Goal: Information Seeking & Learning: Learn about a topic

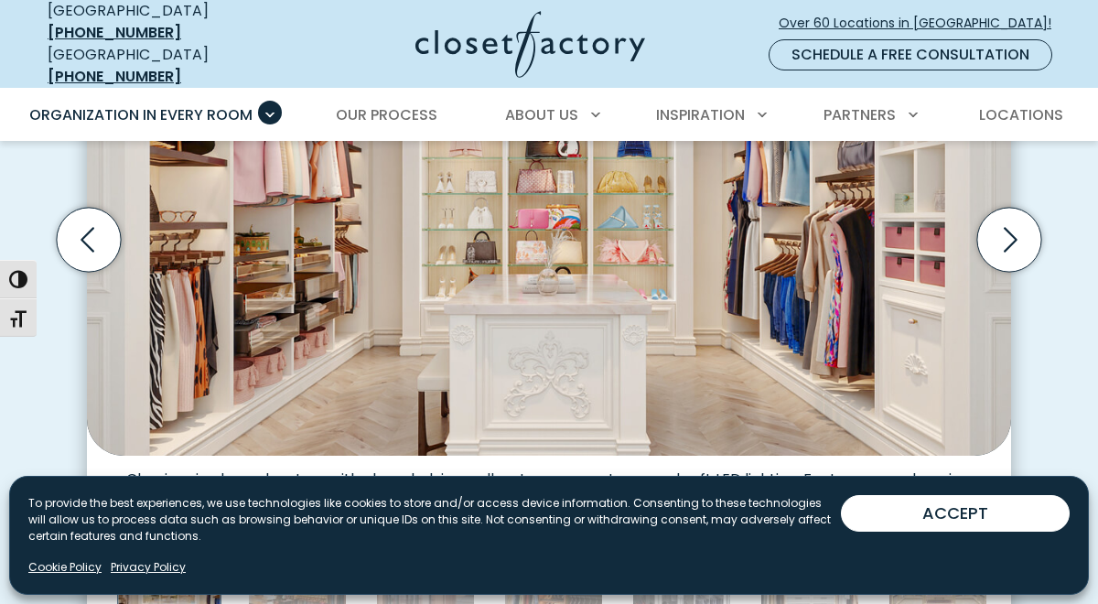
scroll to position [699, 0]
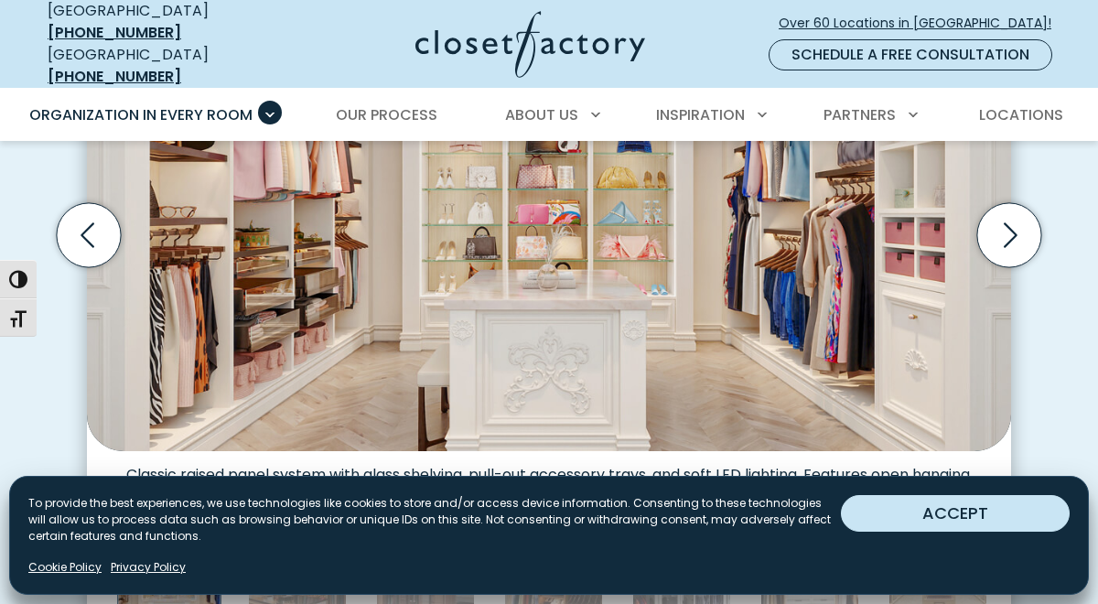
click at [916, 513] on button "ACCEPT" at bounding box center [955, 513] width 229 height 37
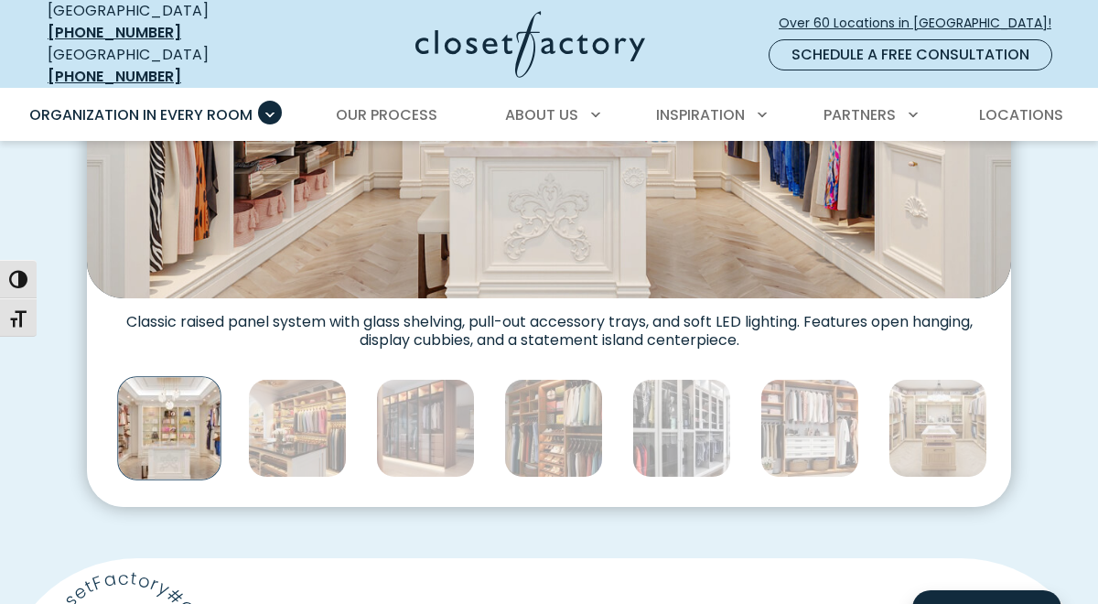
scroll to position [862, 0]
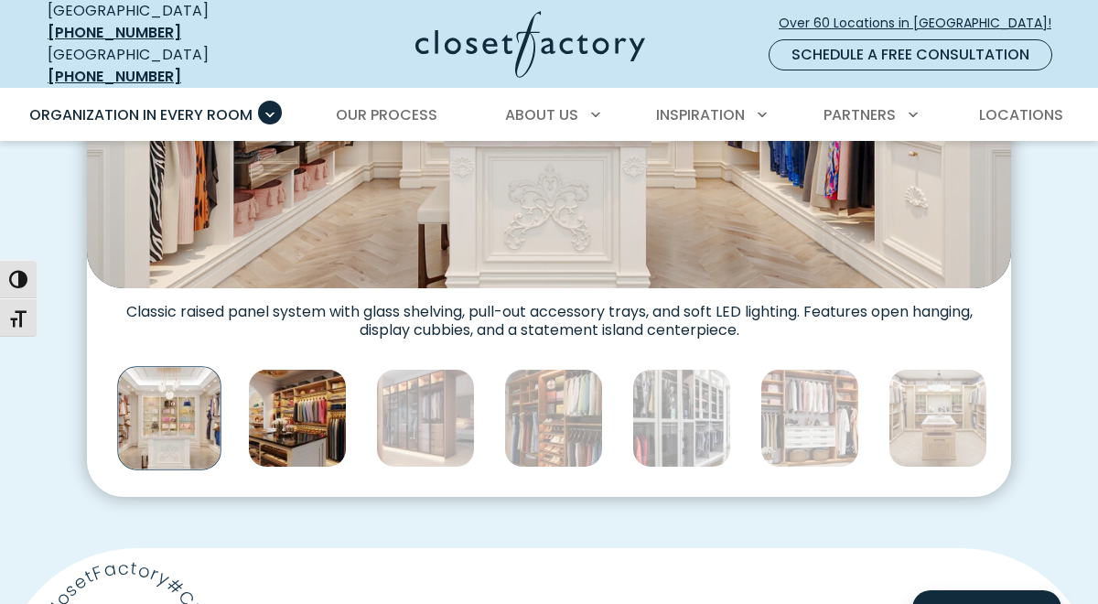
click at [309, 402] on img "Thumbnail Gallery" at bounding box center [297, 418] width 99 height 99
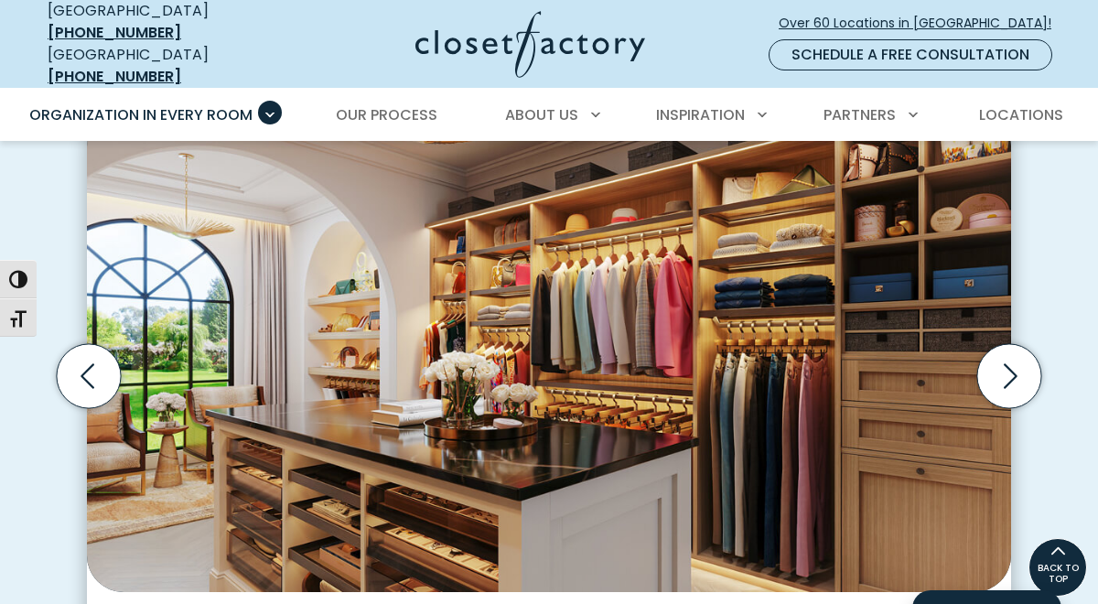
scroll to position [554, 0]
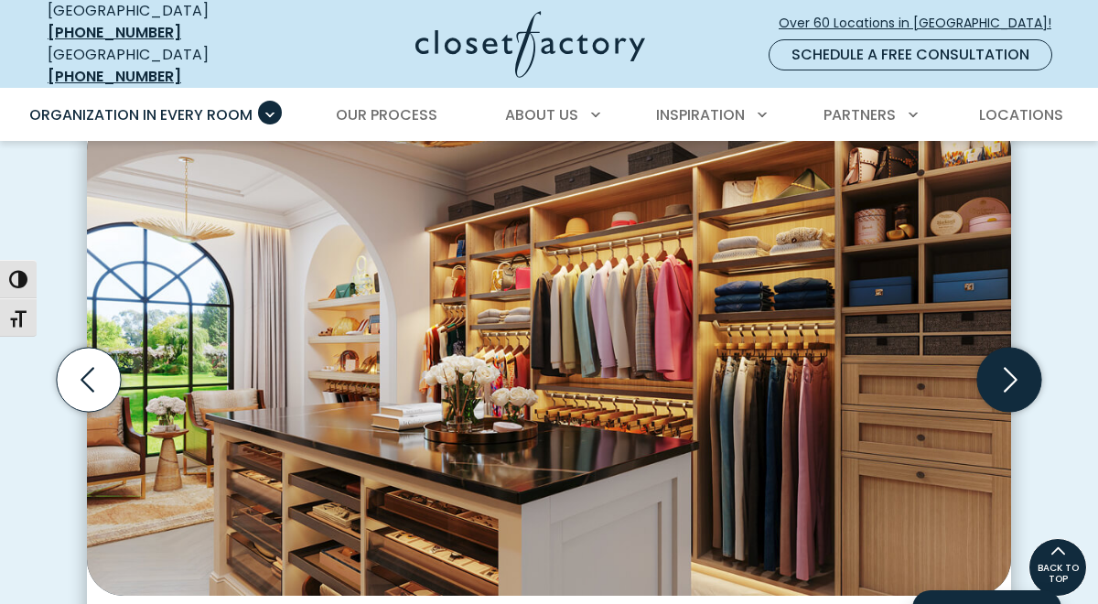
click at [1016, 371] on icon "Next slide" at bounding box center [1009, 380] width 64 height 64
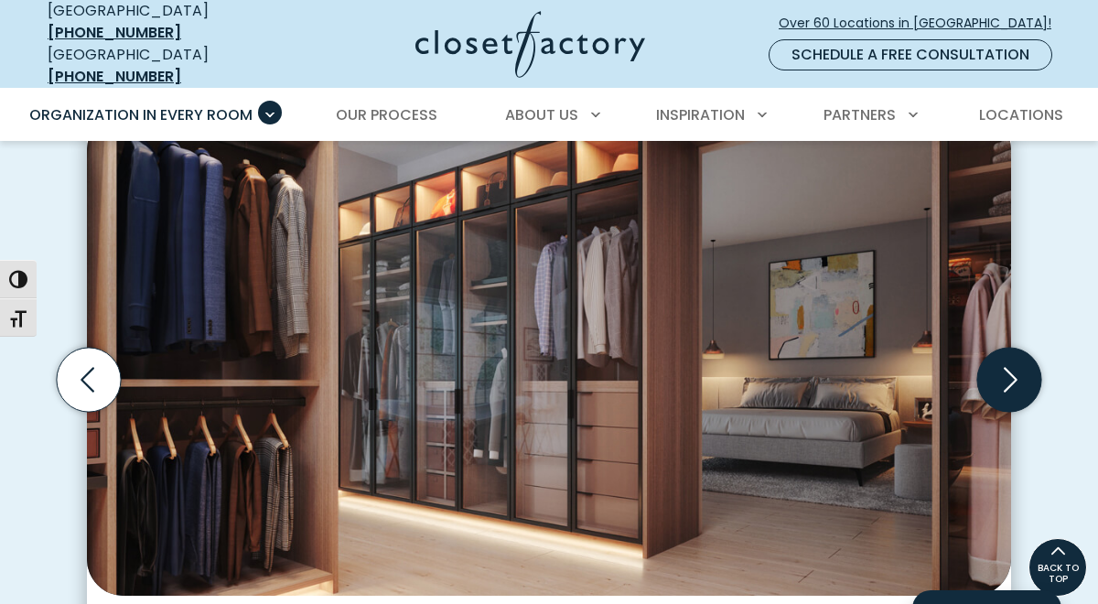
click at [1012, 368] on icon "Next slide" at bounding box center [1011, 380] width 14 height 25
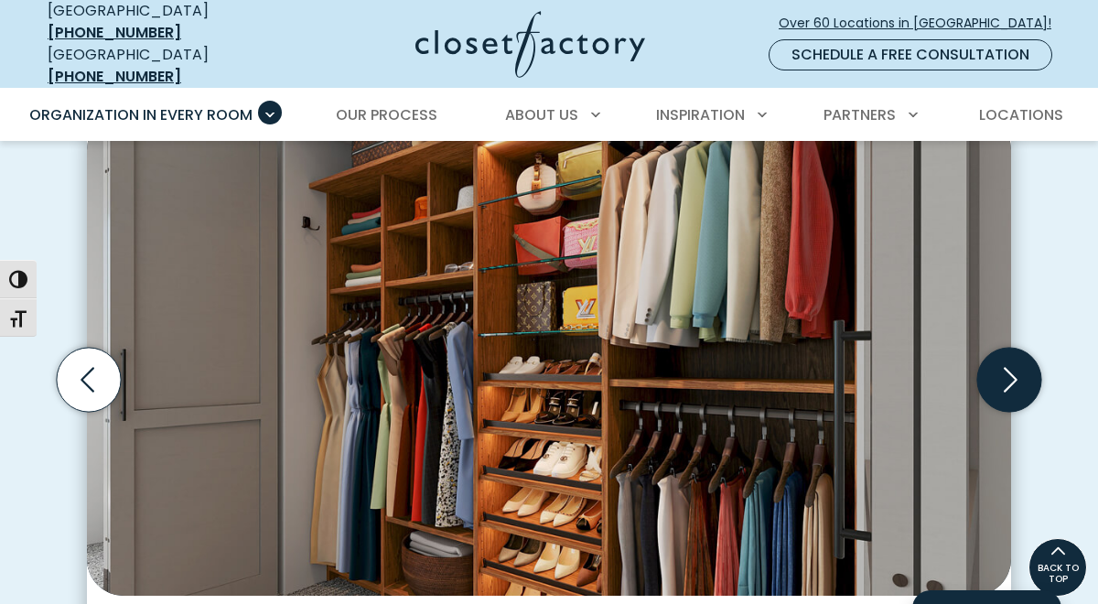
click at [1013, 368] on icon "Next slide" at bounding box center [1011, 380] width 14 height 25
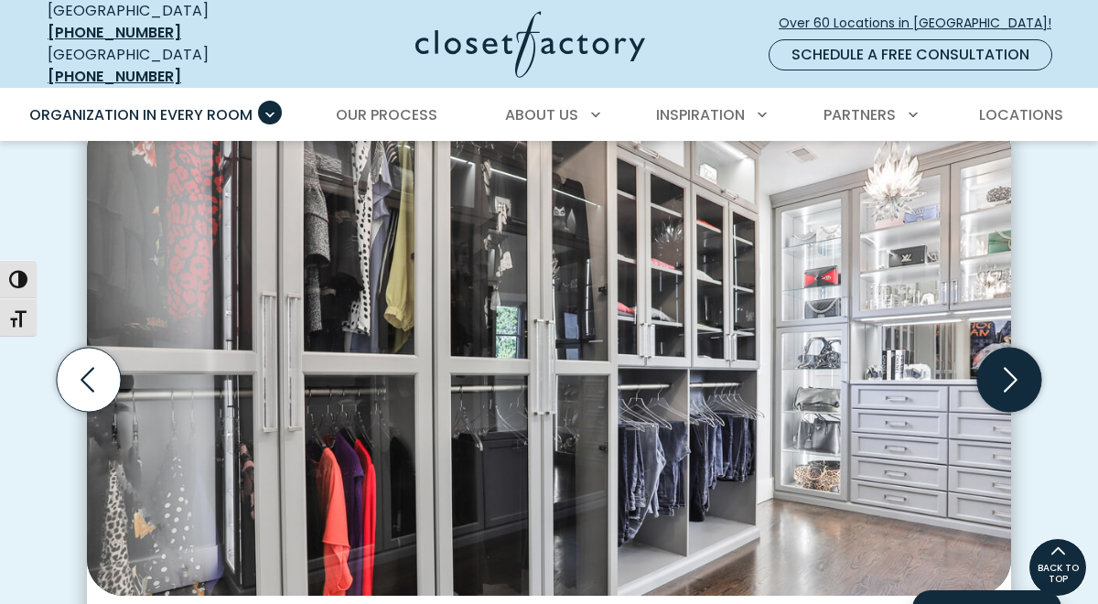
click at [1012, 367] on icon "Next slide" at bounding box center [1009, 380] width 64 height 64
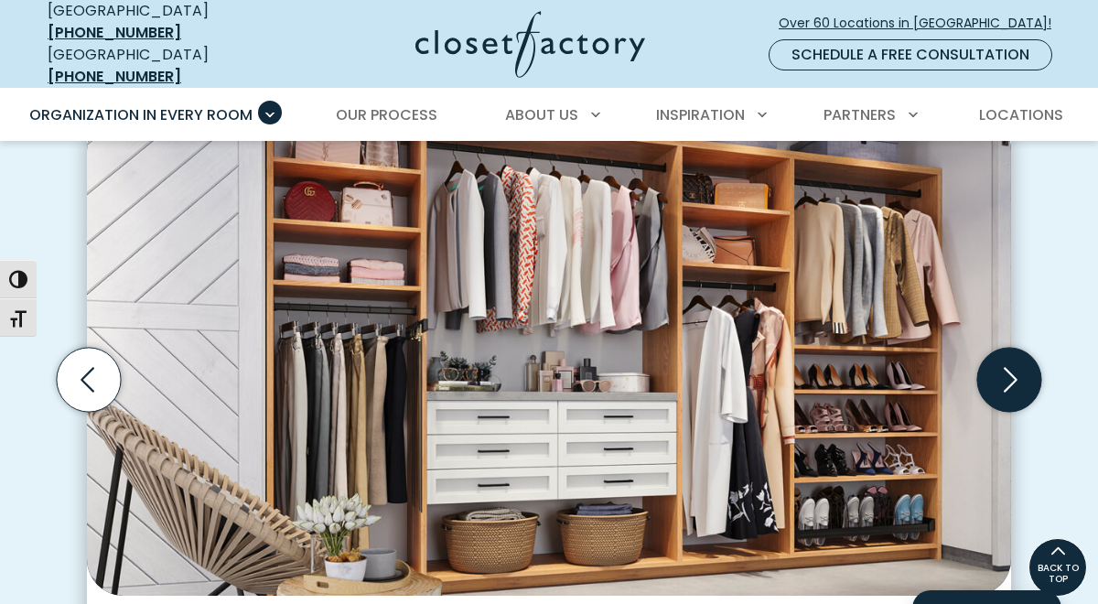
click at [1012, 367] on icon "Next slide" at bounding box center [1009, 380] width 64 height 64
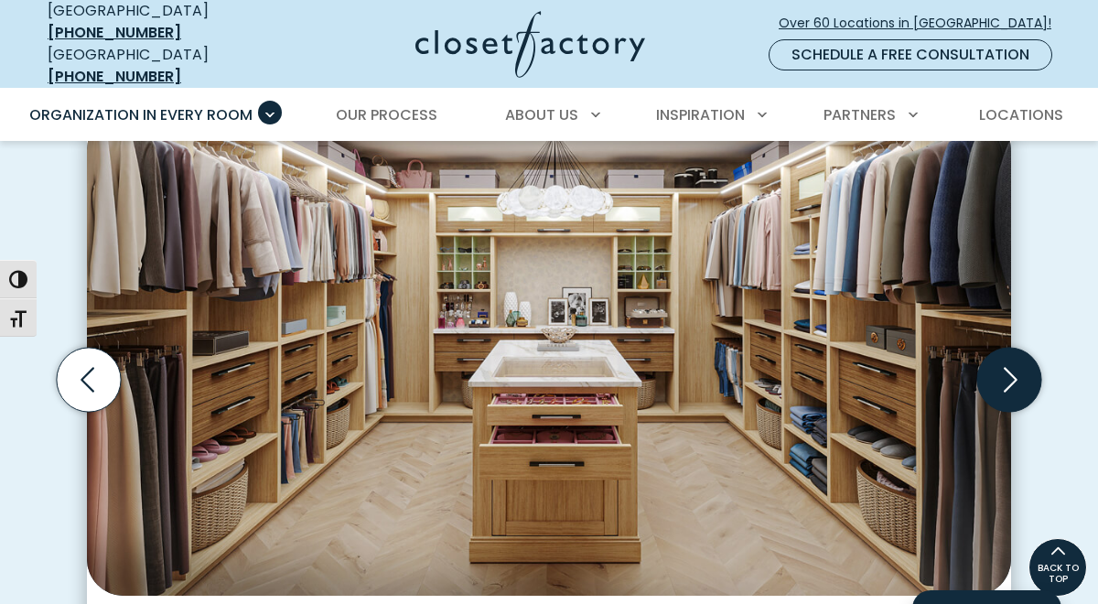
click at [1012, 367] on icon "Next slide" at bounding box center [1009, 380] width 64 height 64
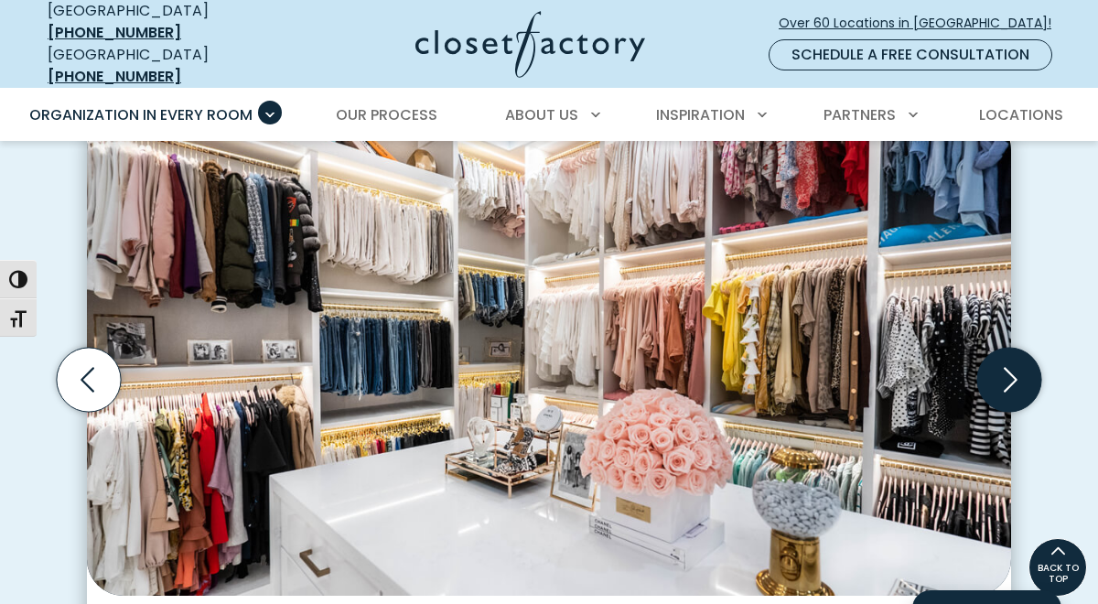
click at [1012, 367] on icon "Next slide" at bounding box center [1009, 380] width 64 height 64
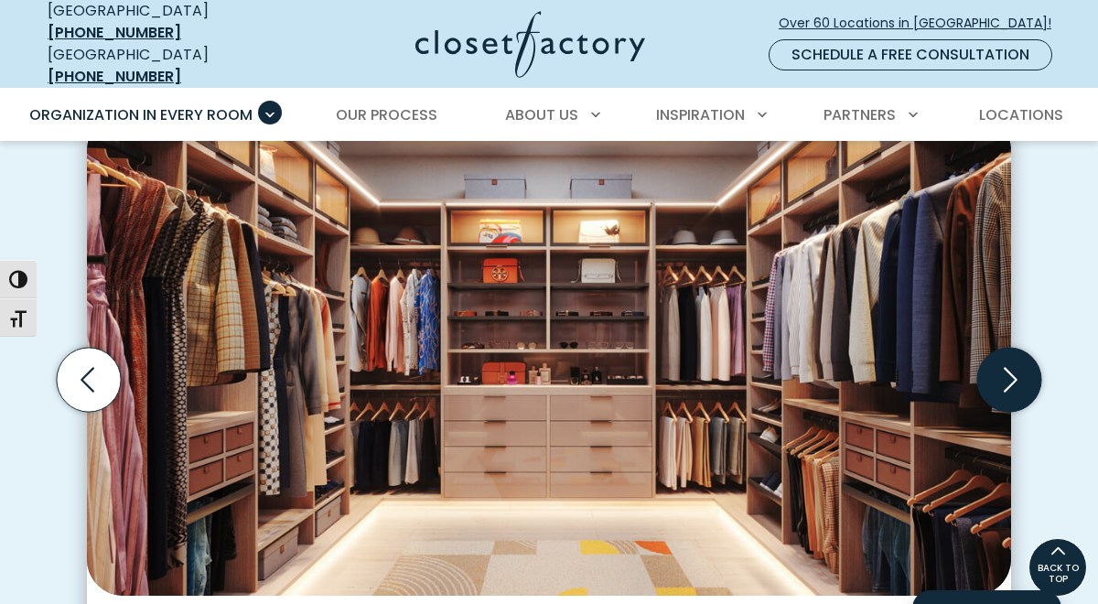
click at [1012, 367] on icon "Next slide" at bounding box center [1009, 380] width 64 height 64
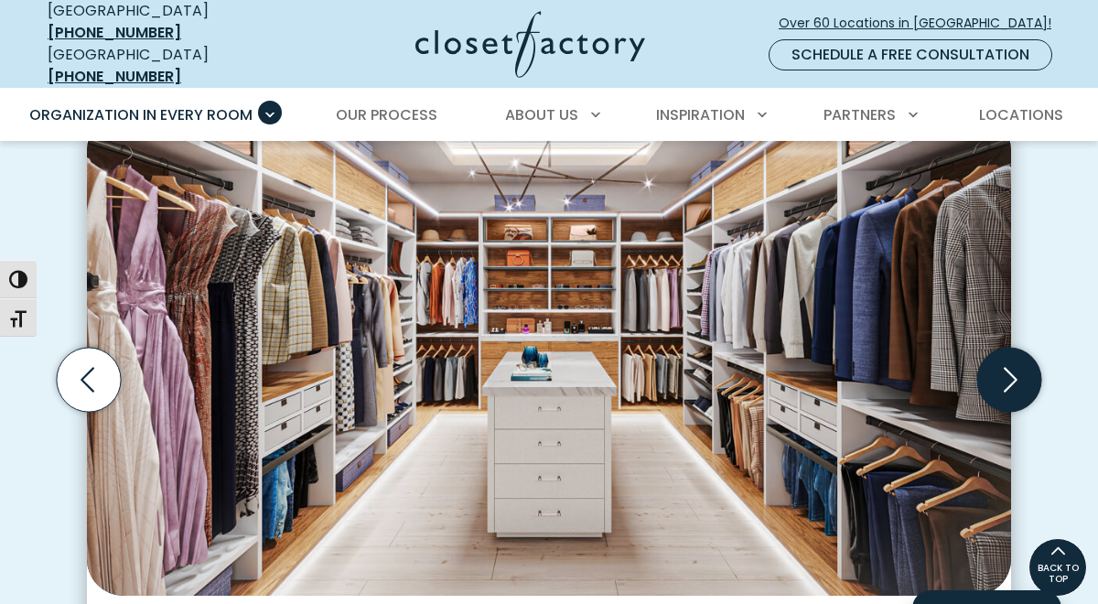
click at [1012, 367] on icon "Next slide" at bounding box center [1009, 380] width 64 height 64
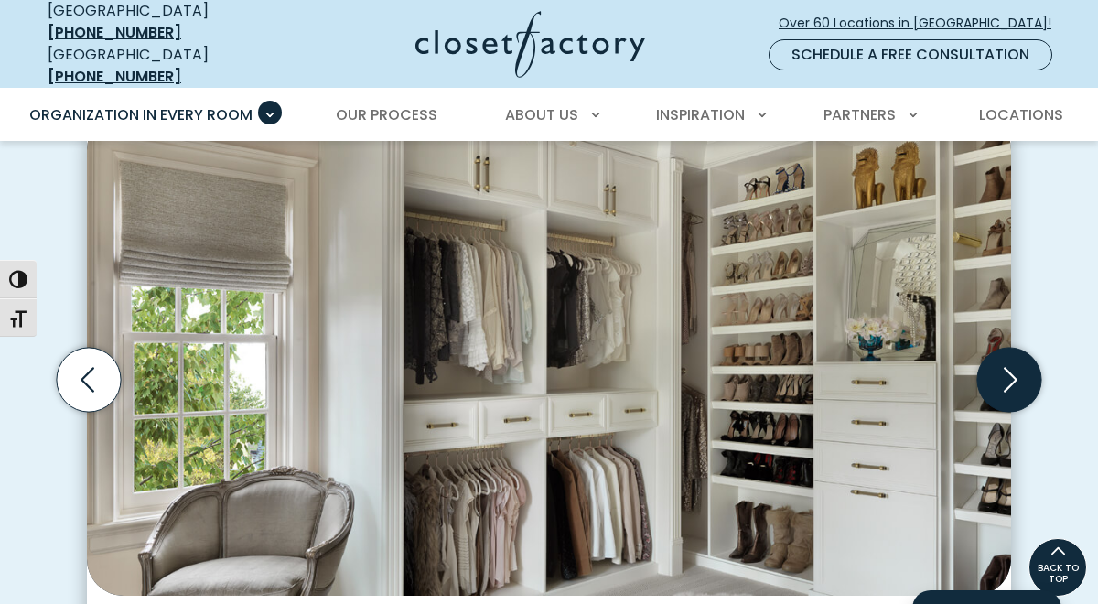
click at [1012, 367] on icon "Next slide" at bounding box center [1009, 380] width 64 height 64
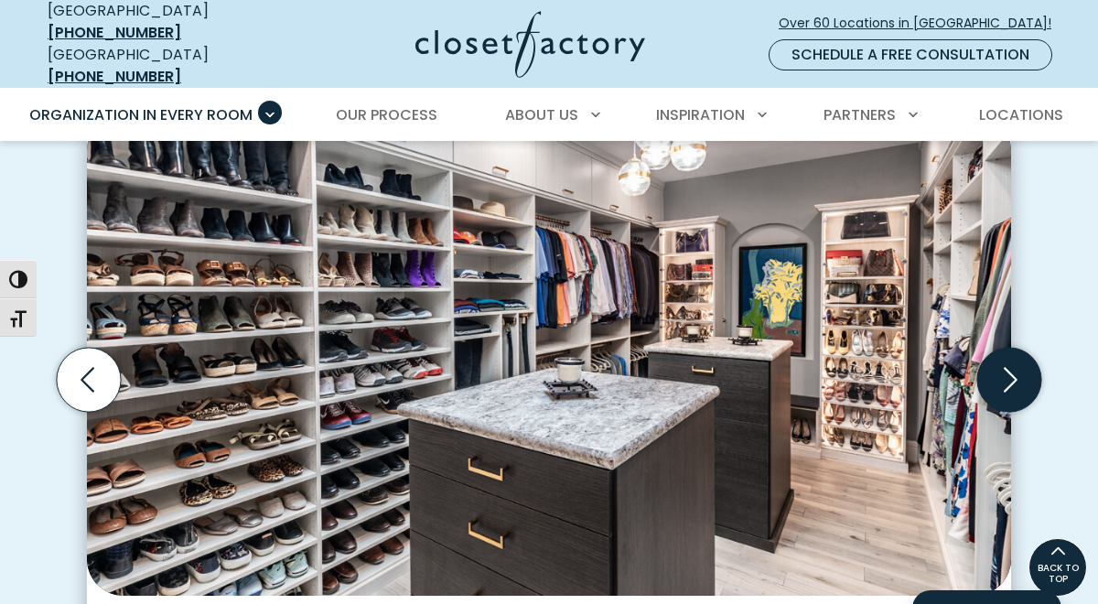
click at [1012, 367] on icon "Next slide" at bounding box center [1009, 380] width 64 height 64
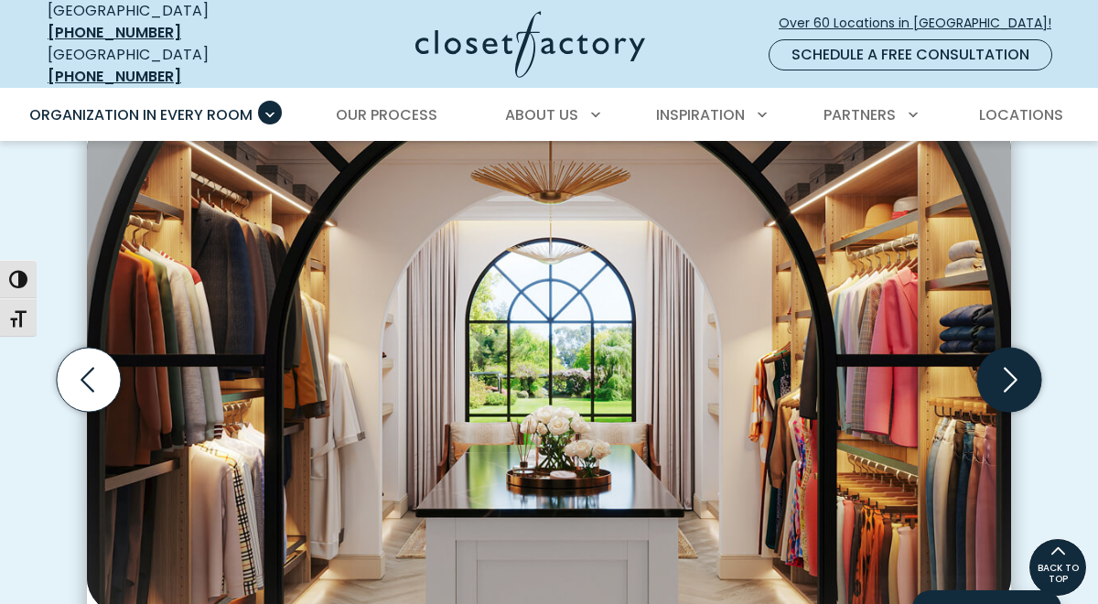
click at [1012, 367] on icon "Next slide" at bounding box center [1009, 380] width 64 height 64
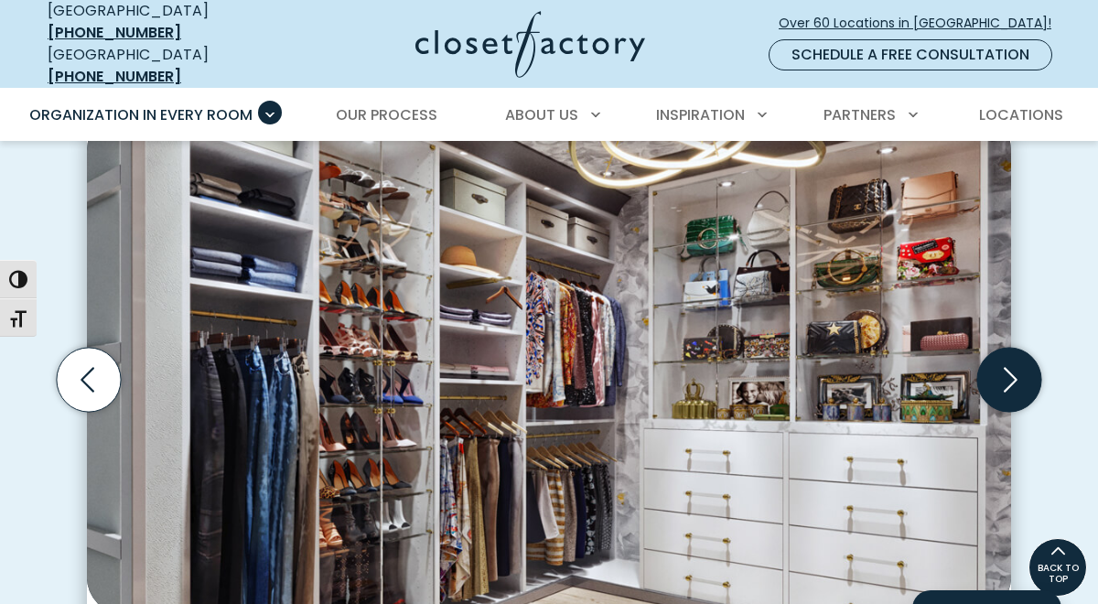
click at [1012, 367] on icon "Next slide" at bounding box center [1009, 380] width 64 height 64
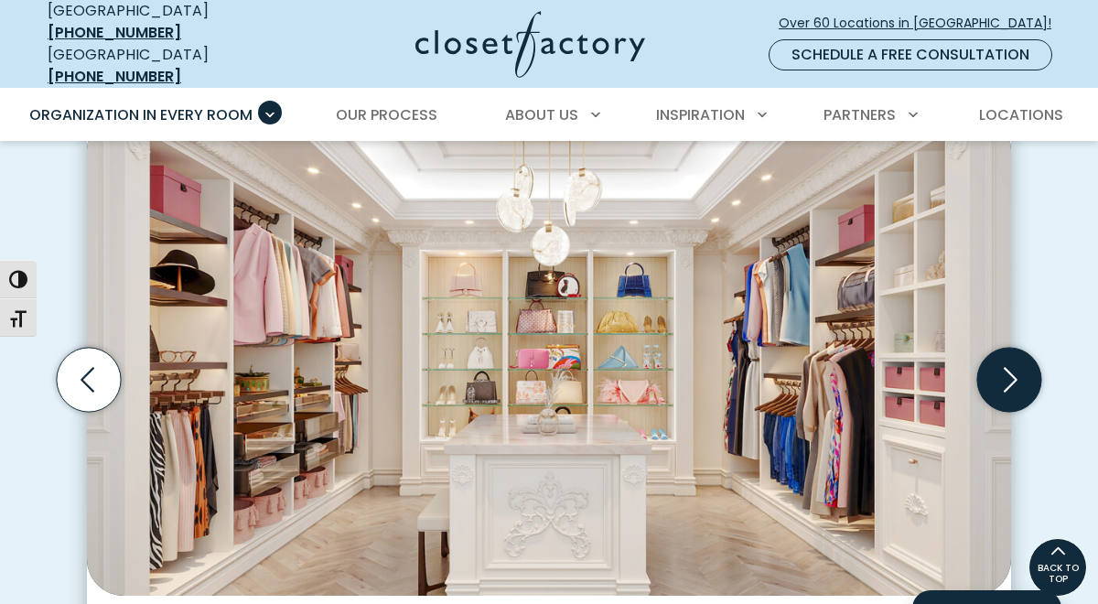
click at [1012, 367] on icon "Next slide" at bounding box center [1009, 380] width 64 height 64
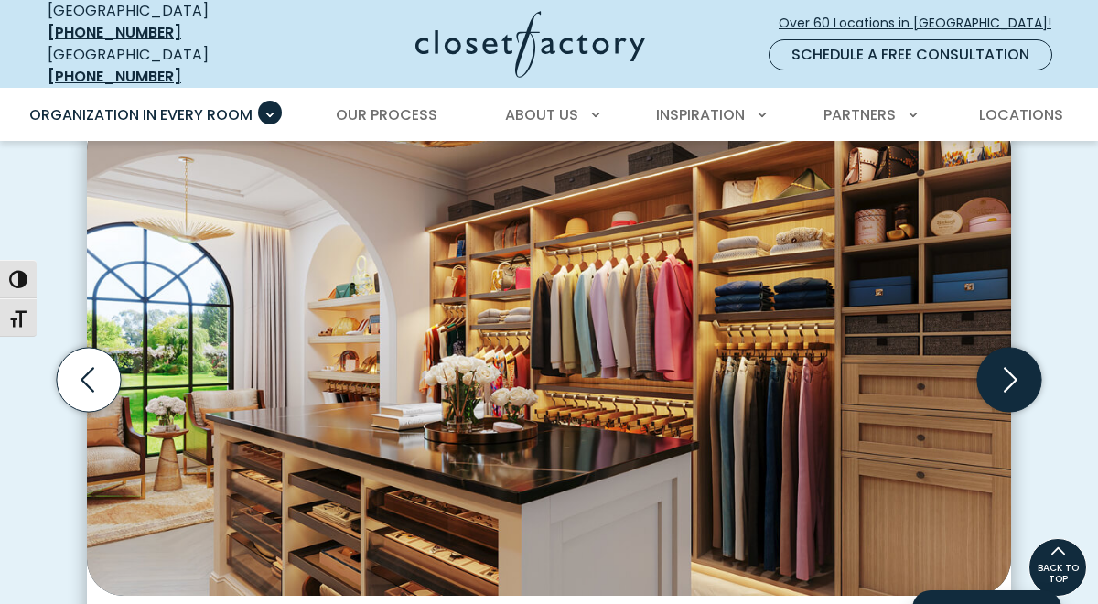
click at [1009, 367] on icon "Next slide" at bounding box center [1009, 380] width 64 height 64
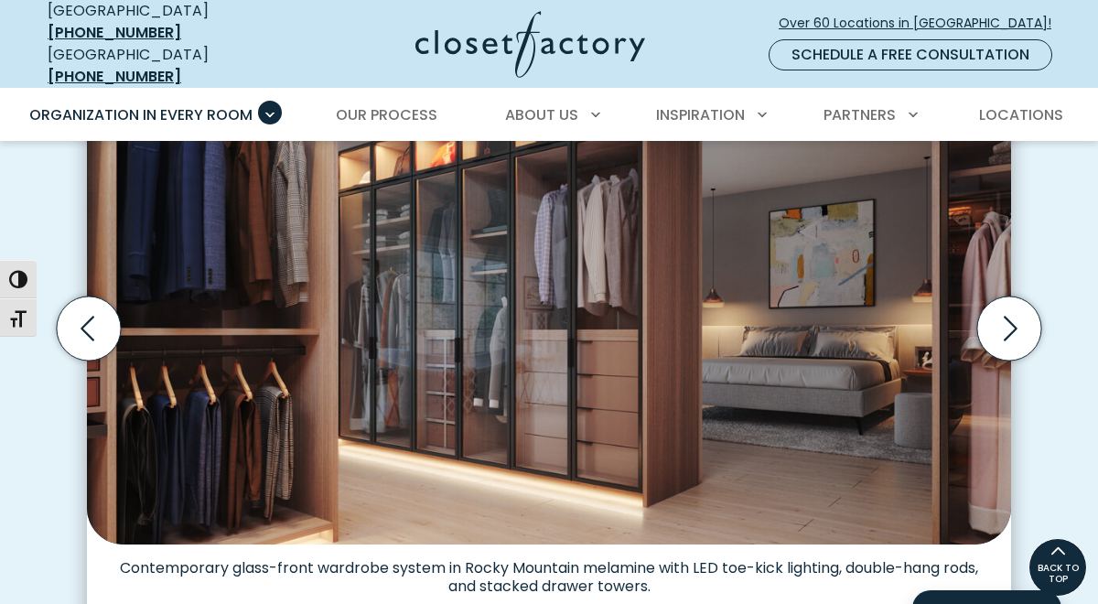
scroll to position [604, 0]
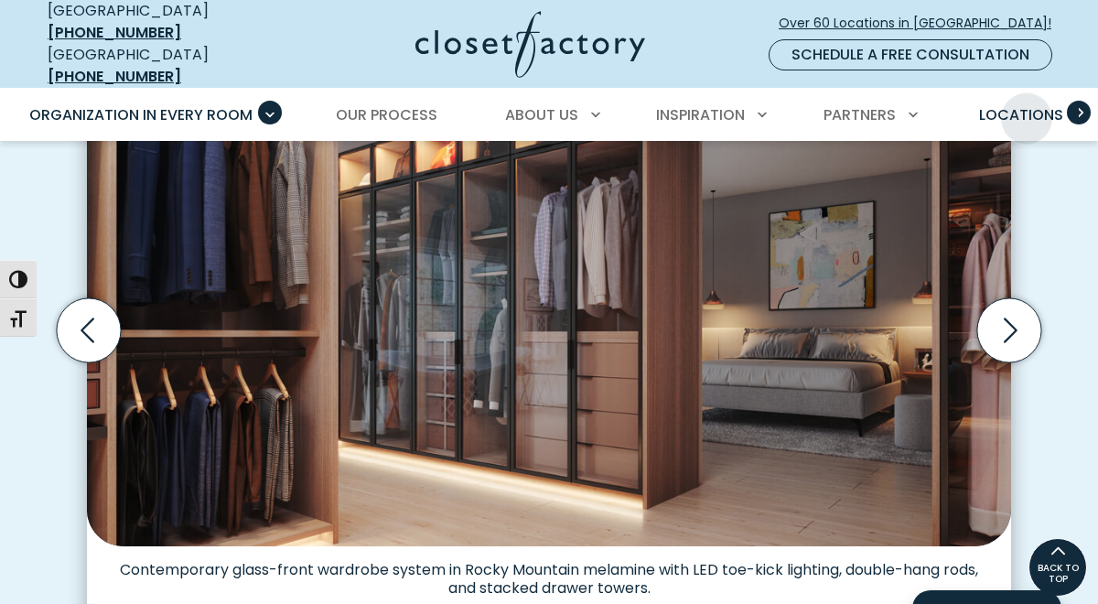
click at [1027, 104] on span "Locations" at bounding box center [1021, 114] width 84 height 21
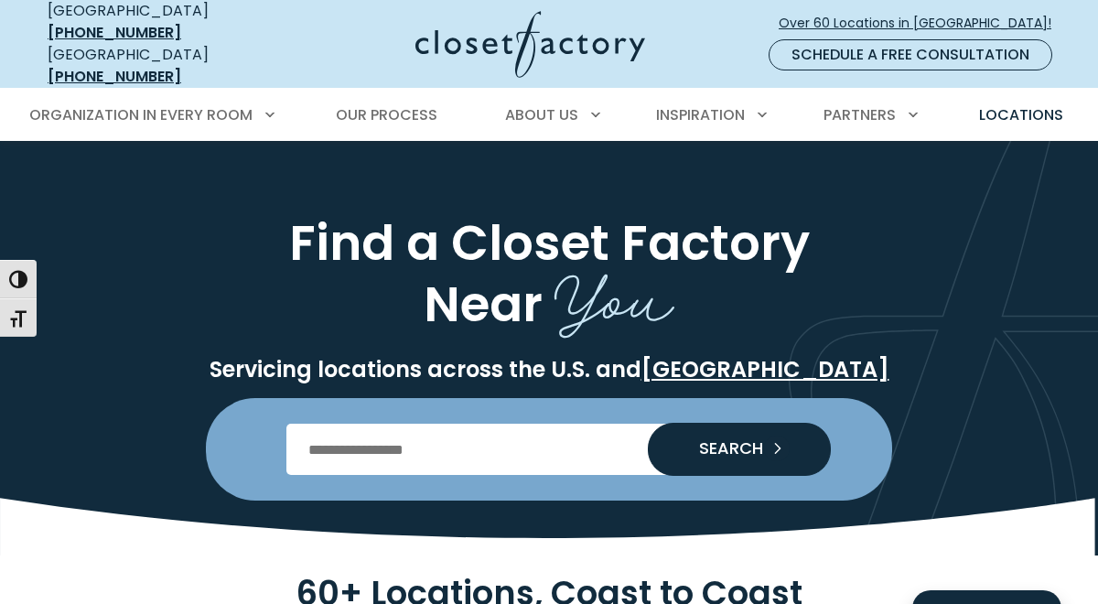
click at [454, 446] on input "Enter Postal Code" at bounding box center [549, 449] width 526 height 51
type input "*****"
click at [723, 440] on span "SEARCH" at bounding box center [723, 448] width 79 height 16
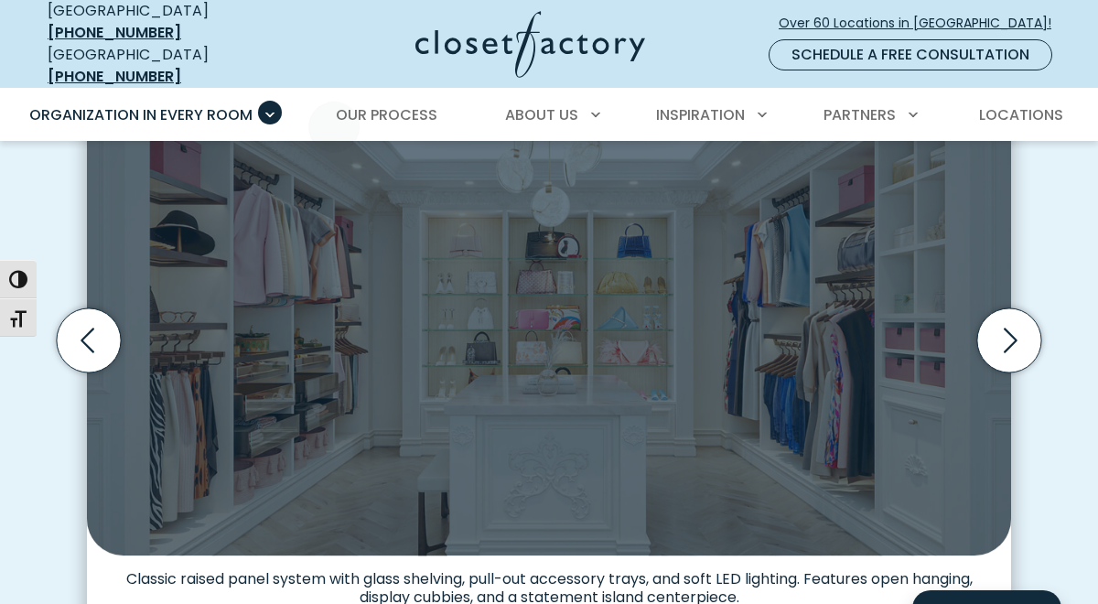
scroll to position [604, 0]
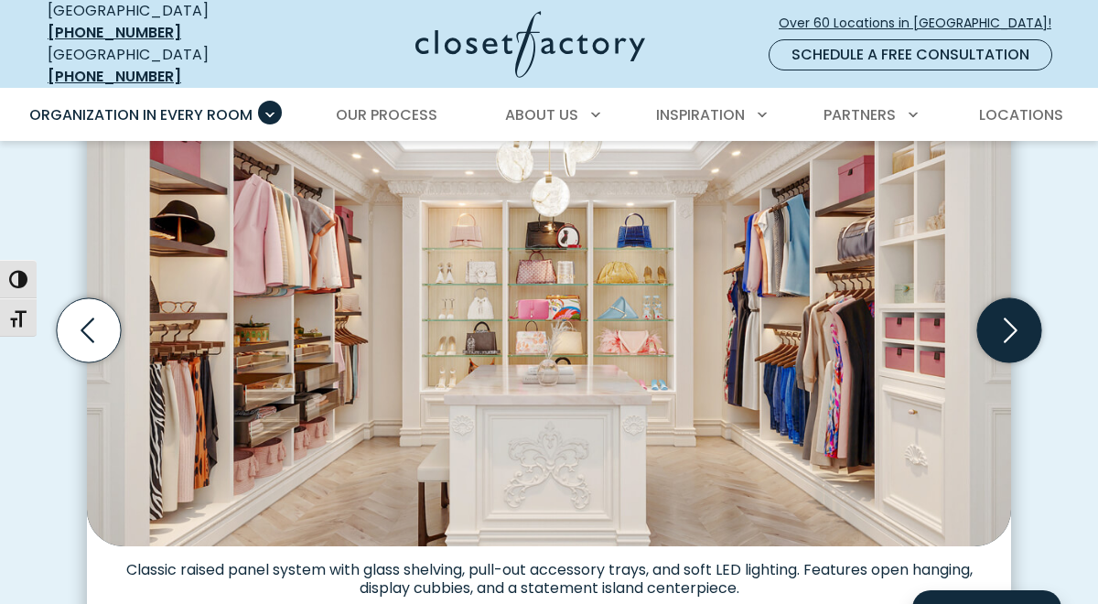
click at [1003, 327] on icon "Next slide" at bounding box center [1009, 330] width 64 height 64
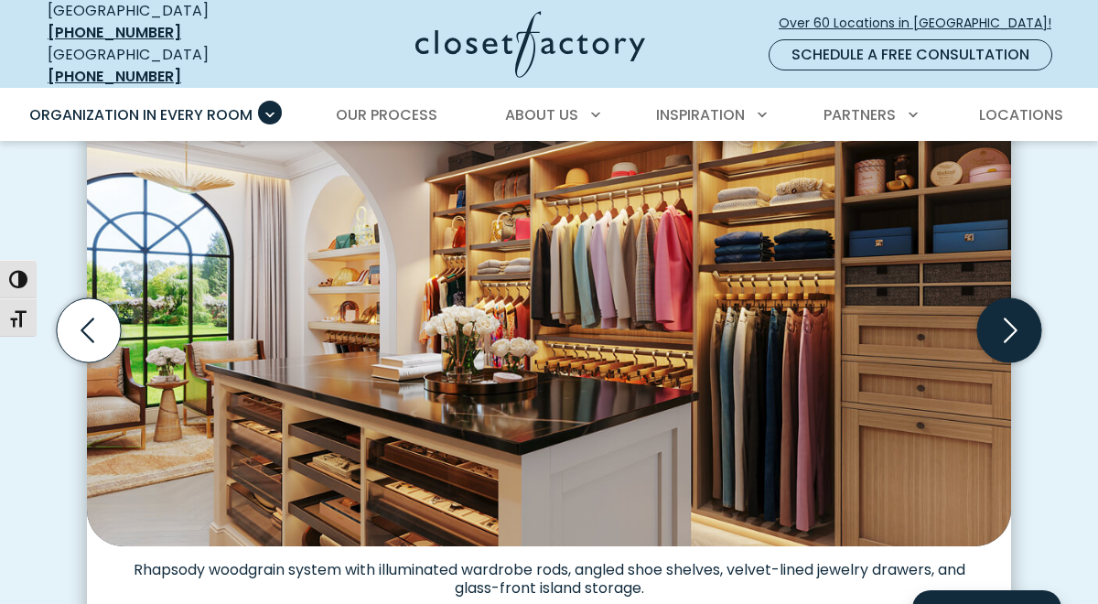
click at [1003, 327] on icon "Next slide" at bounding box center [1009, 330] width 64 height 64
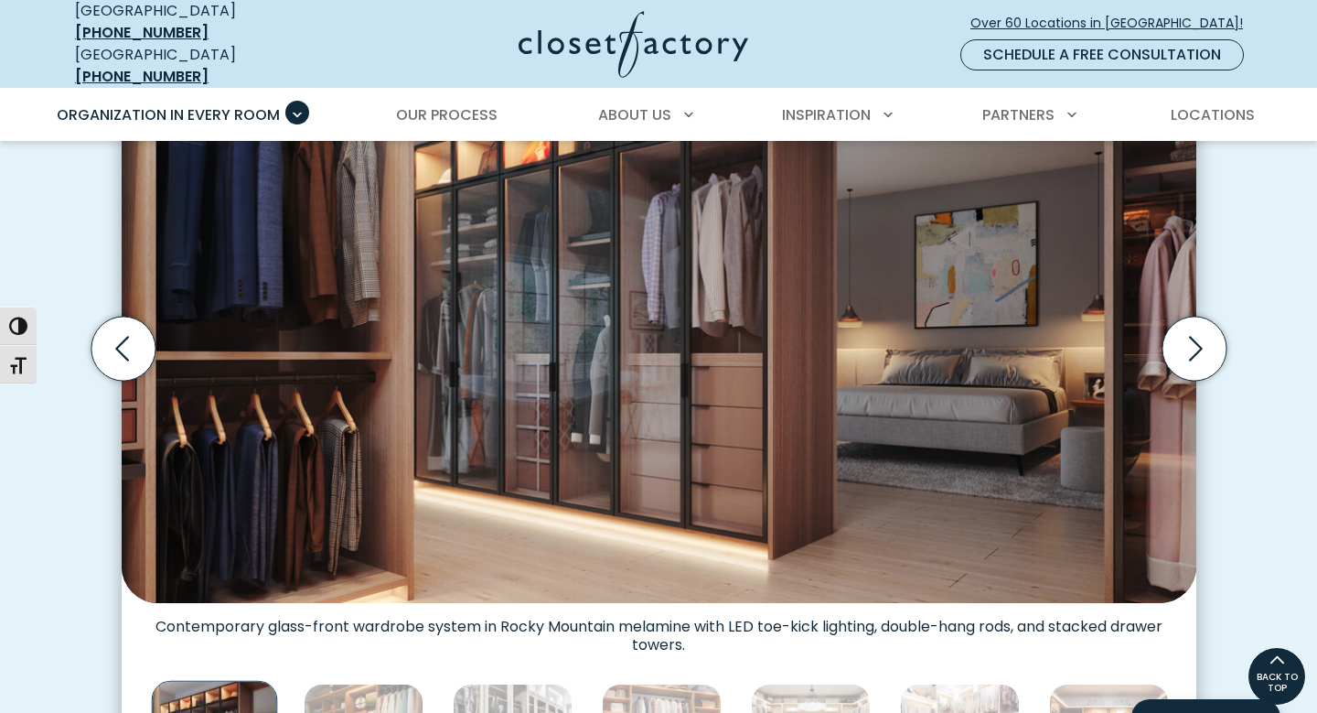
scroll to position [644, 0]
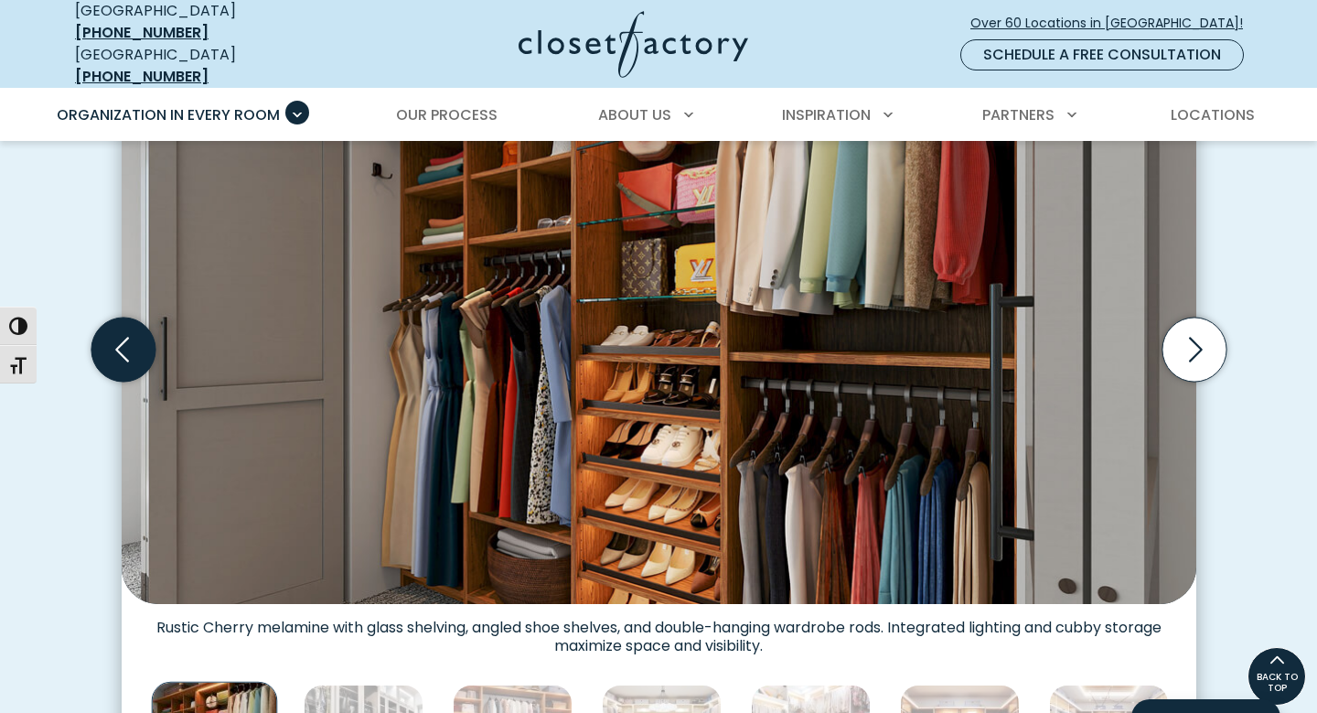
click at [130, 338] on icon "Previous slide" at bounding box center [123, 349] width 64 height 64
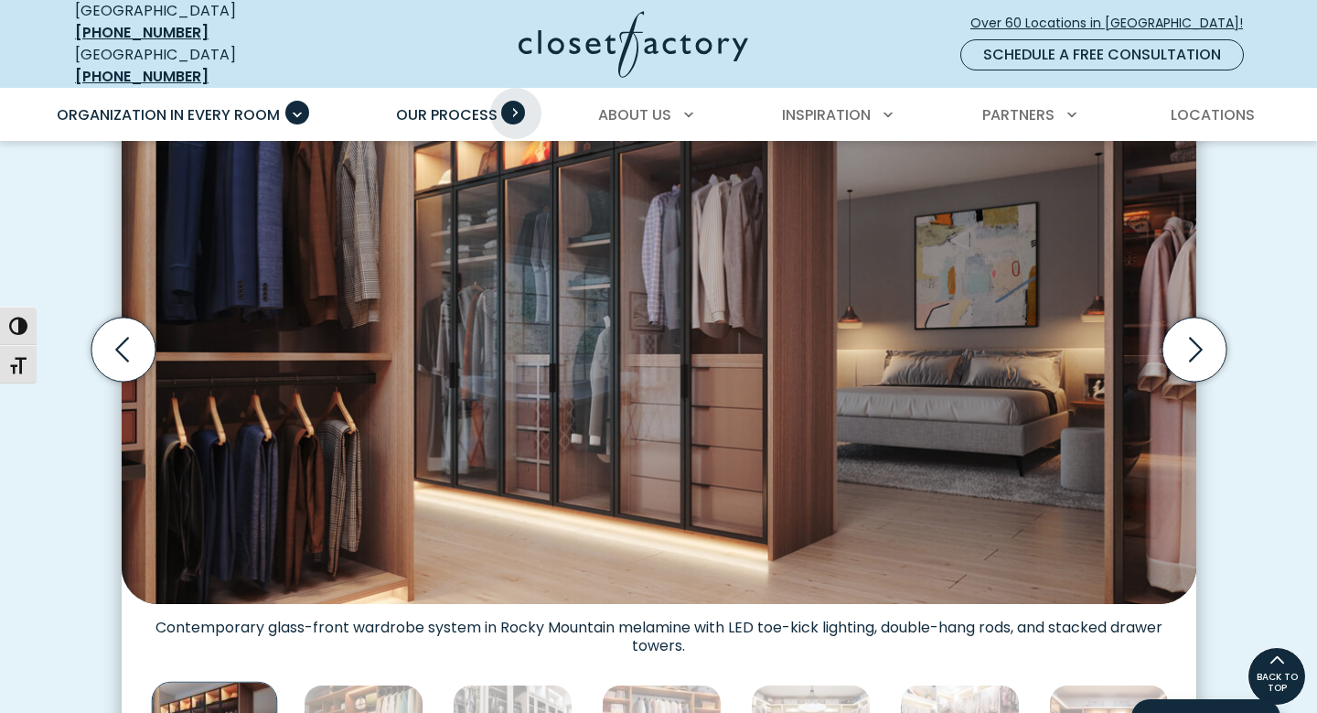
click at [516, 101] on span "Primary Menu" at bounding box center [513, 113] width 24 height 24
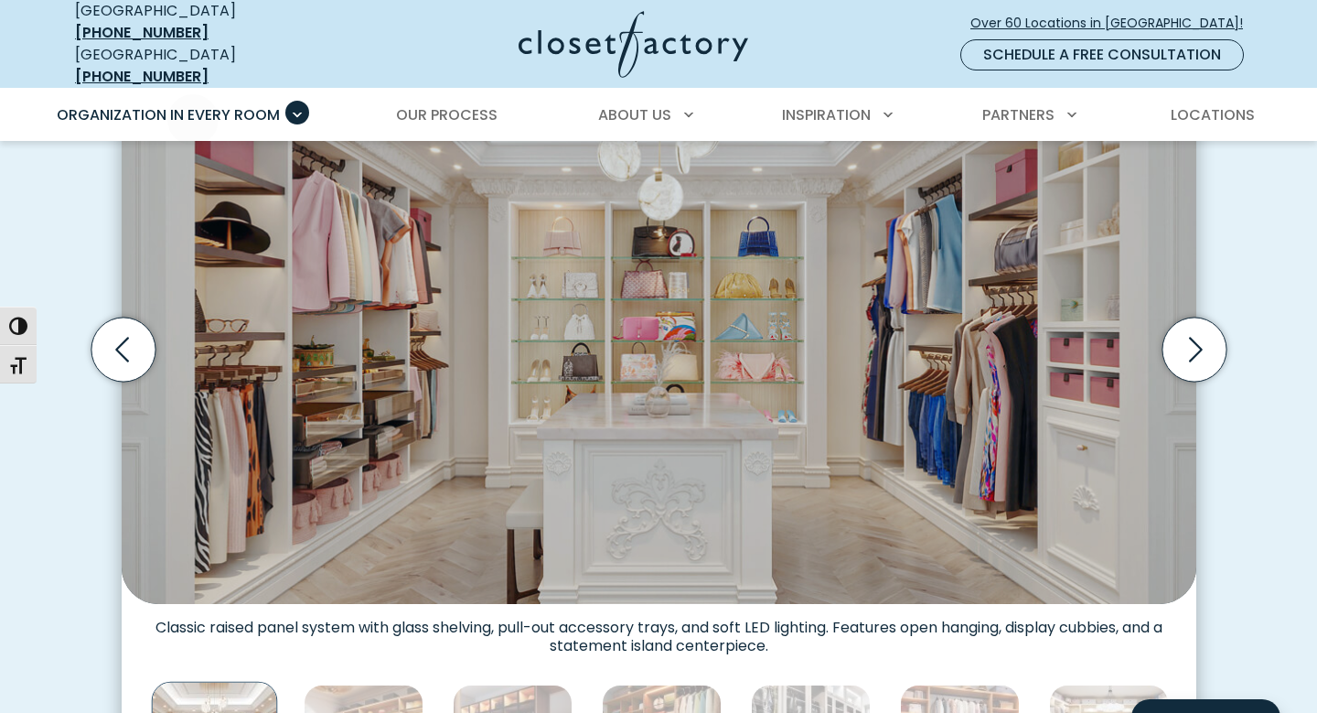
scroll to position [644, 0]
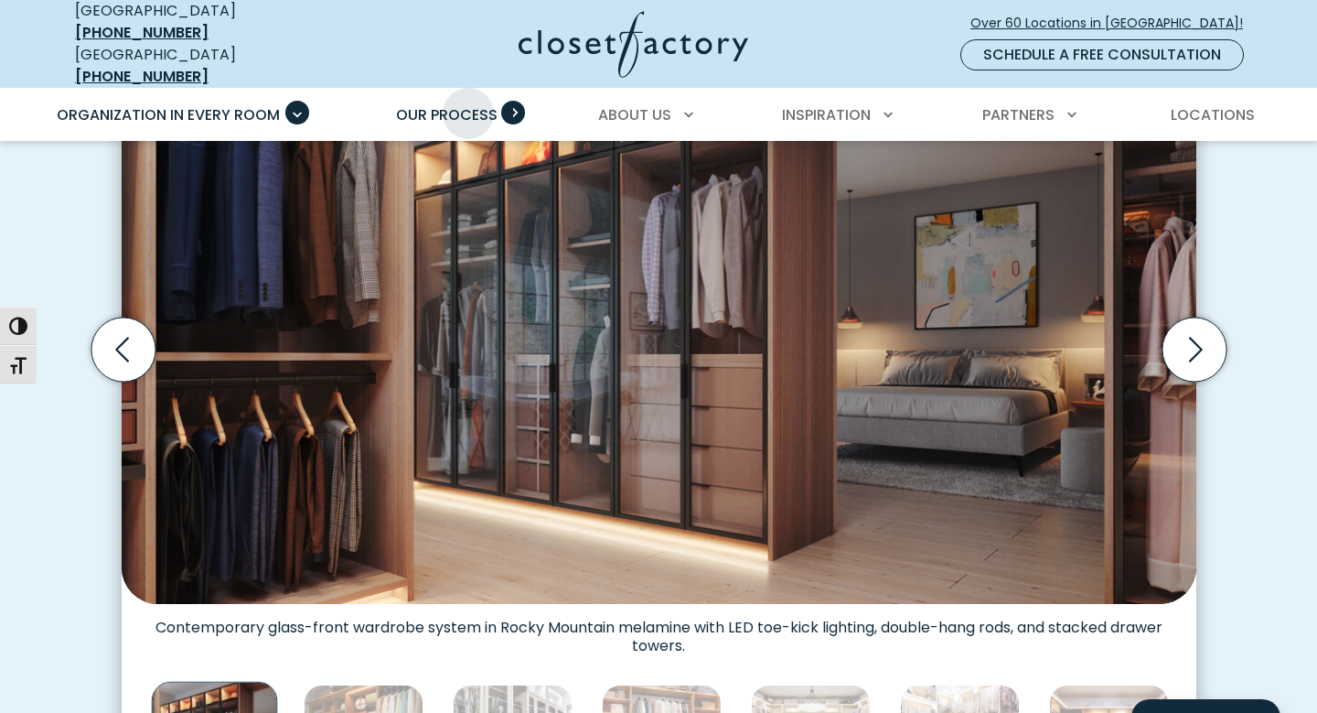
click at [468, 104] on span "Our Process" at bounding box center [447, 114] width 102 height 21
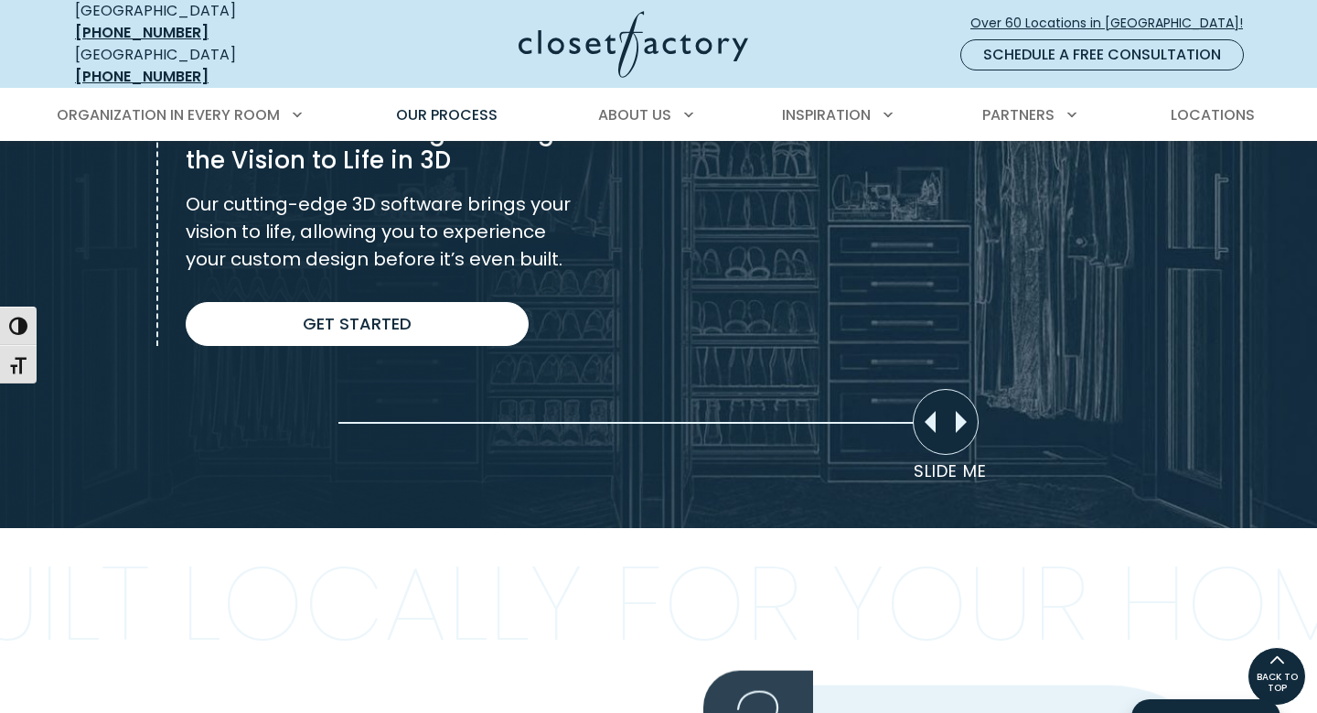
scroll to position [1410, 0]
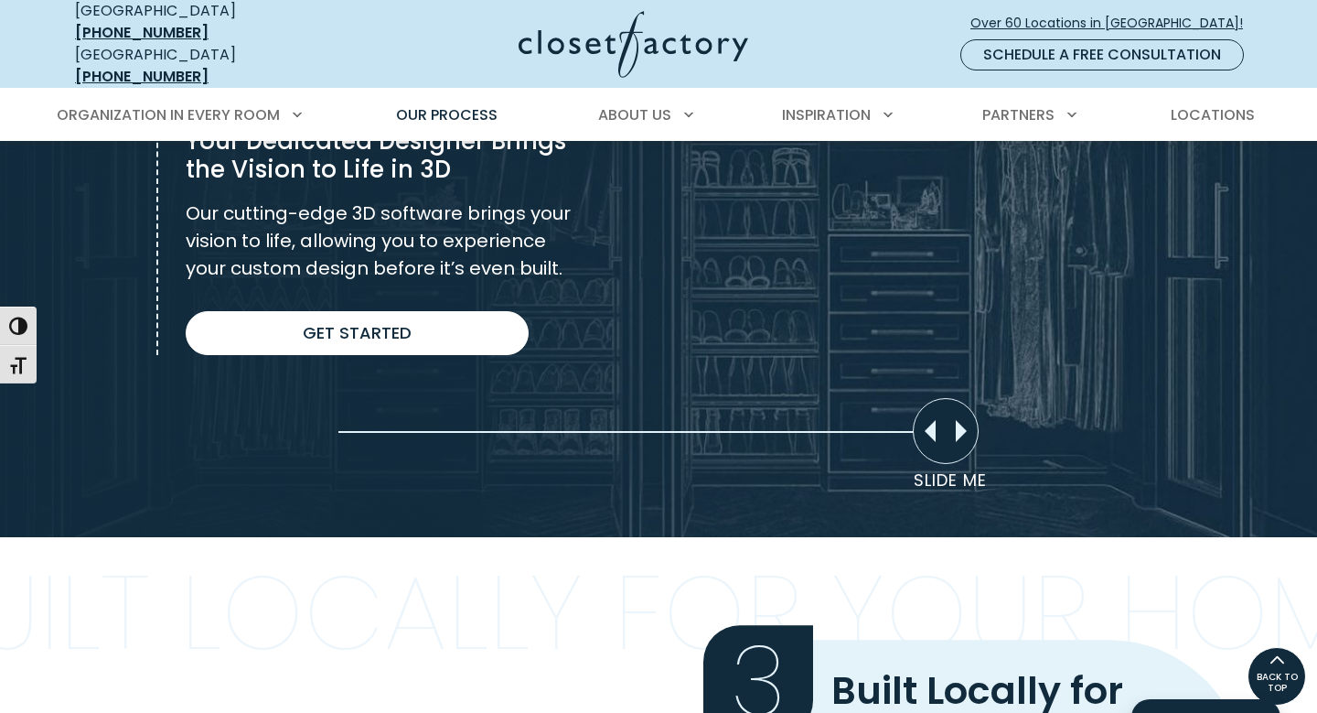
click at [955, 420] on div "Slide Me" at bounding box center [946, 431] width 66 height 66
click at [958, 420] on div "Slide Me" at bounding box center [946, 431] width 66 height 66
drag, startPoint x: 958, startPoint y: 420, endPoint x: 970, endPoint y: 447, distance: 29.9
click at [970, 447] on div "Slider moved to 0%" at bounding box center [658, 181] width 1317 height 713
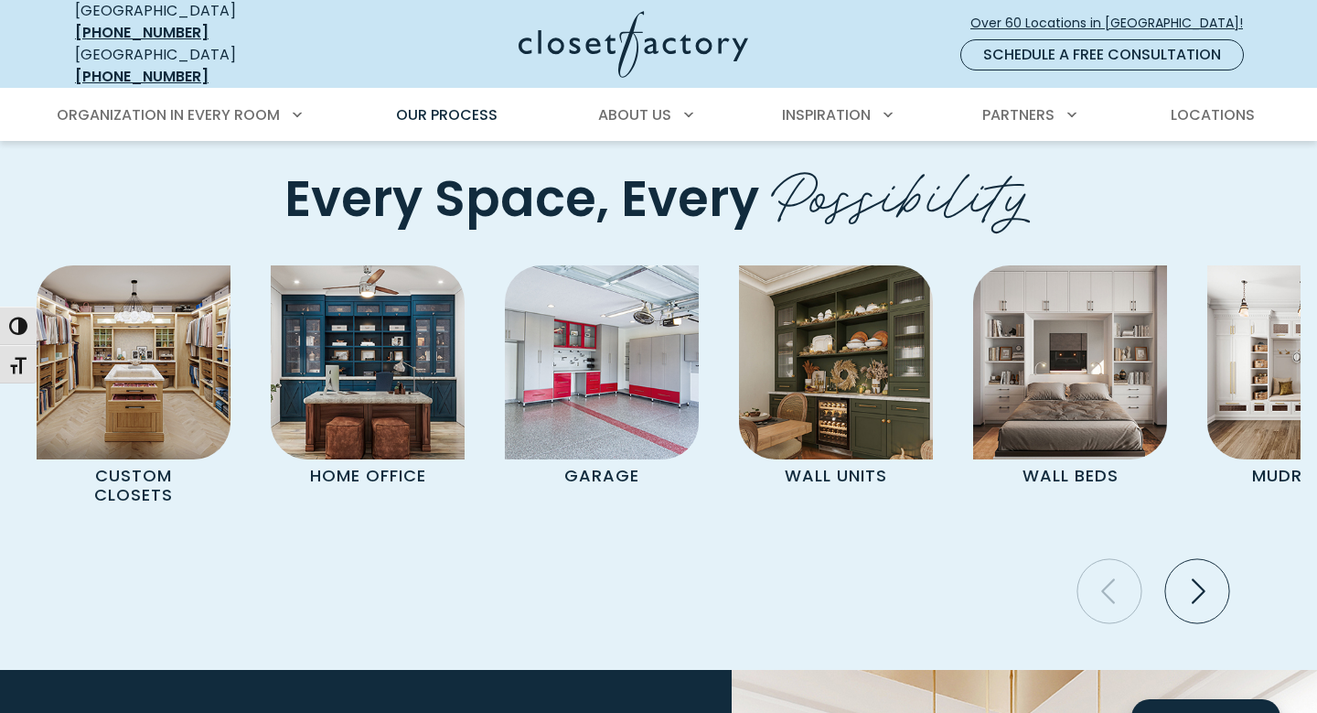
scroll to position [3683, 0]
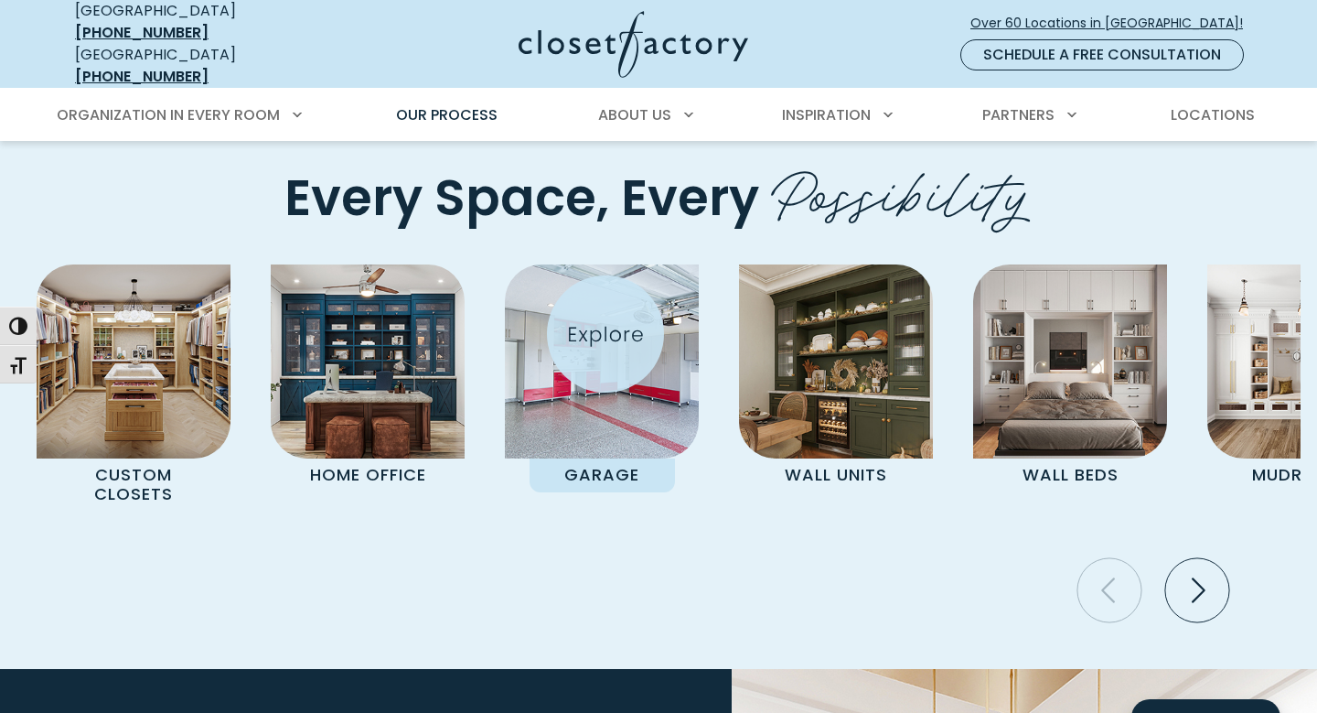
click at [606, 334] on img "Pages Gallery" at bounding box center [602, 361] width 194 height 194
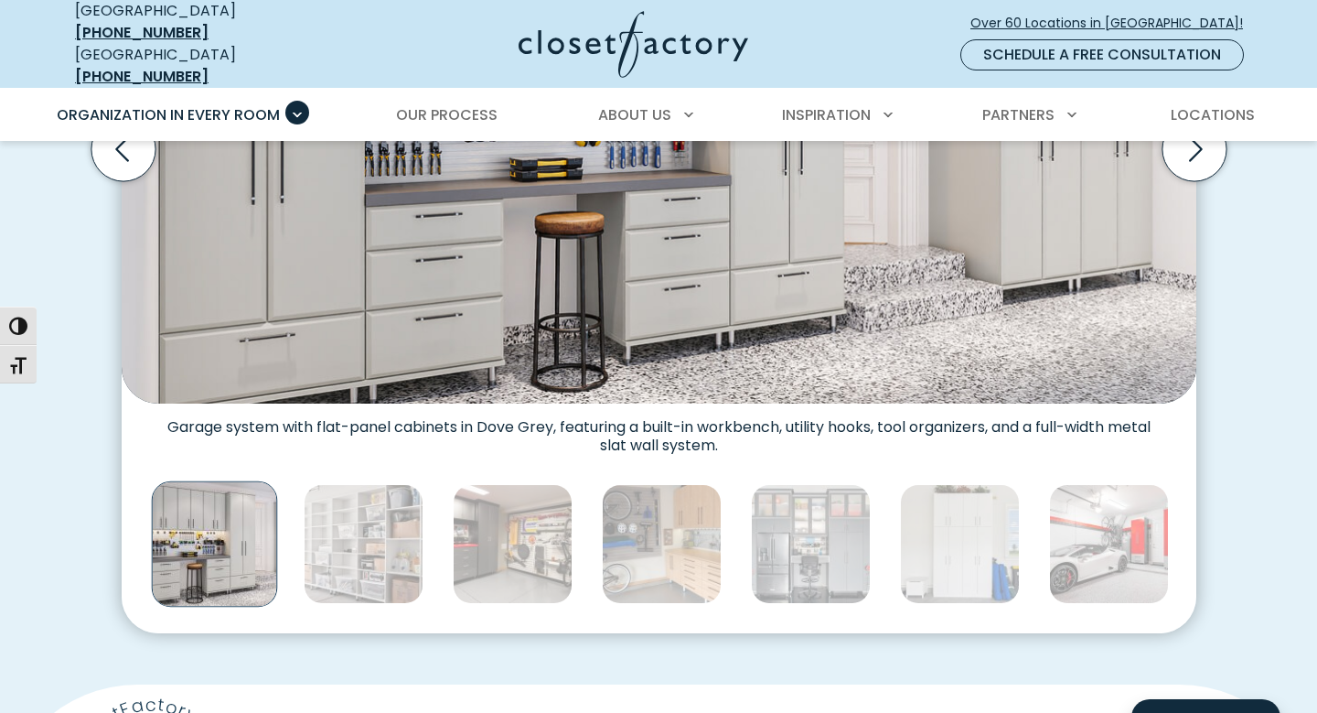
scroll to position [833, 0]
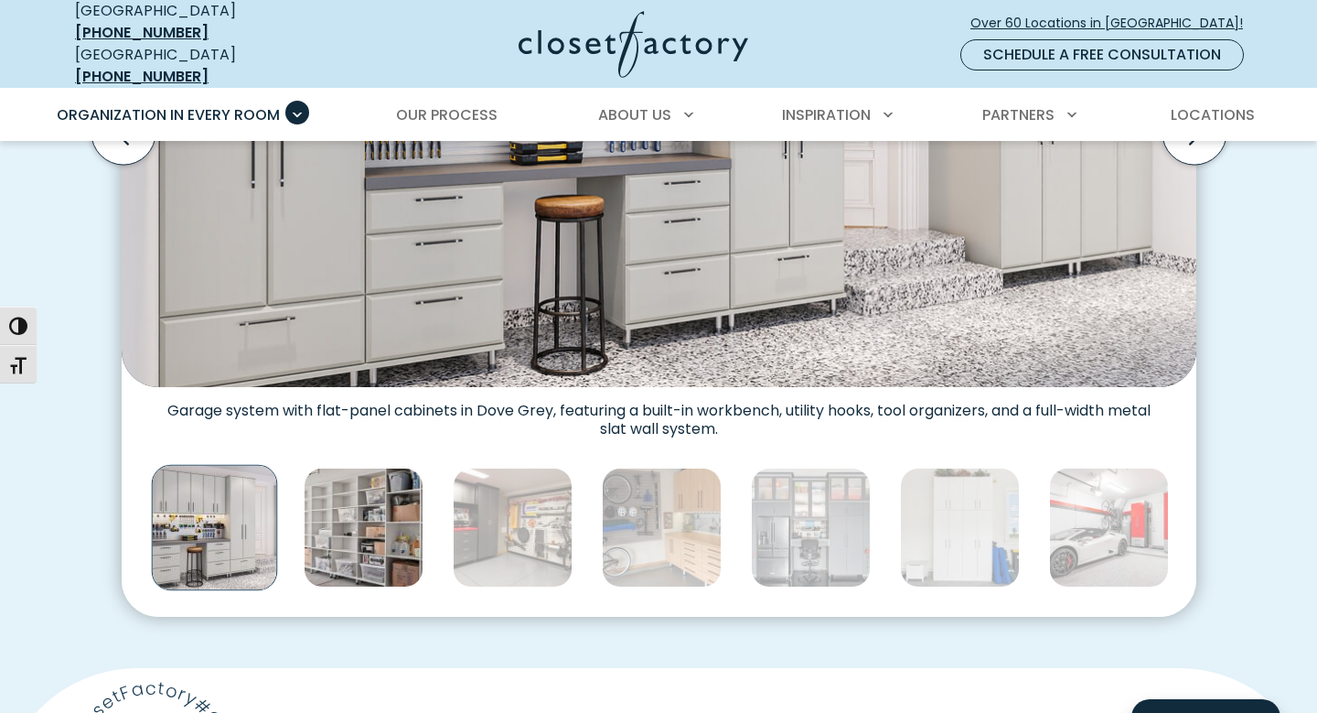
click at [353, 512] on img "Thumbnail Gallery" at bounding box center [364, 528] width 120 height 120
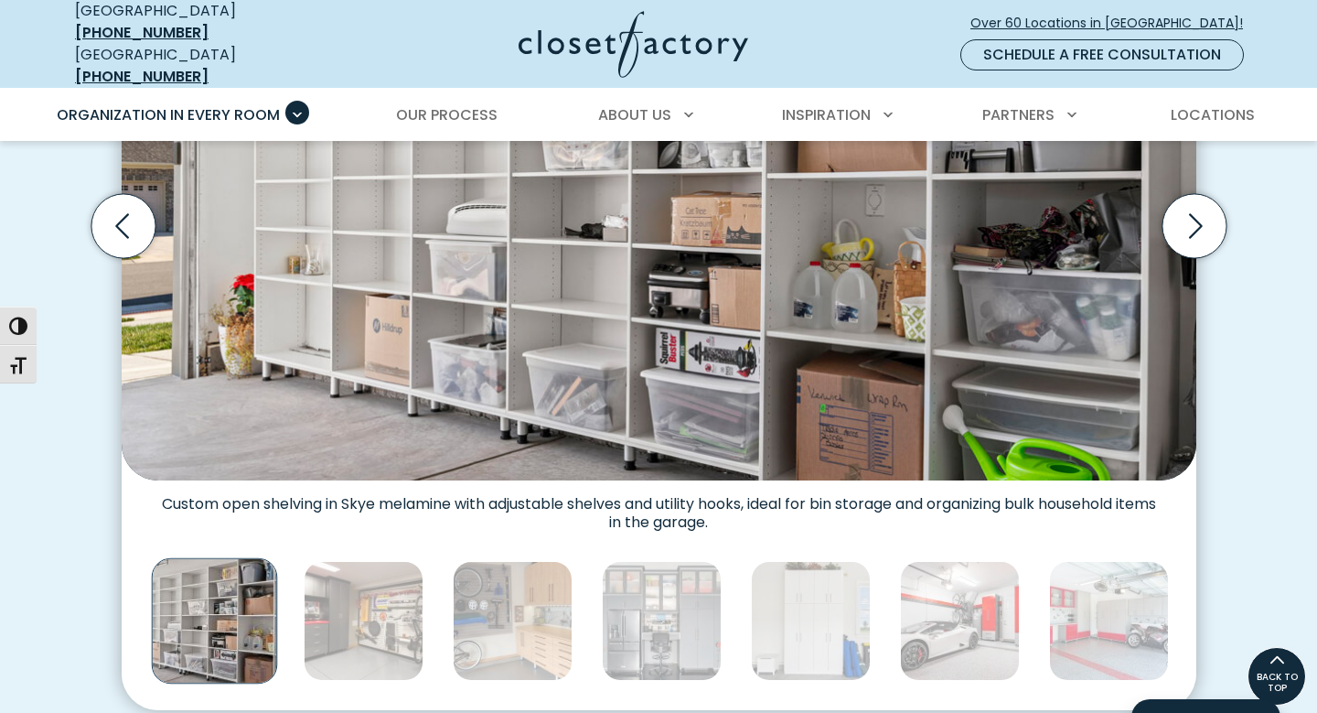
scroll to position [733, 0]
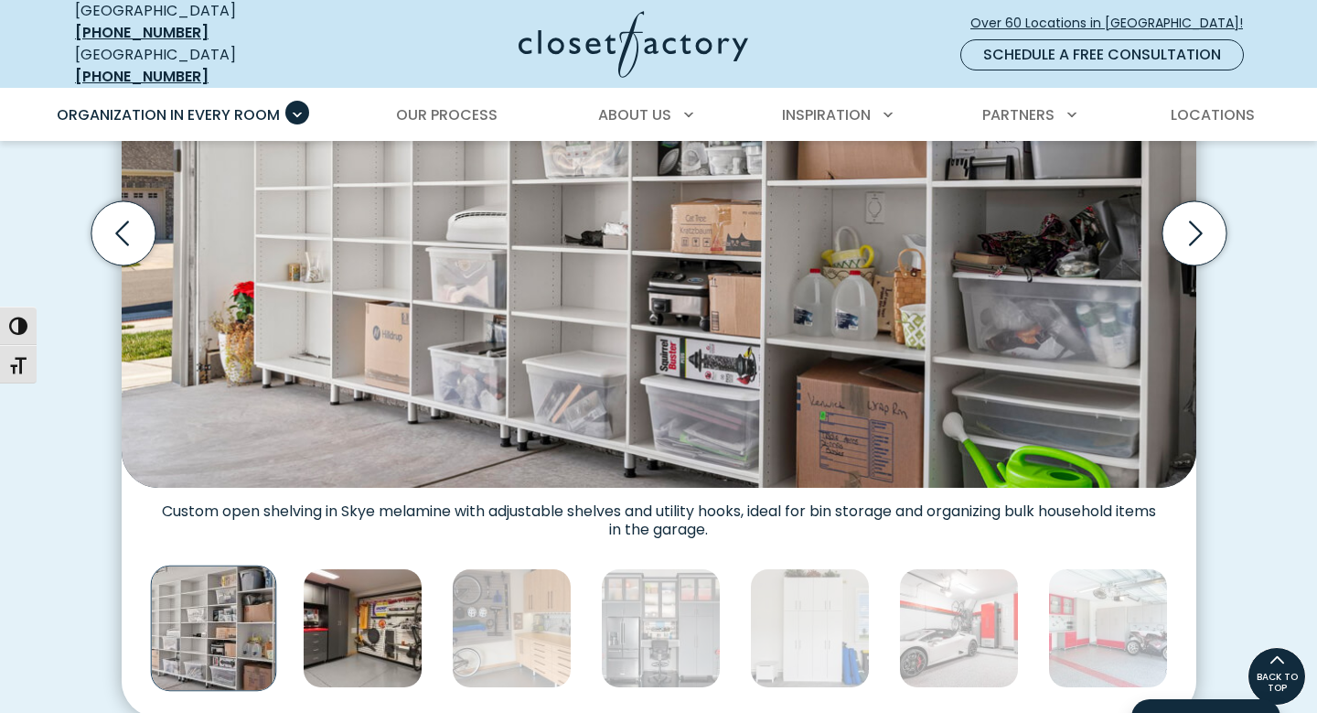
click at [391, 619] on img "Thumbnail Gallery" at bounding box center [363, 628] width 120 height 120
click at [391, 619] on img "Thumbnail Gallery" at bounding box center [364, 628] width 120 height 120
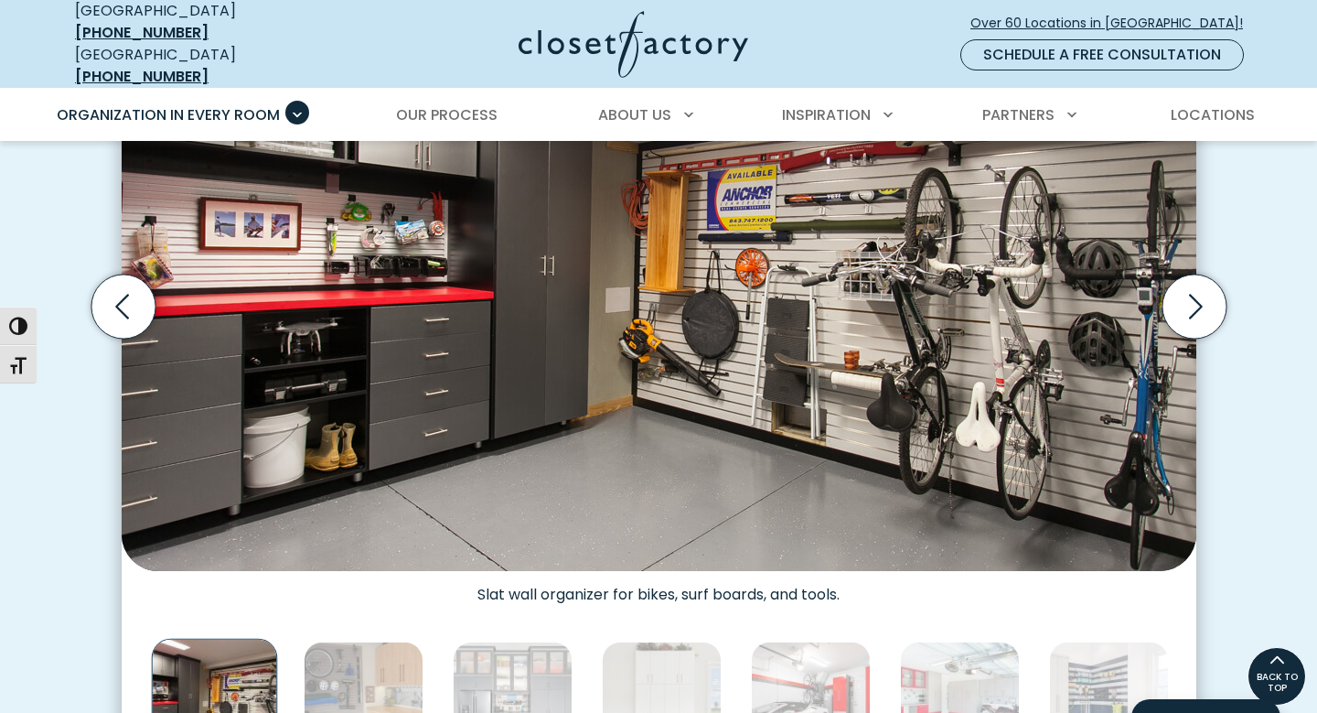
scroll to position [637, 0]
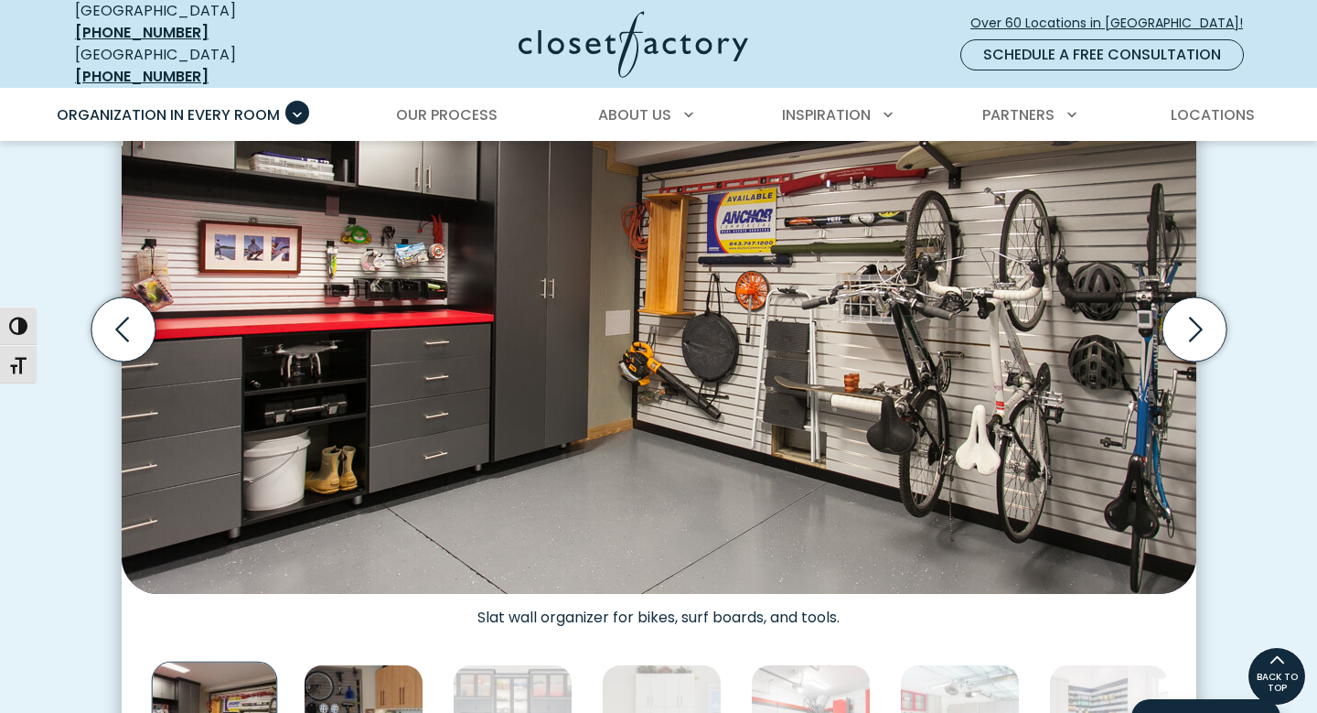
click at [383, 685] on img "Thumbnail Gallery" at bounding box center [364, 724] width 120 height 120
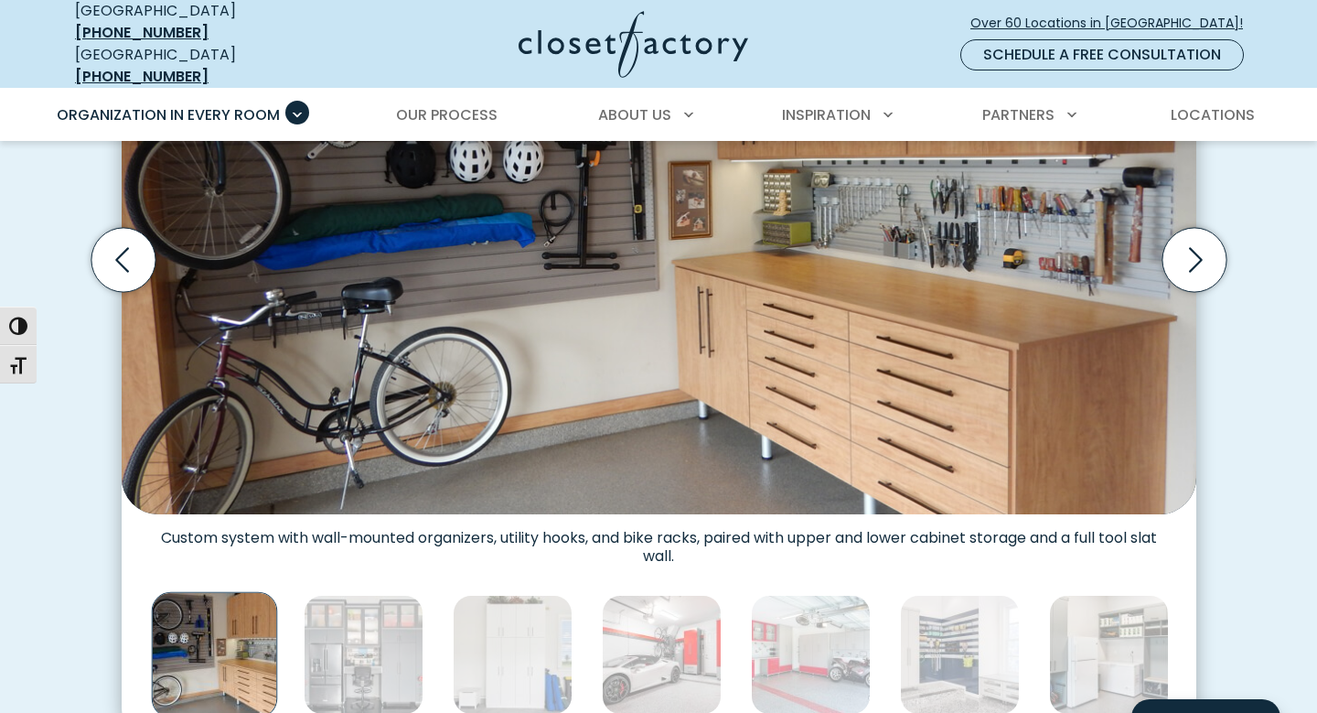
scroll to position [709, 0]
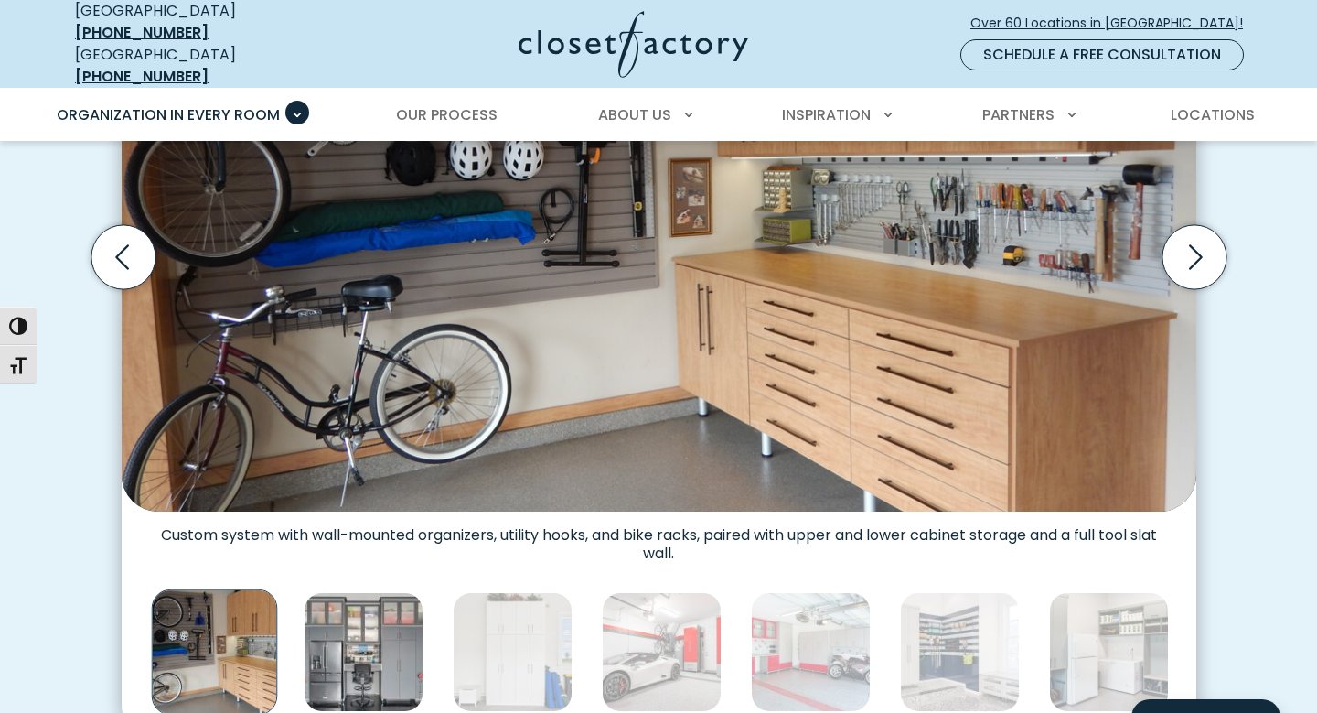
click at [370, 649] on img "Thumbnail Gallery" at bounding box center [364, 652] width 120 height 120
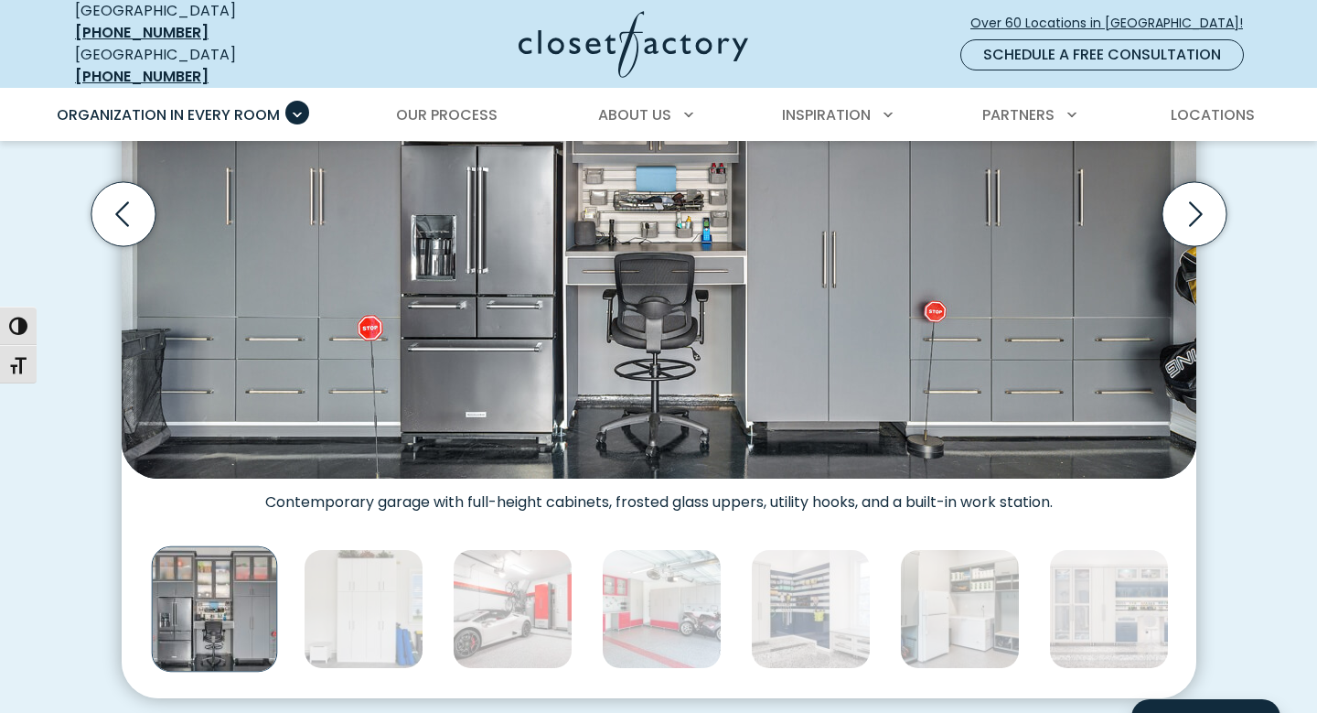
scroll to position [762, 0]
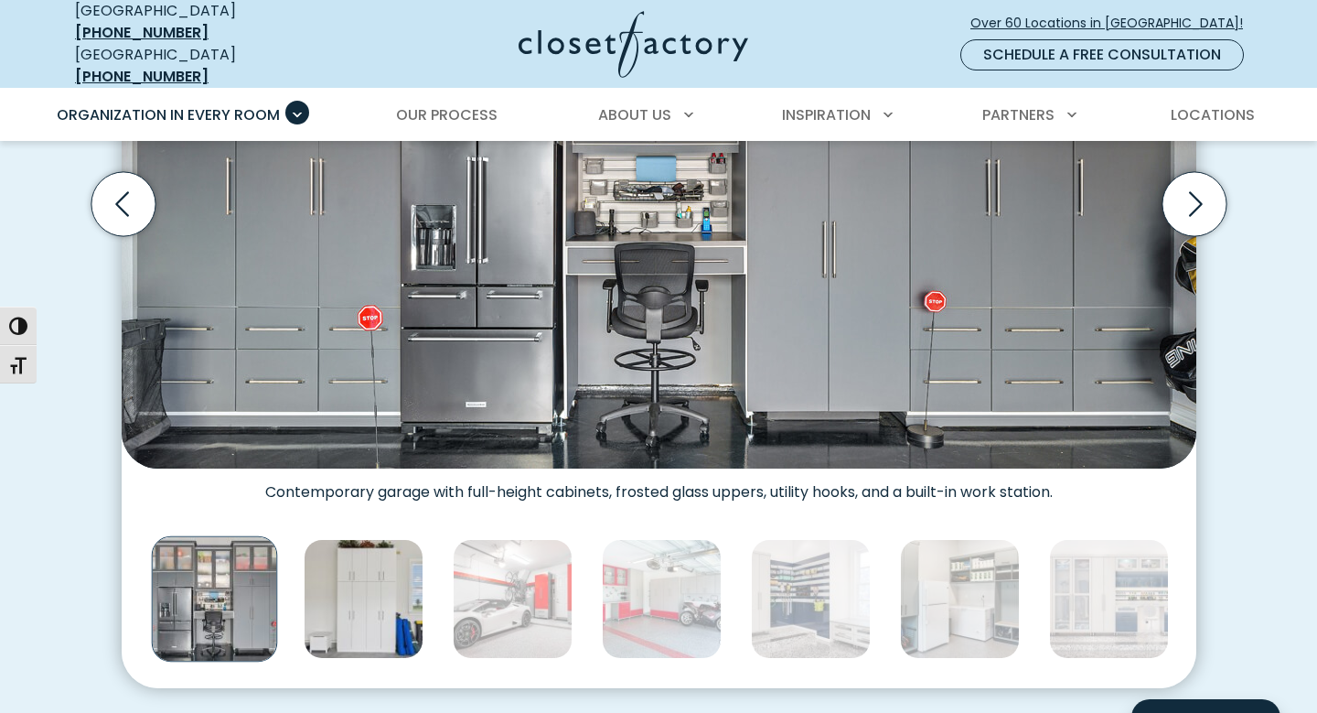
click at [381, 604] on img "Thumbnail Gallery" at bounding box center [364, 599] width 120 height 120
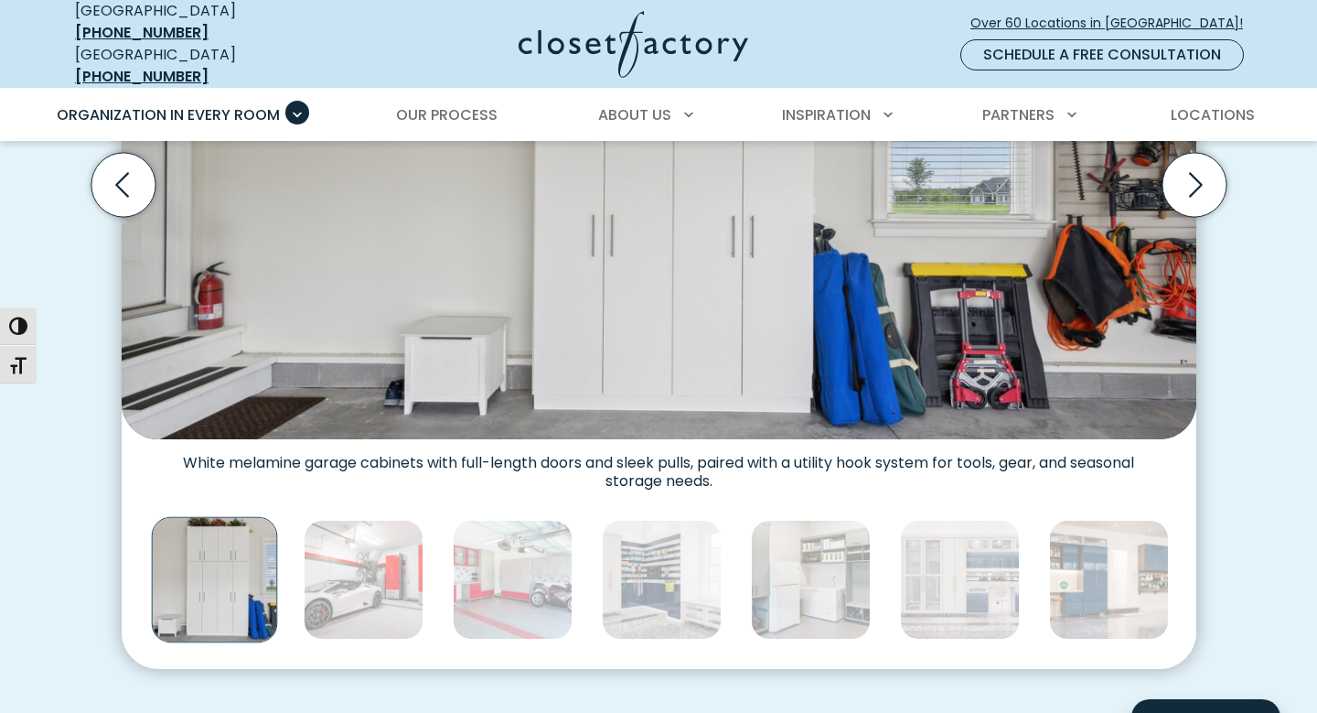
scroll to position [808, 0]
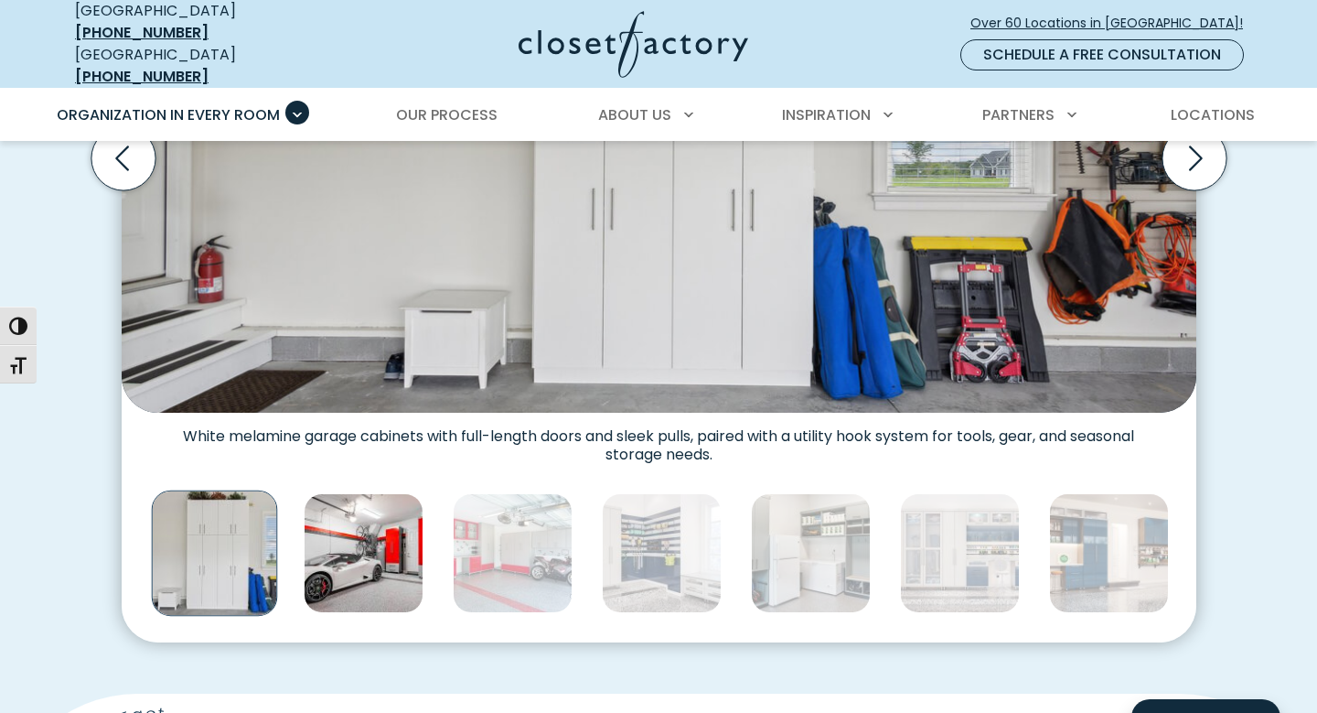
click at [374, 580] on img "Thumbnail Gallery" at bounding box center [364, 553] width 120 height 120
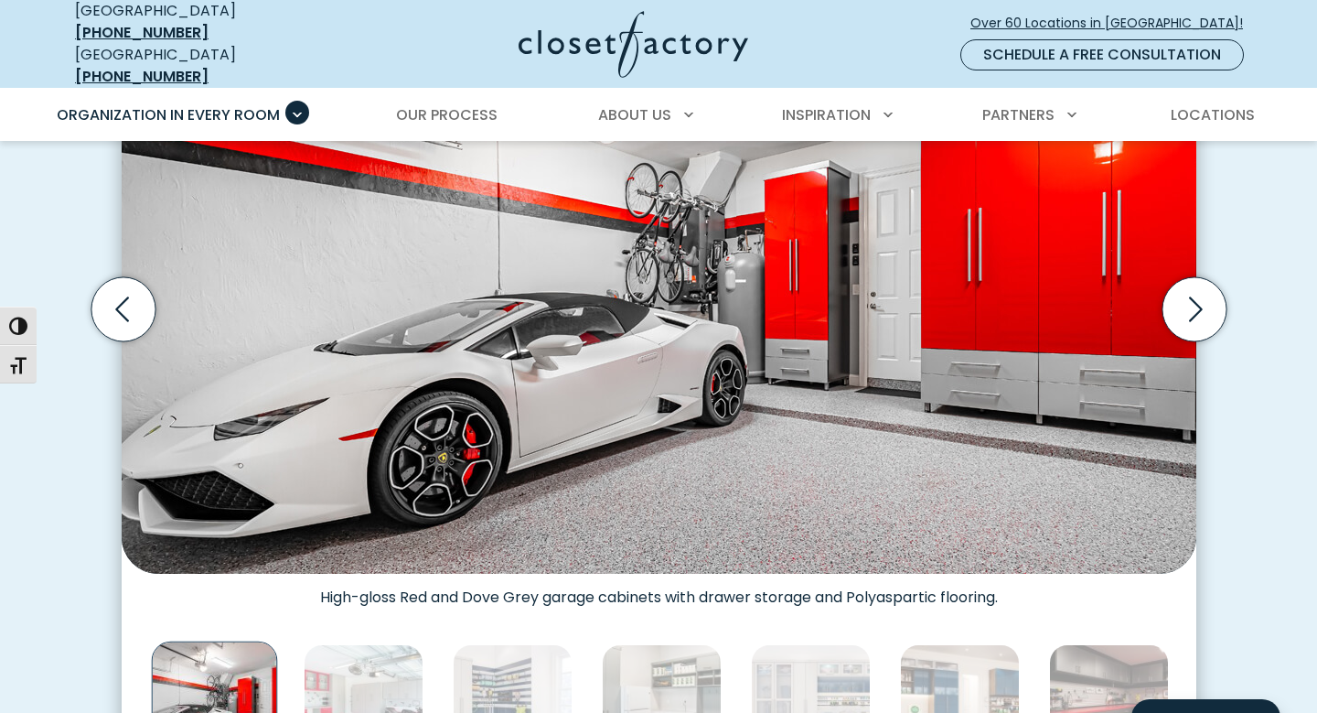
scroll to position [658, 0]
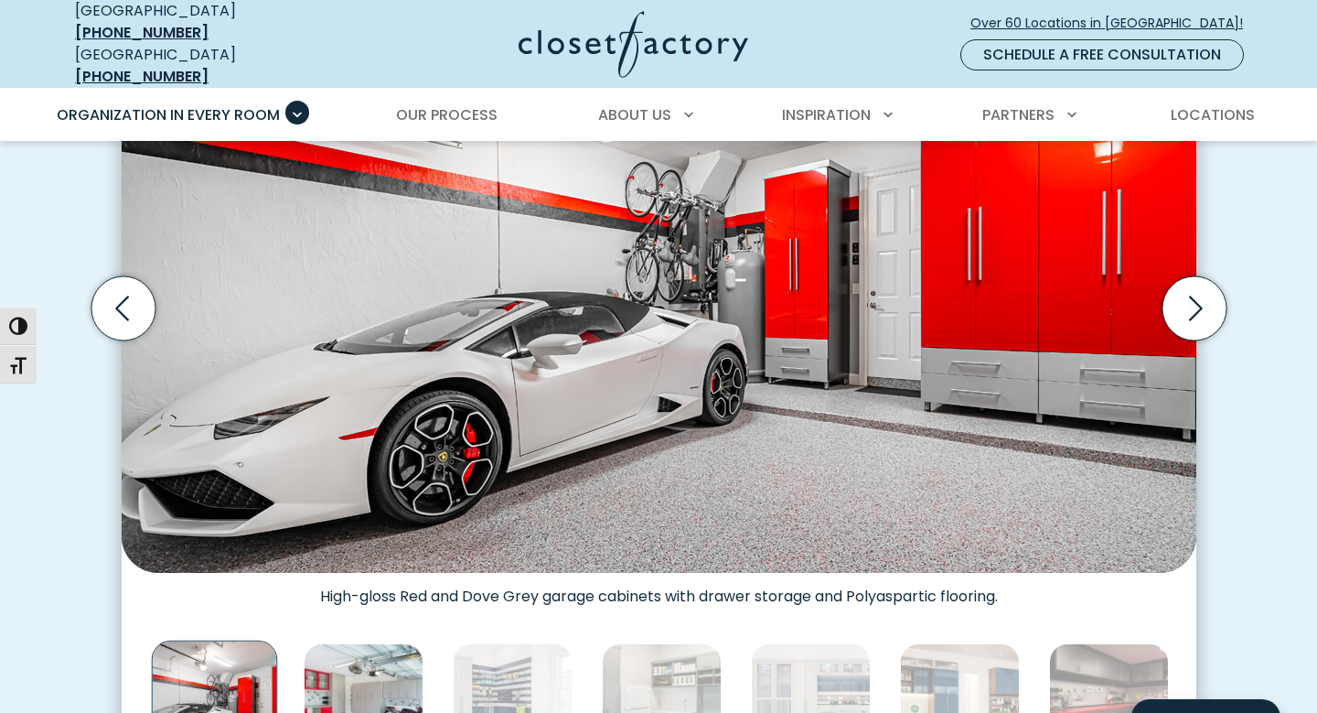
click at [366, 679] on img "Thumbnail Gallery" at bounding box center [364, 703] width 120 height 120
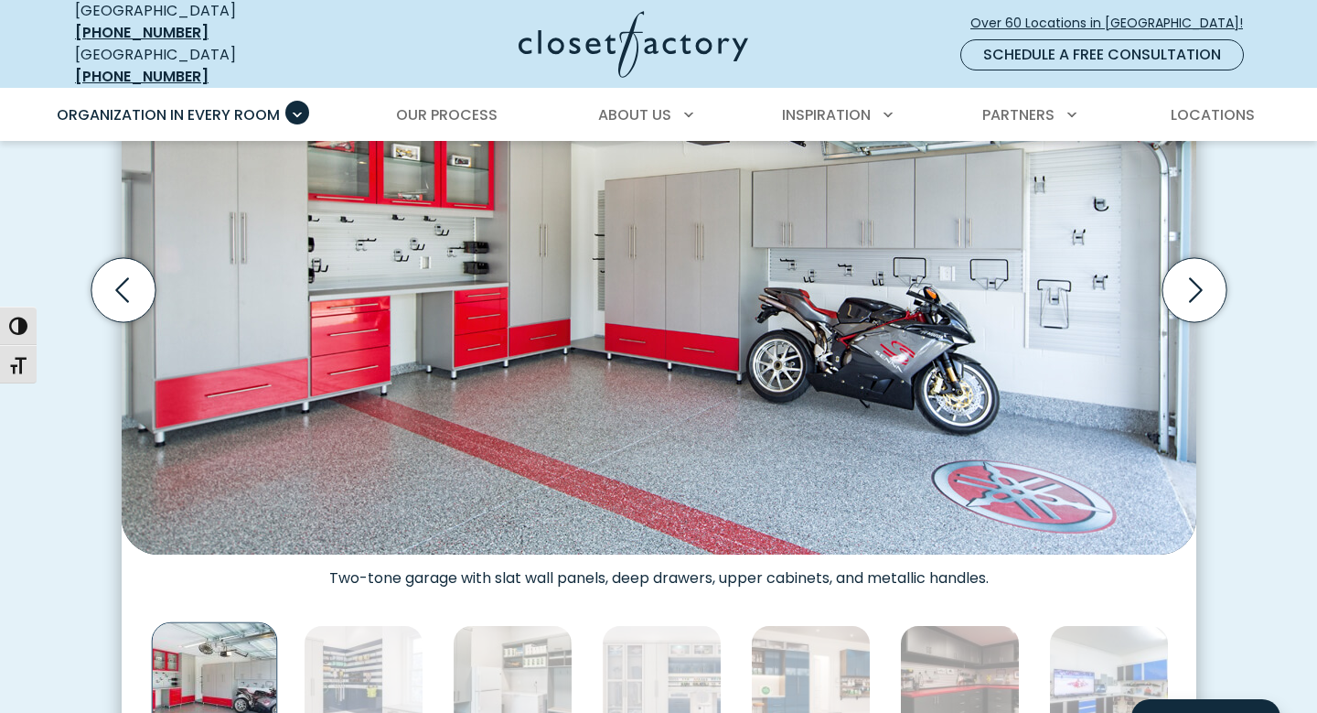
scroll to position [677, 0]
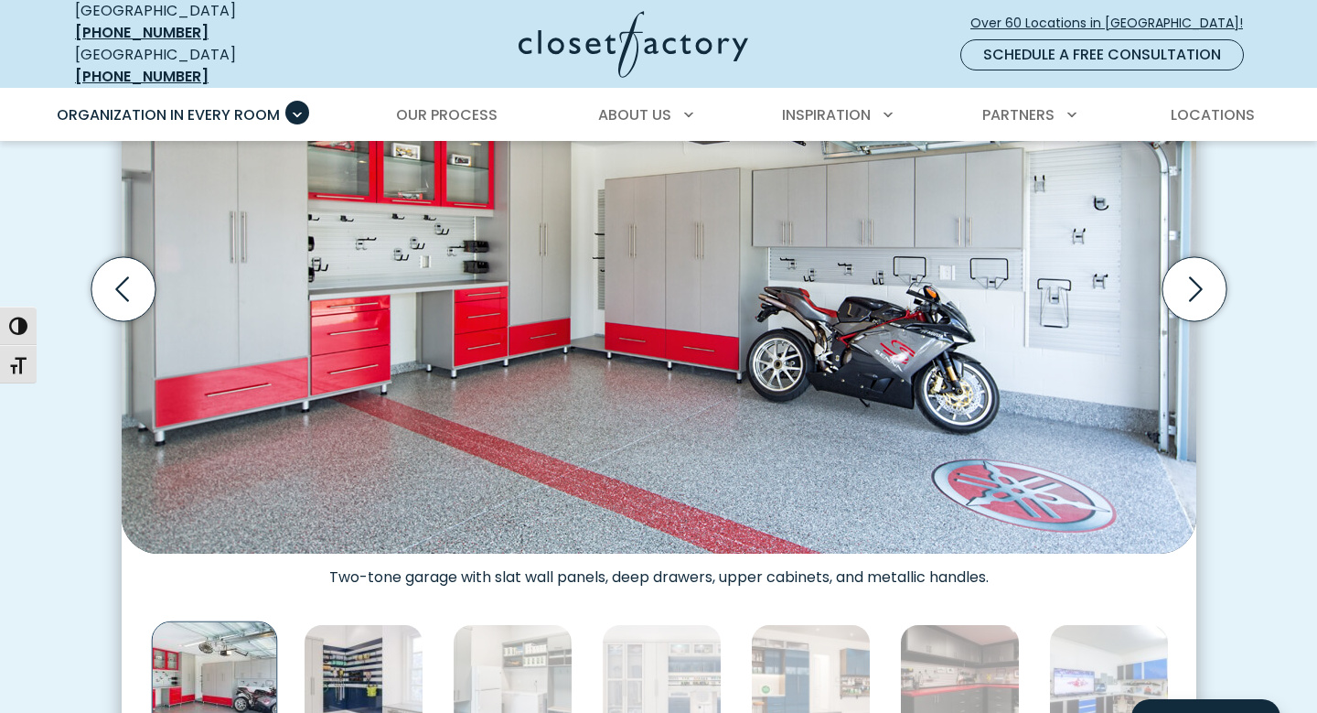
click at [376, 663] on img "Thumbnail Gallery" at bounding box center [364, 684] width 120 height 120
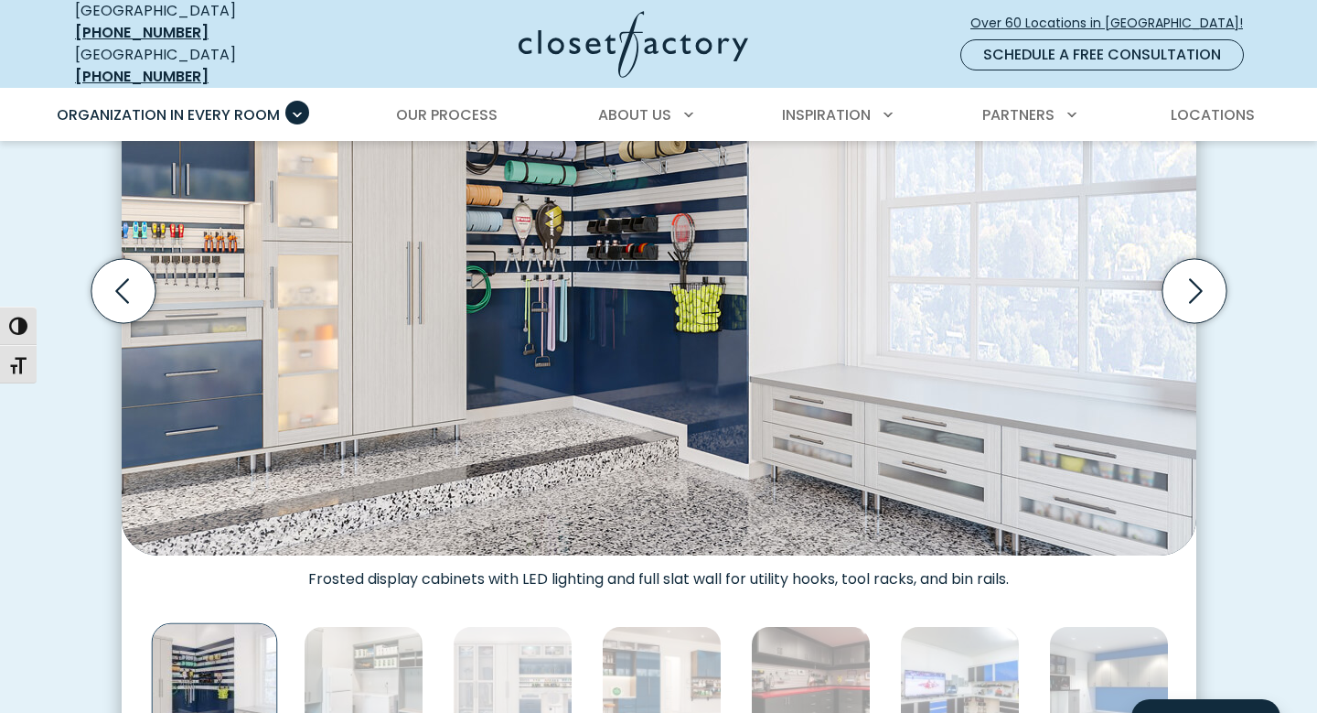
scroll to position [708, 0]
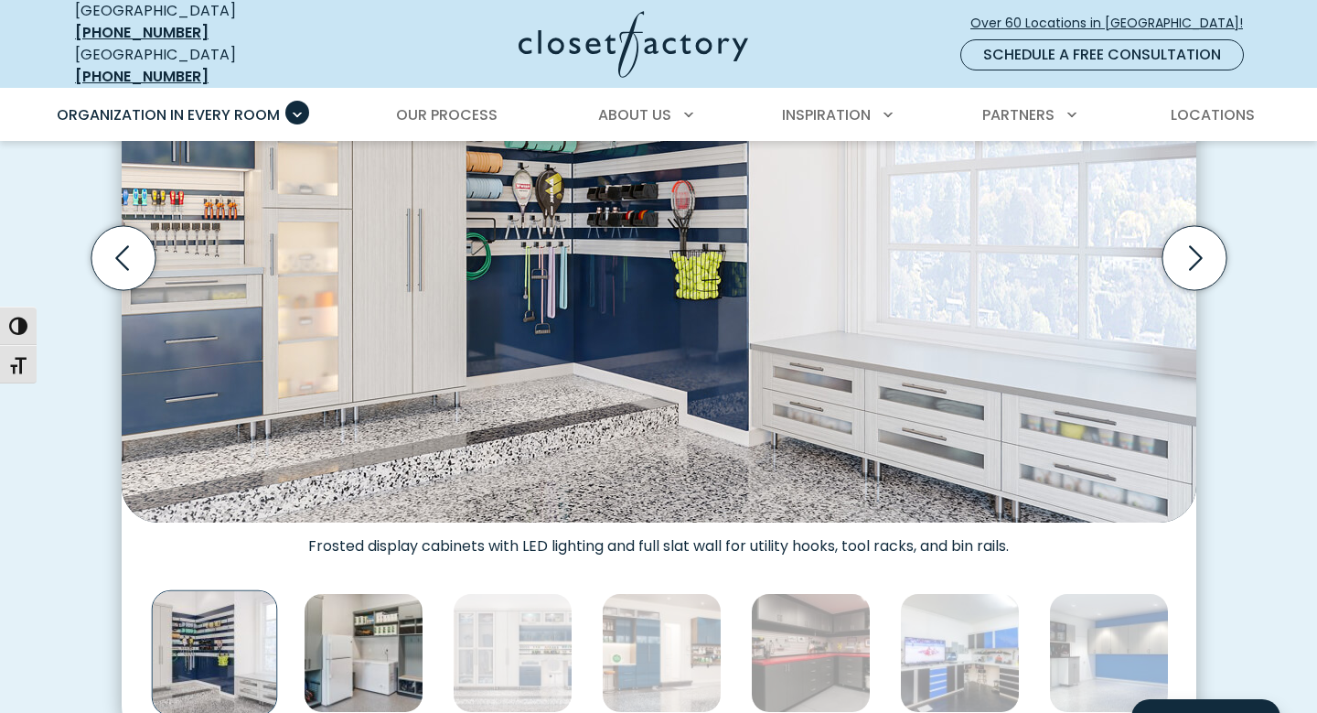
click at [386, 639] on img "Thumbnail Gallery" at bounding box center [364, 653] width 120 height 120
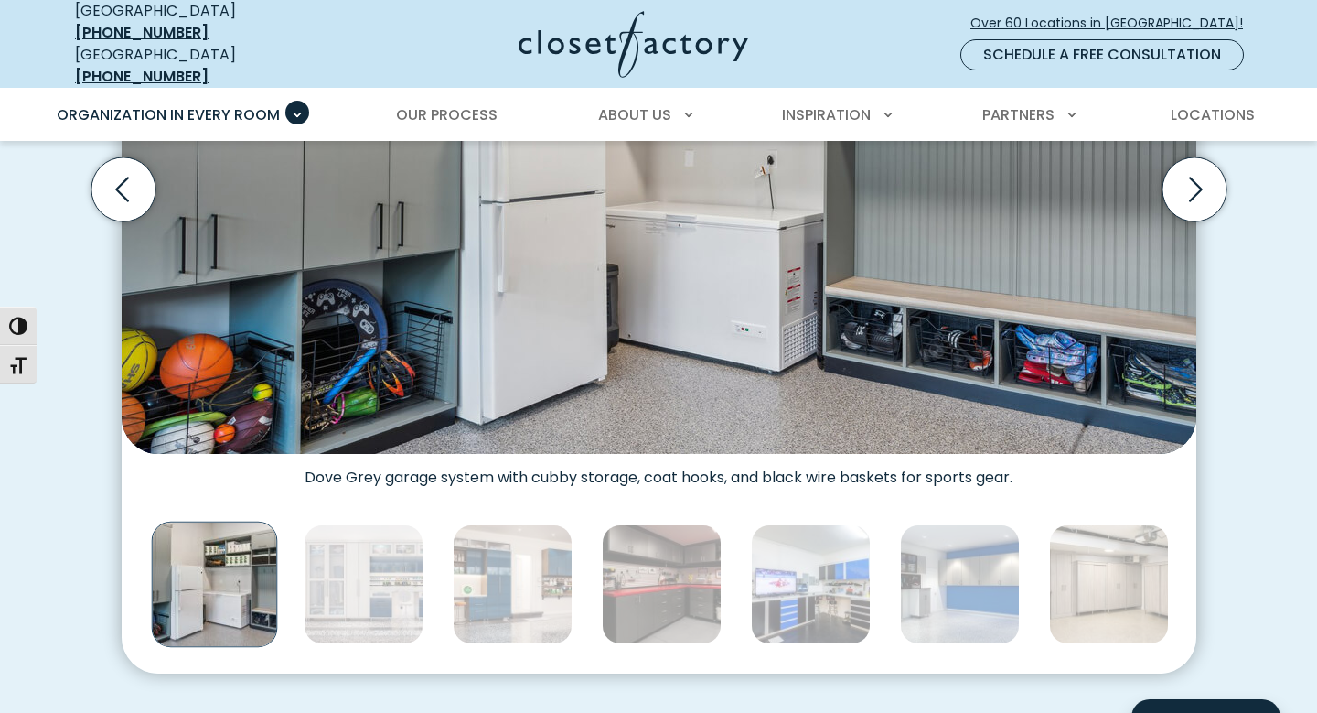
scroll to position [782, 0]
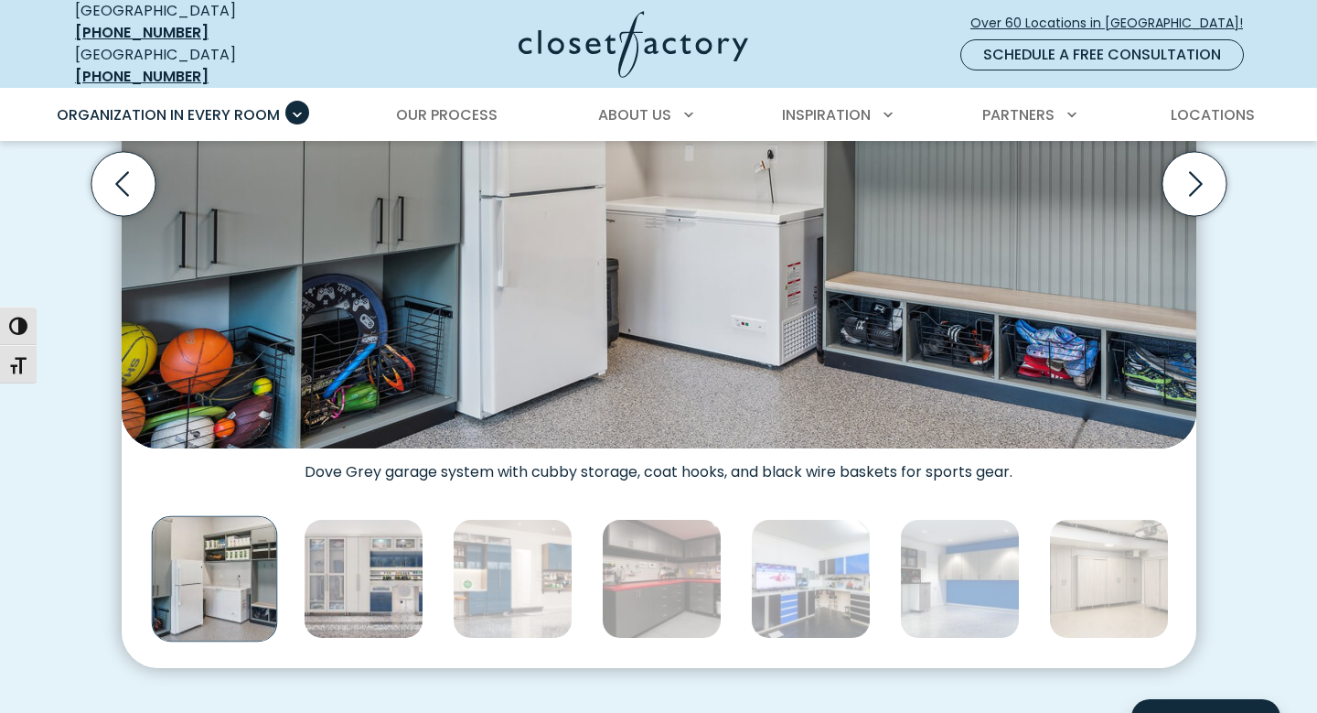
click at [356, 573] on img "Thumbnail Gallery" at bounding box center [364, 579] width 120 height 120
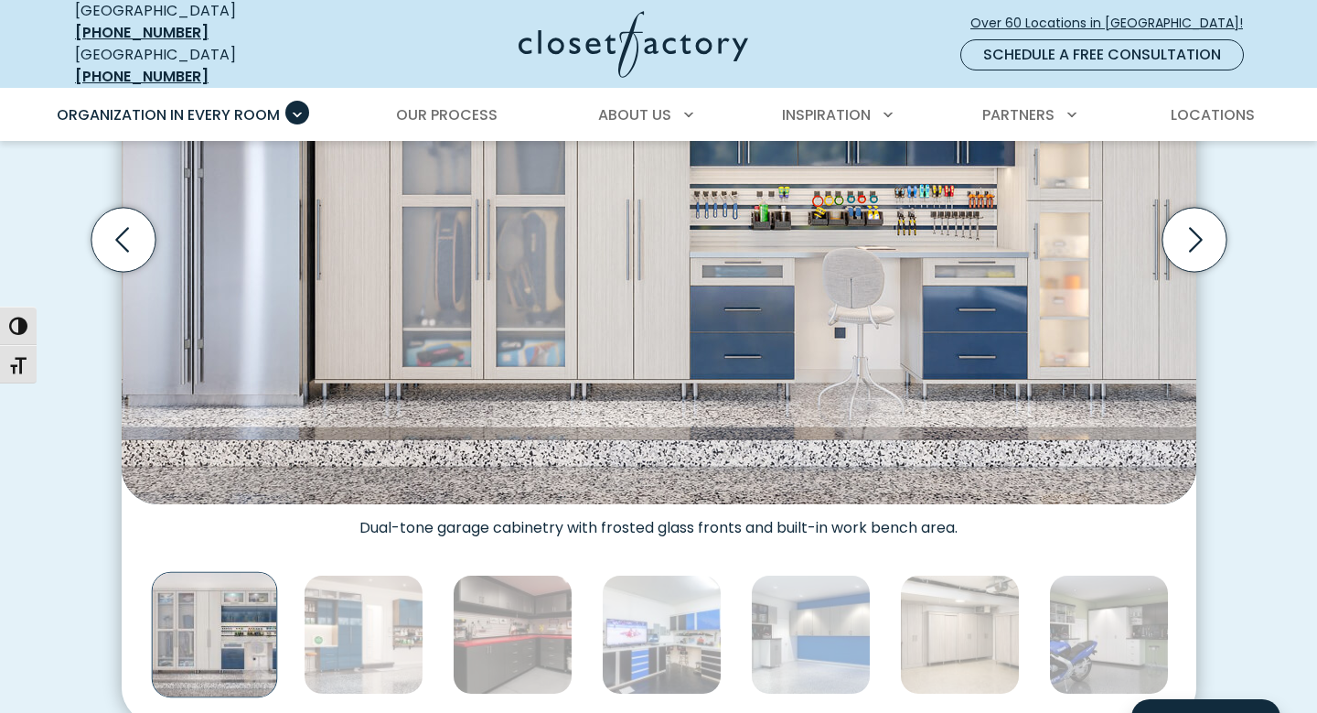
scroll to position [736, 0]
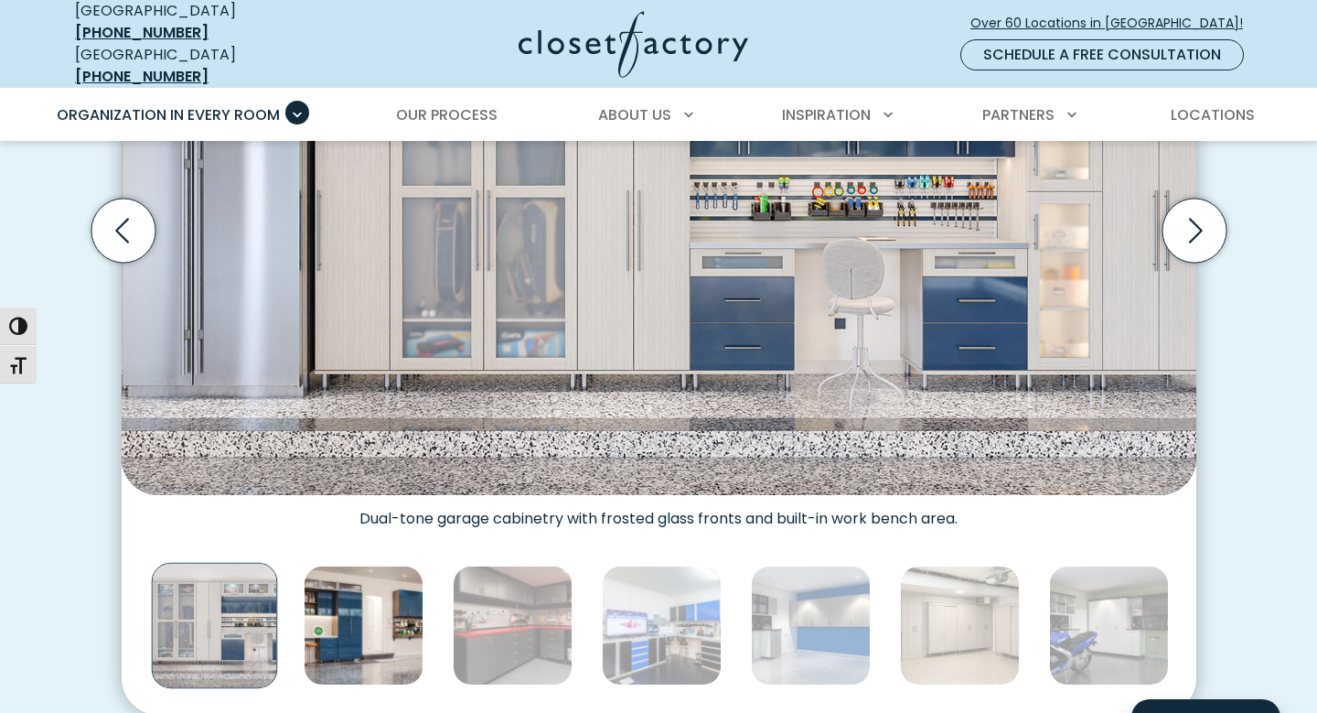
click at [361, 627] on img "Thumbnail Gallery" at bounding box center [364, 625] width 120 height 120
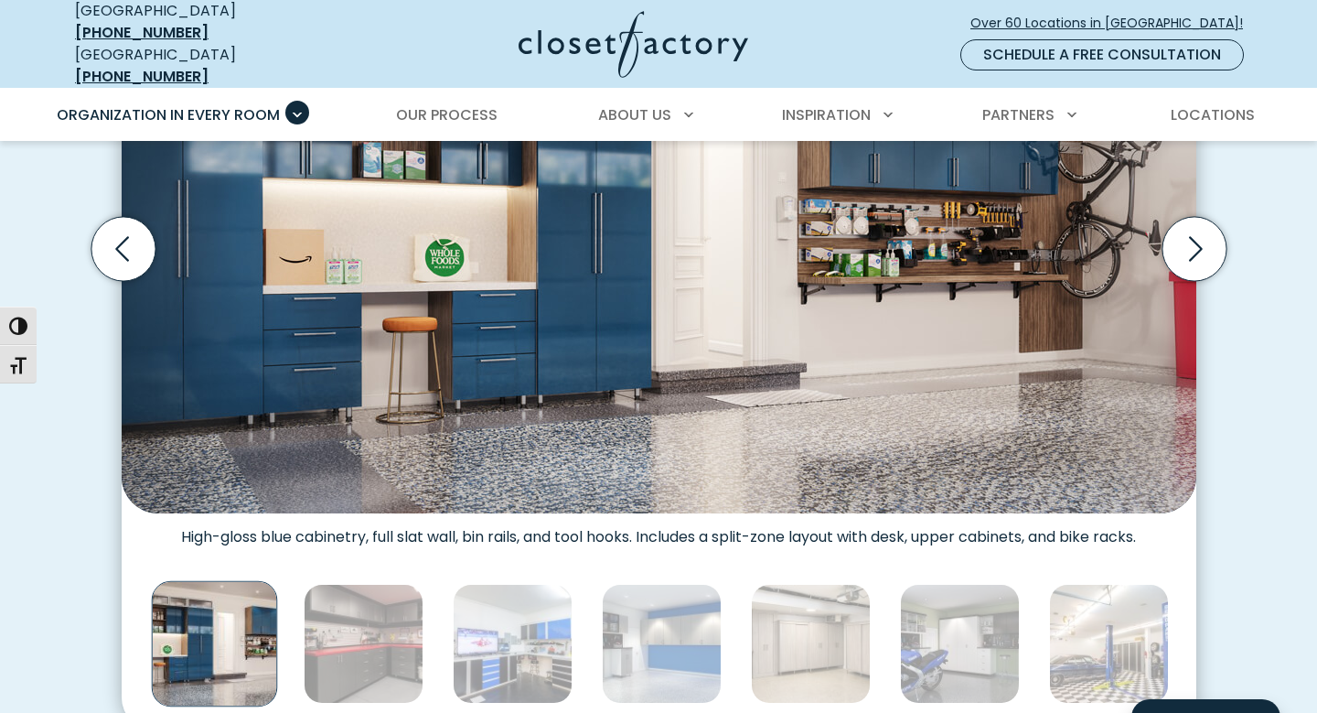
scroll to position [720, 0]
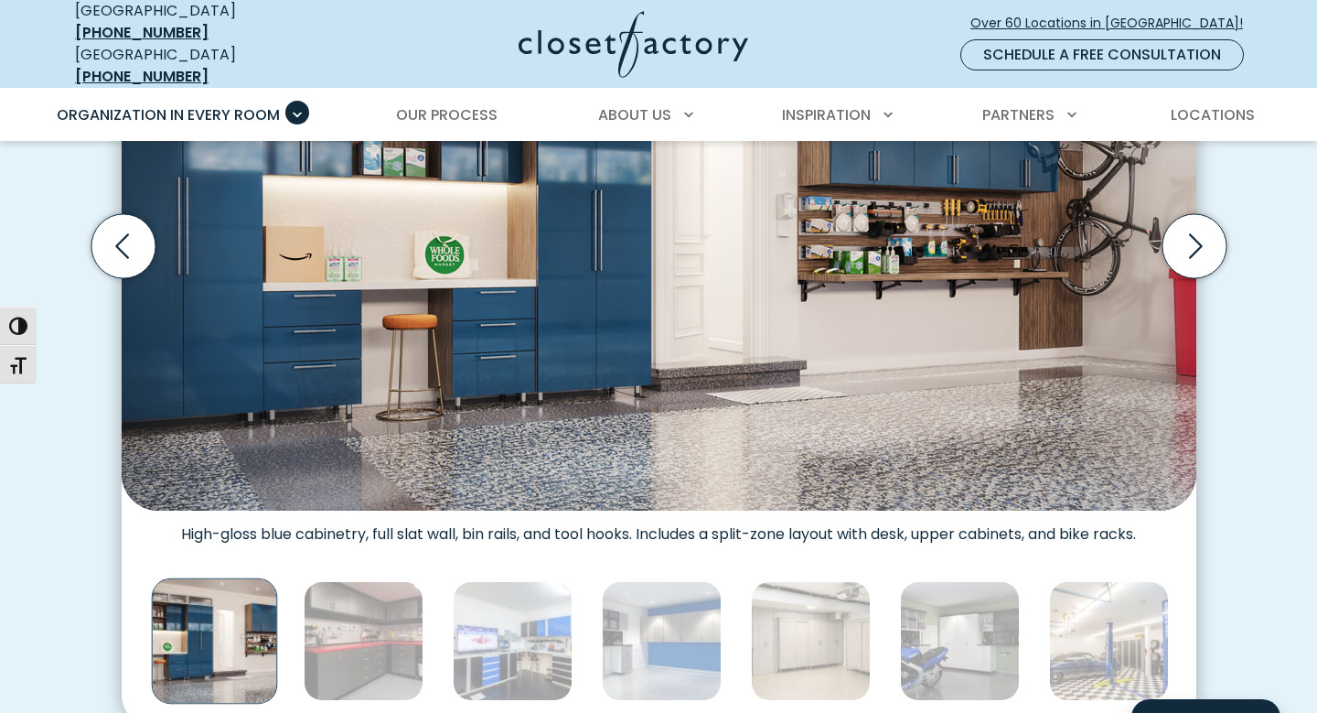
click at [361, 627] on img "Thumbnail Gallery" at bounding box center [364, 641] width 120 height 120
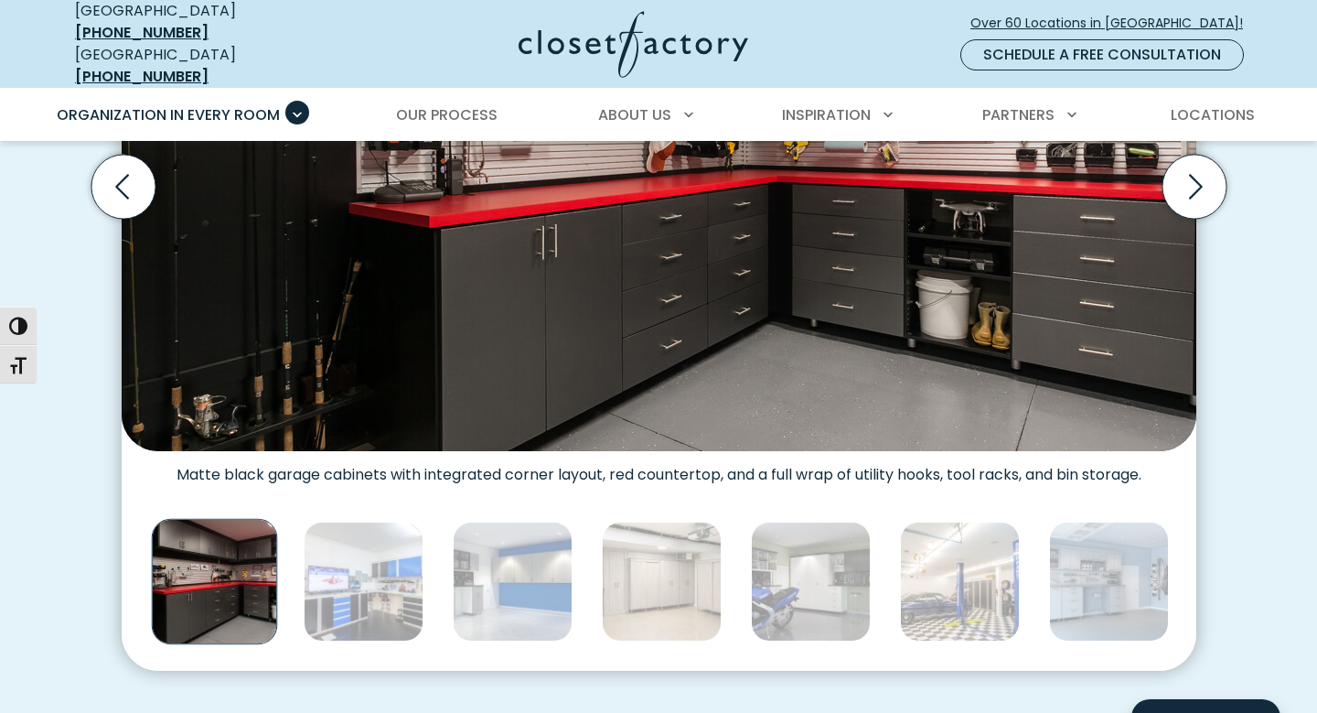
scroll to position [784, 0]
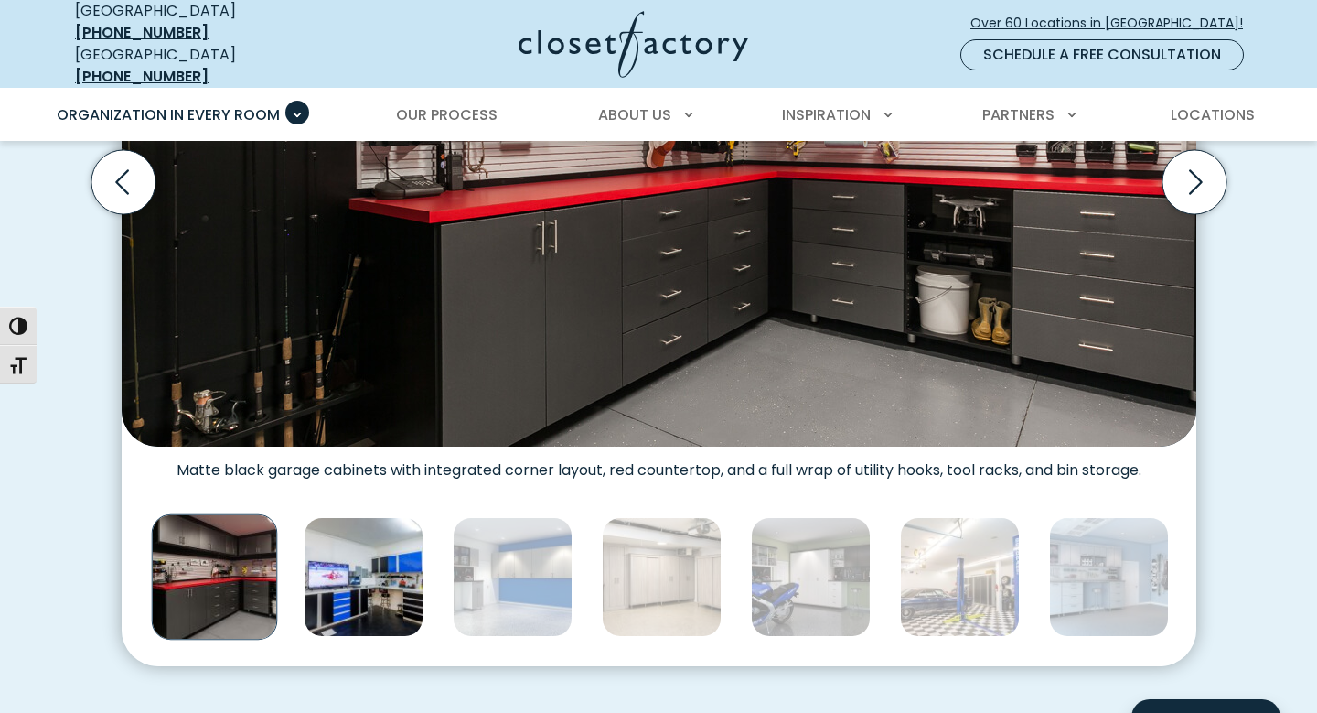
click at [361, 566] on img "Thumbnail Gallery" at bounding box center [364, 577] width 120 height 120
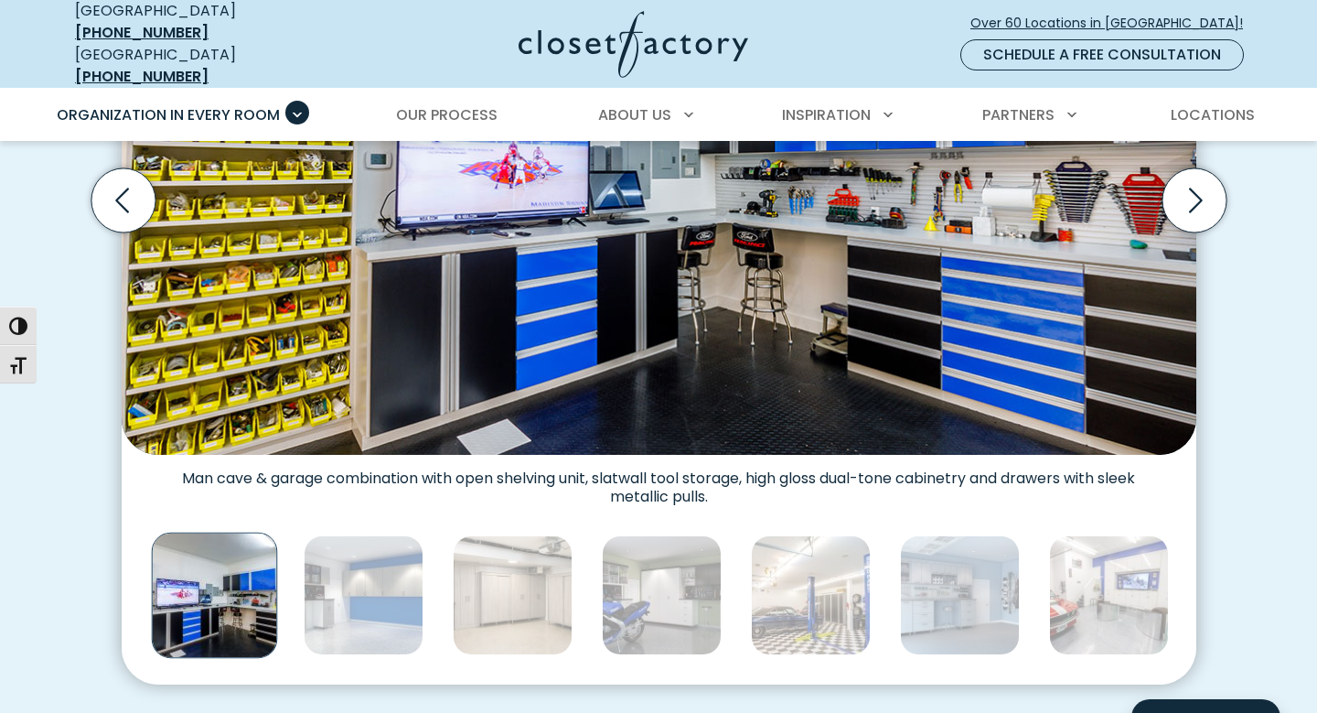
scroll to position [792, 0]
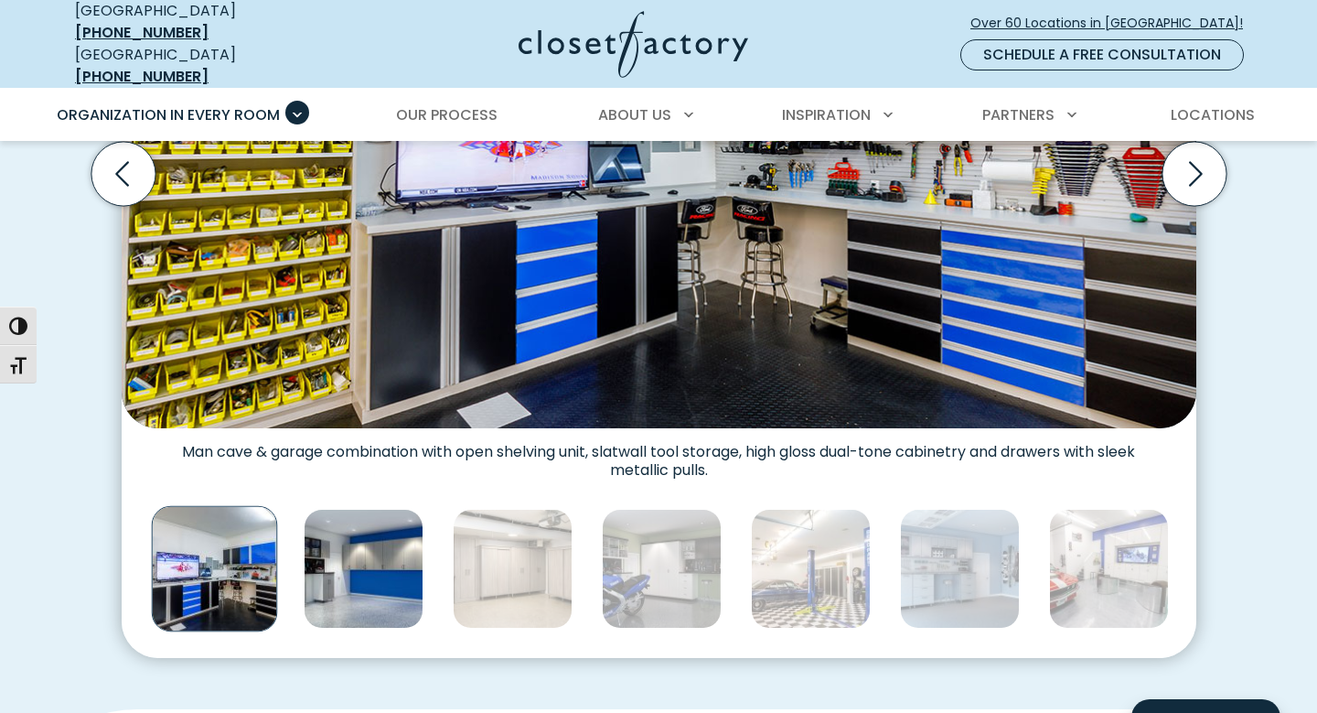
click at [368, 549] on img "Thumbnail Gallery" at bounding box center [364, 569] width 120 height 120
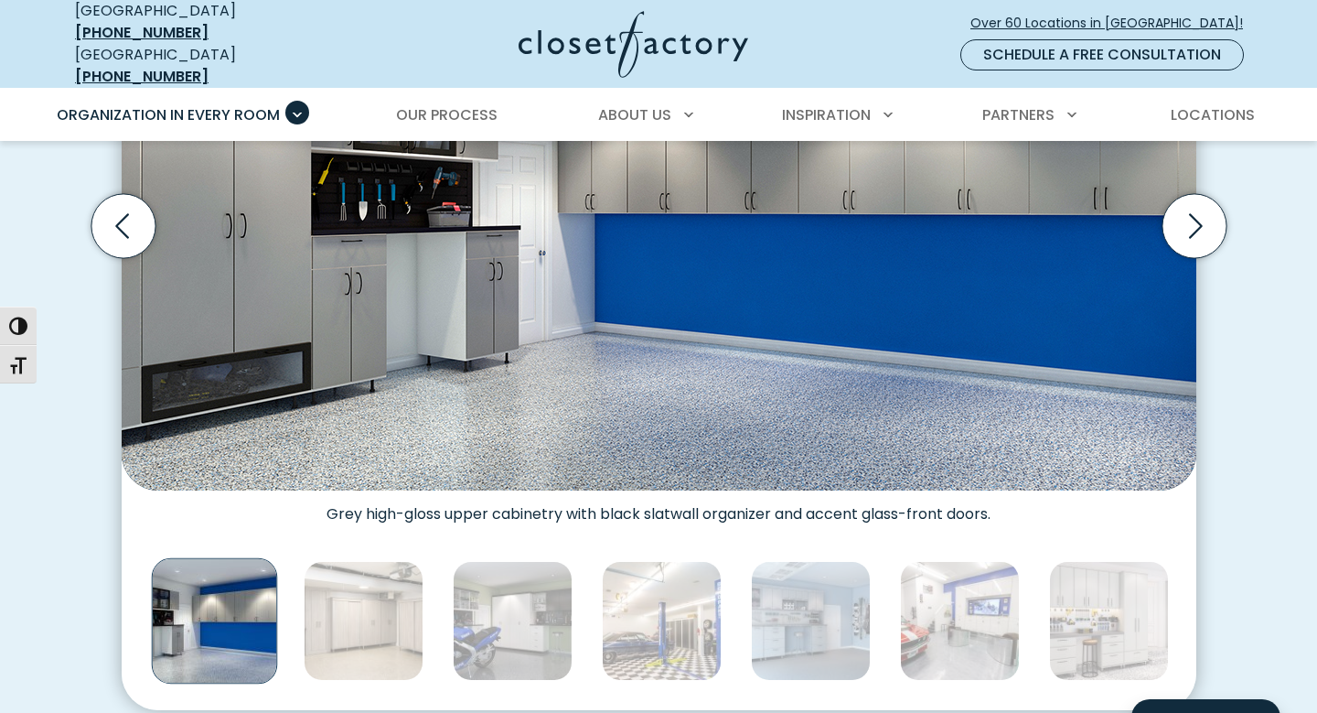
scroll to position [743, 0]
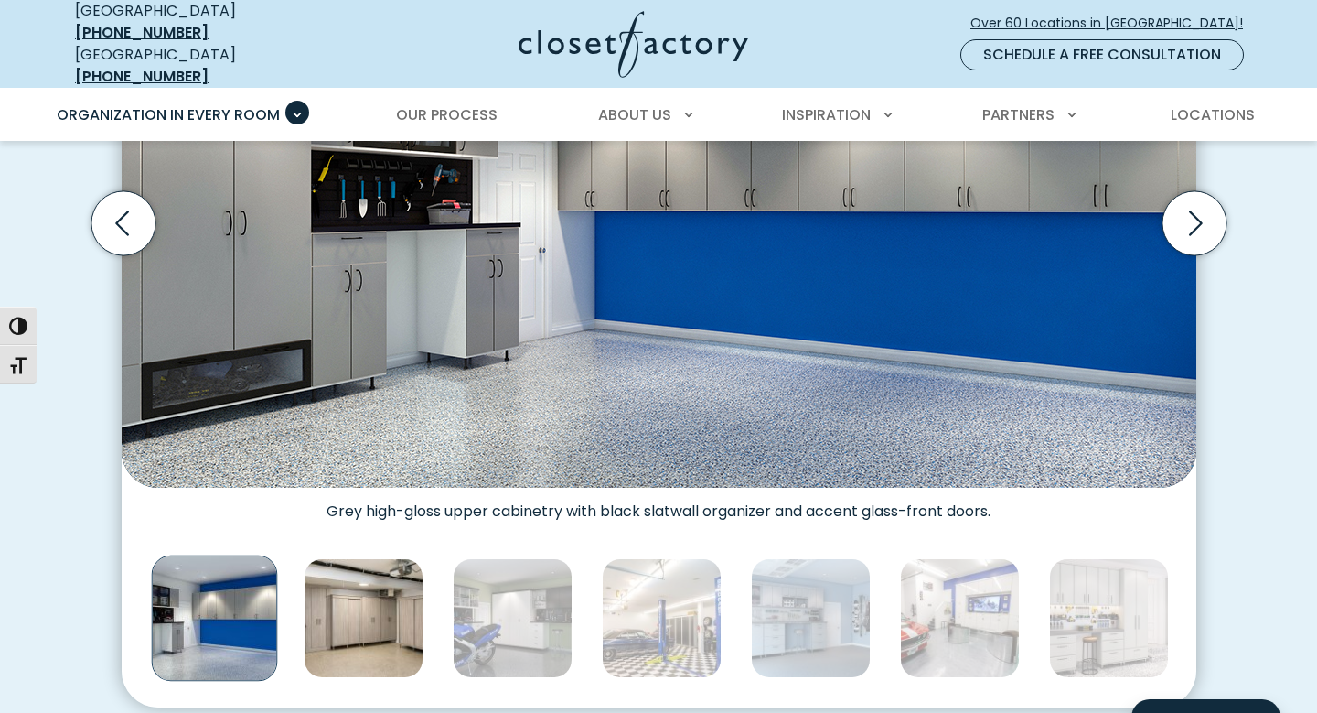
click at [371, 617] on img "Thumbnail Gallery" at bounding box center [364, 618] width 120 height 120
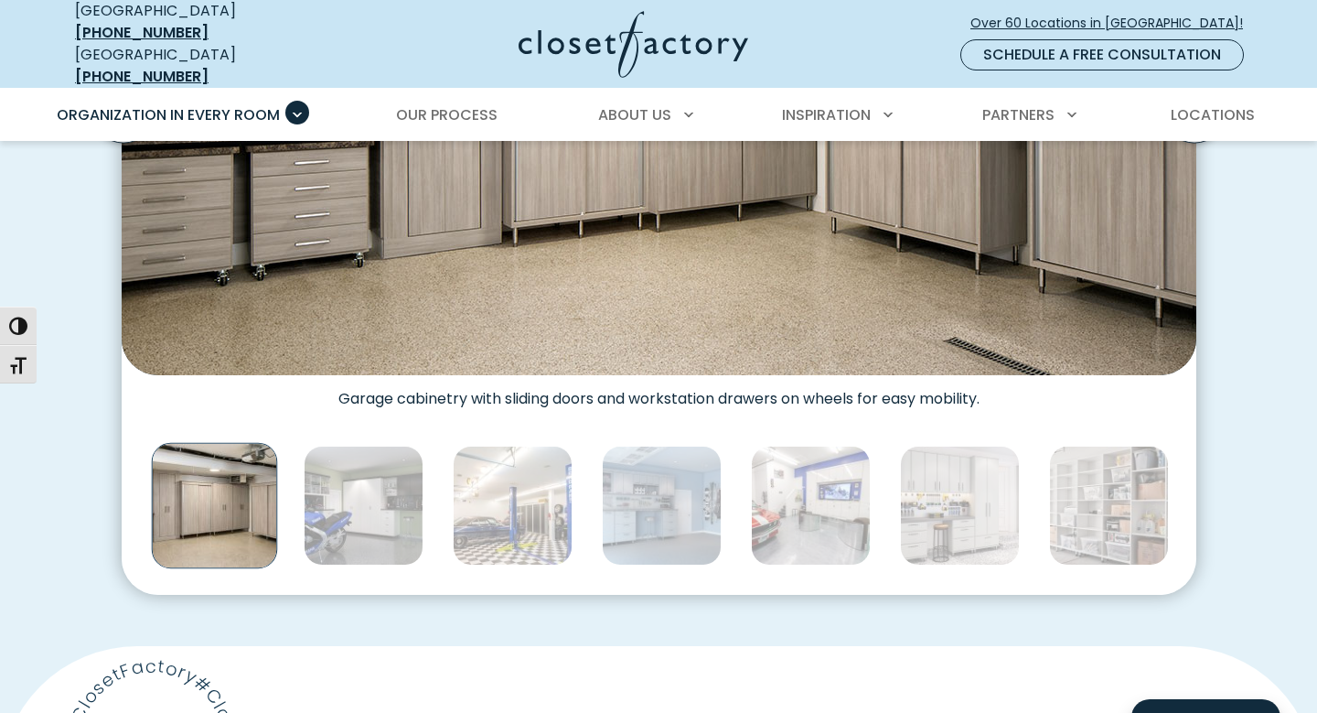
scroll to position [860, 0]
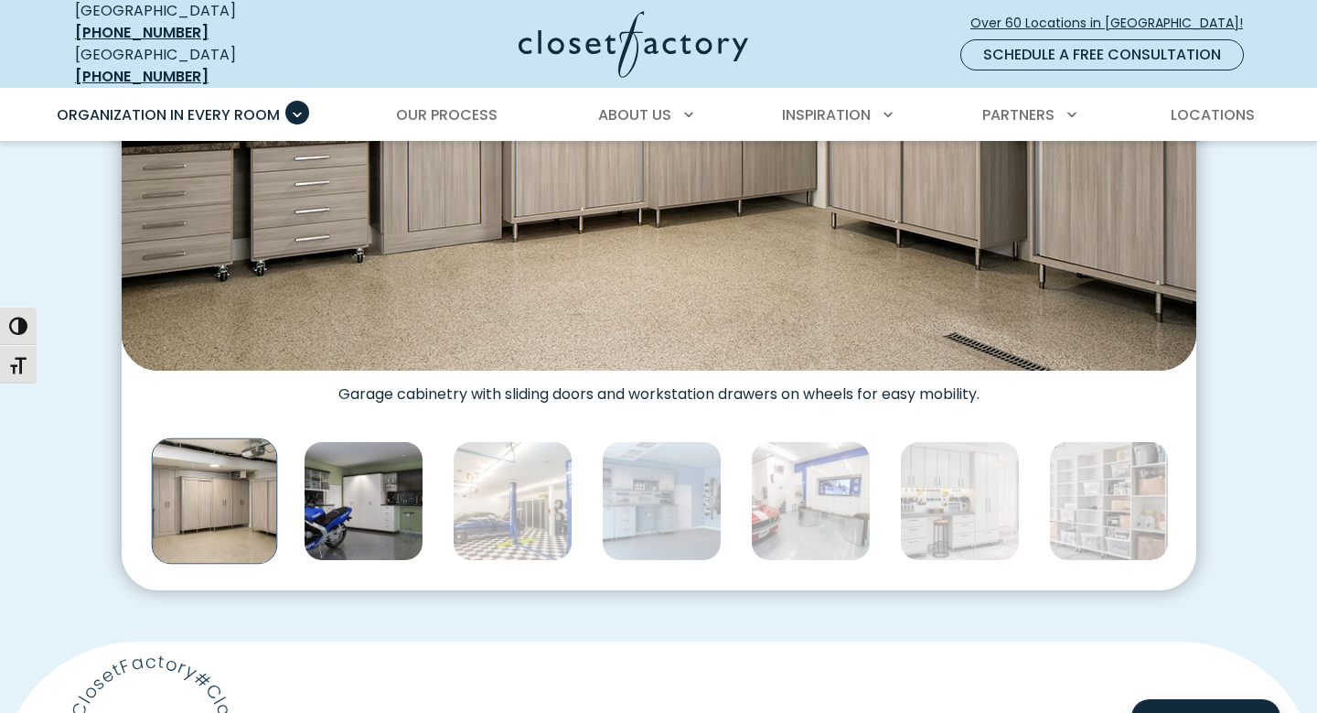
click at [371, 500] on img "Thumbnail Gallery" at bounding box center [364, 501] width 120 height 120
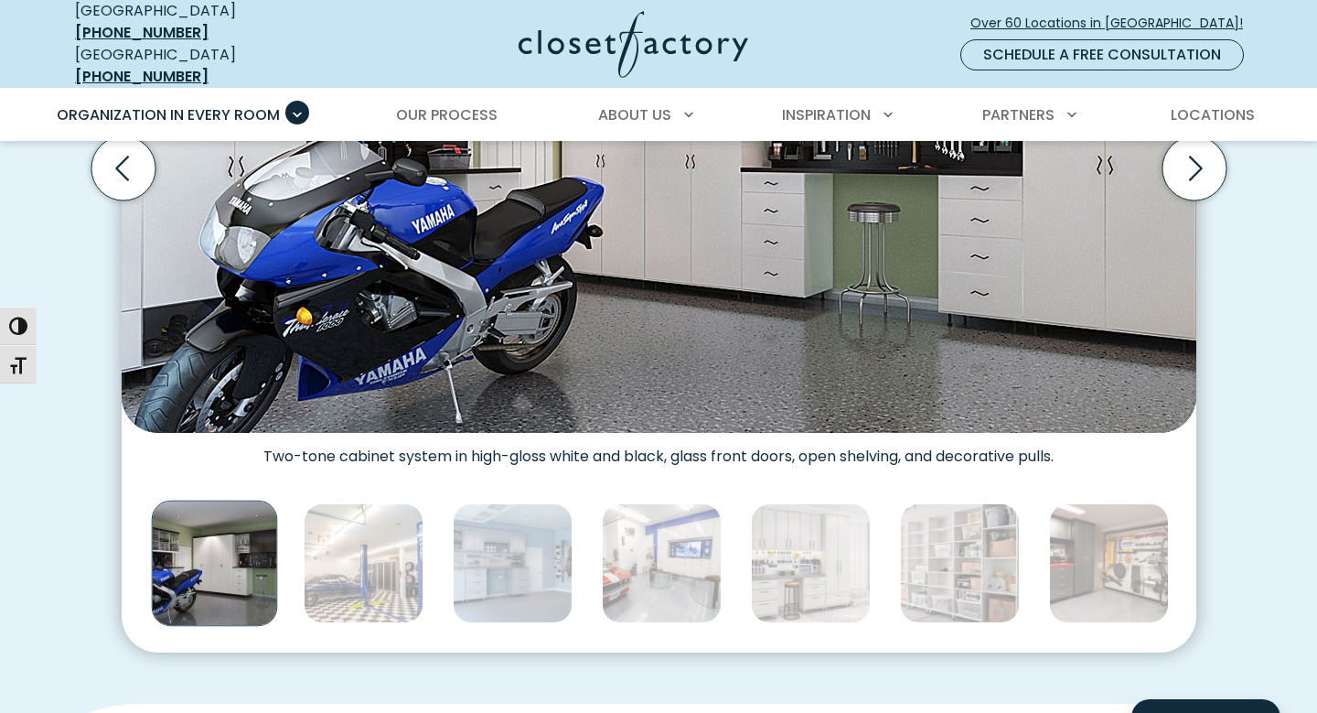
scroll to position [800, 0]
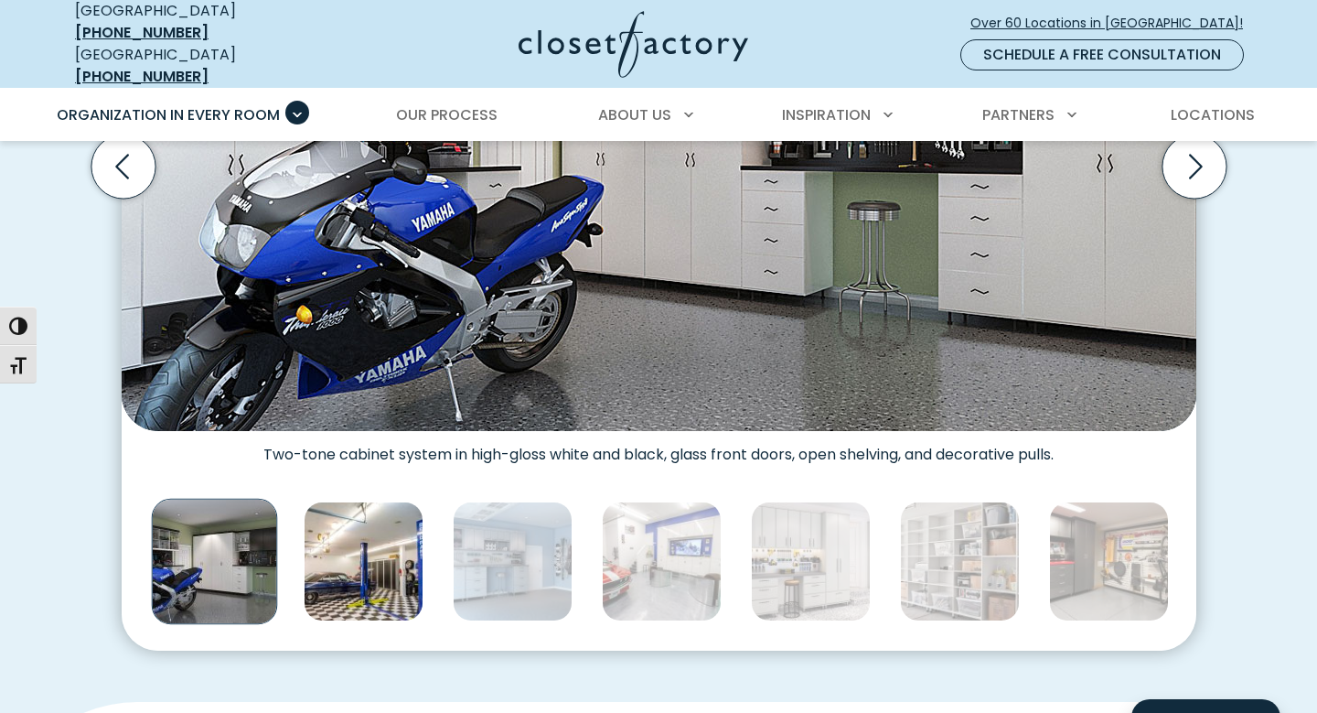
click at [372, 540] on img "Thumbnail Gallery" at bounding box center [364, 561] width 120 height 120
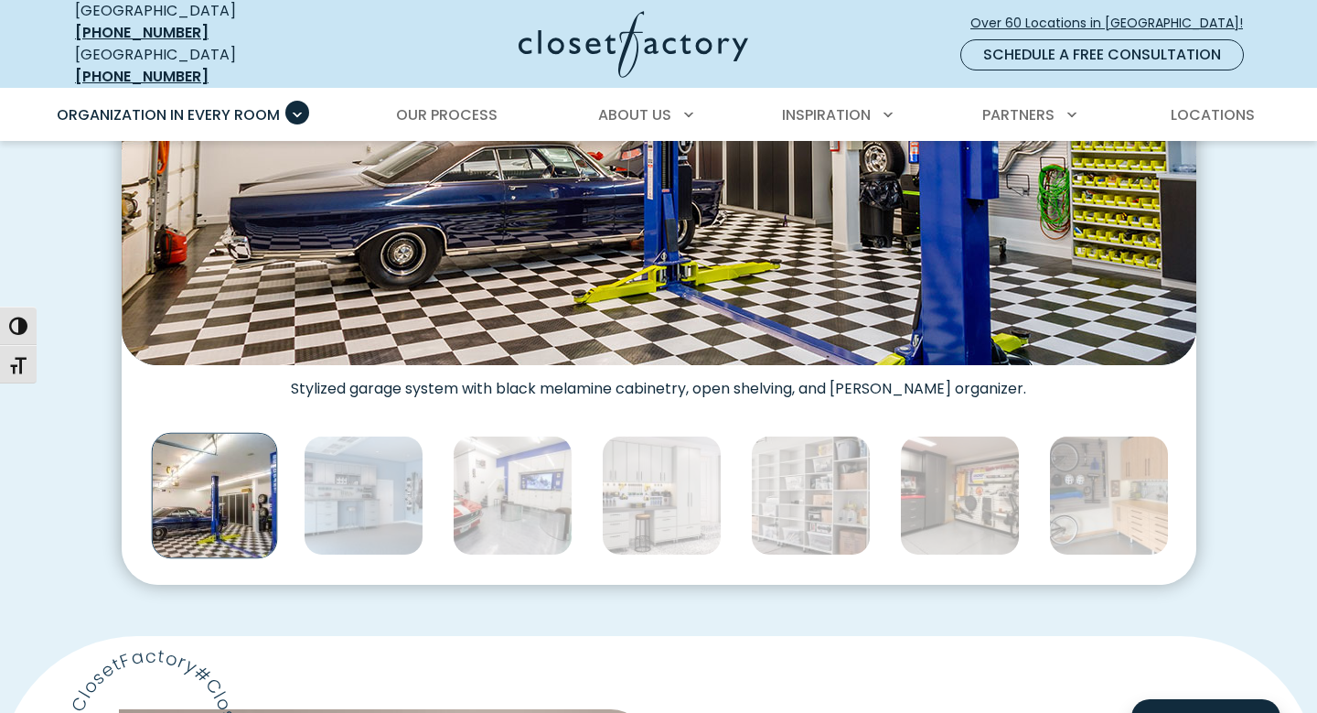
scroll to position [873, 0]
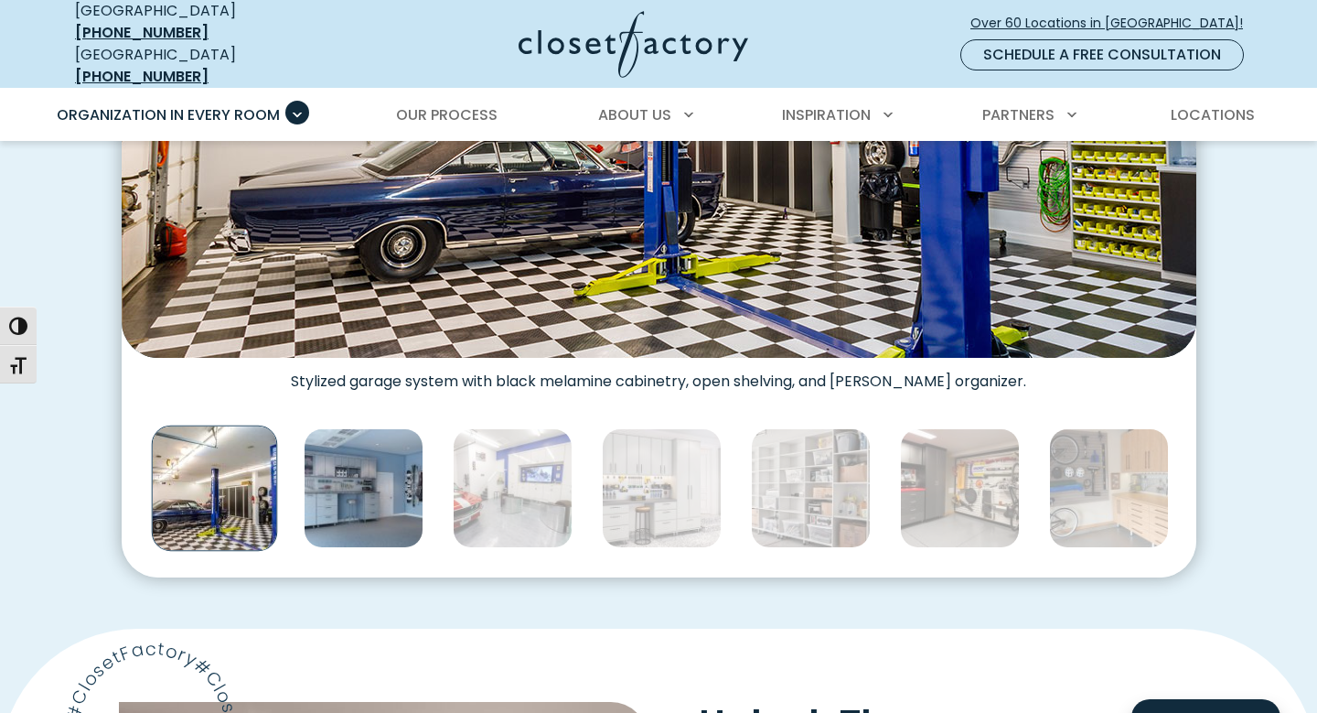
click at [363, 463] on img "Thumbnail Gallery" at bounding box center [364, 488] width 120 height 120
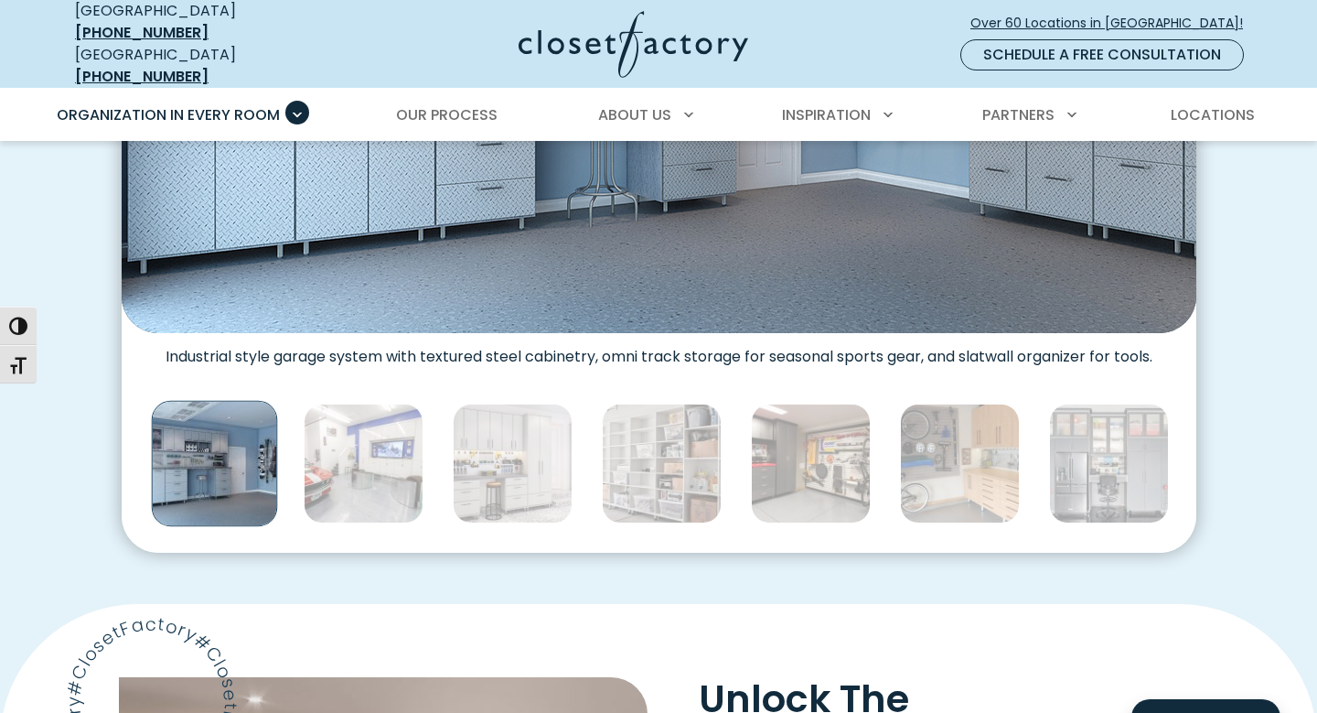
scroll to position [905, 0]
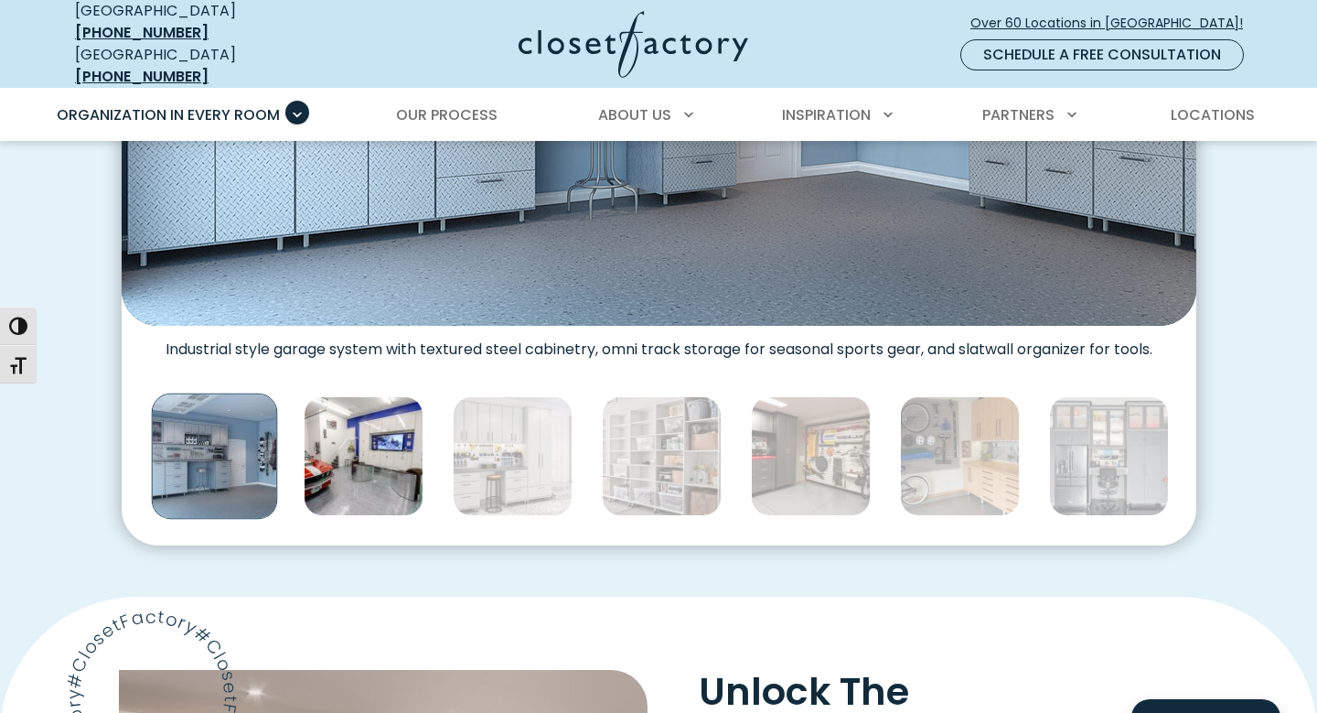
click at [379, 446] on img "Thumbnail Gallery" at bounding box center [364, 456] width 120 height 120
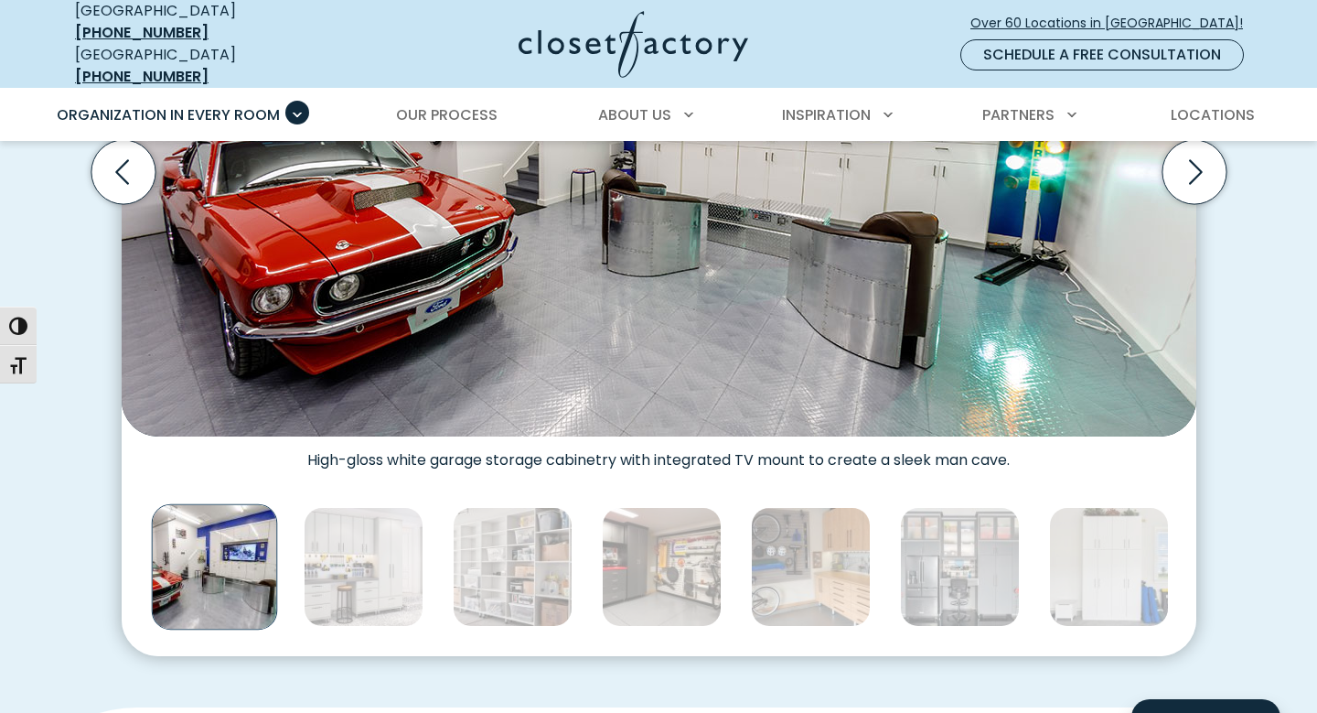
scroll to position [801, 0]
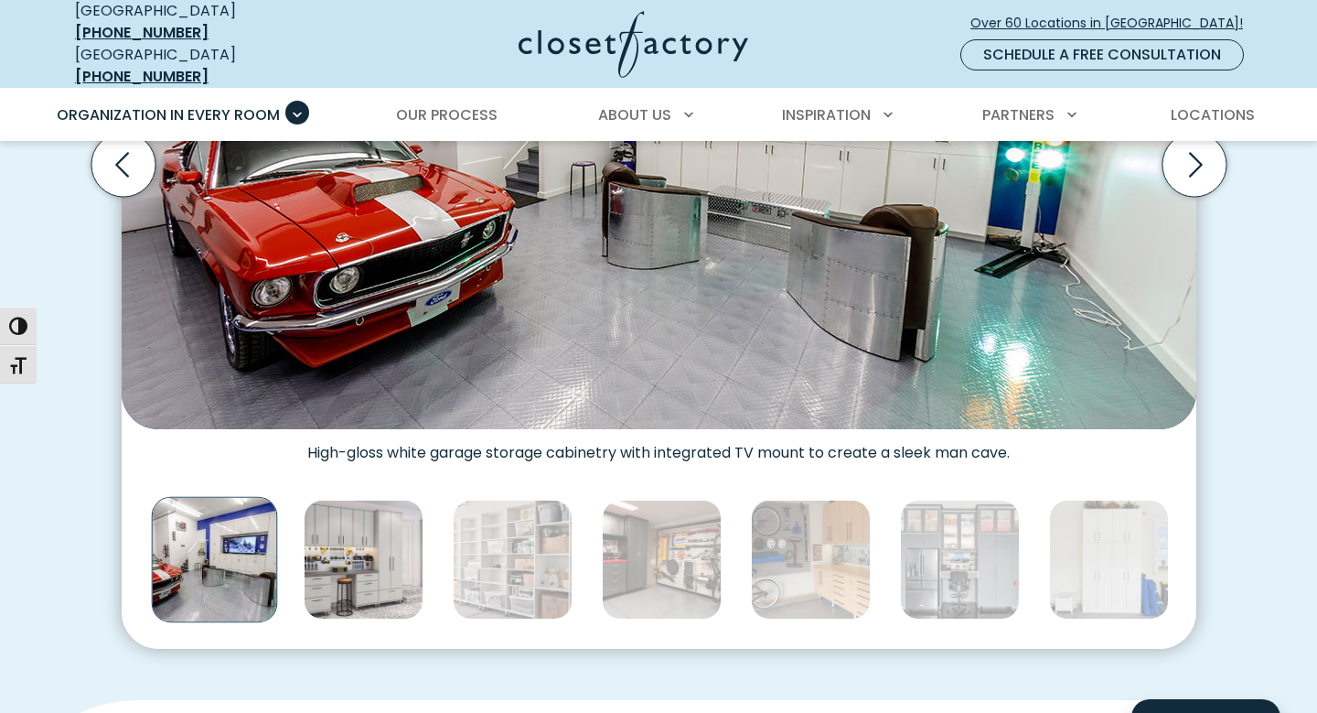
click at [379, 564] on img "Thumbnail Gallery" at bounding box center [364, 560] width 120 height 120
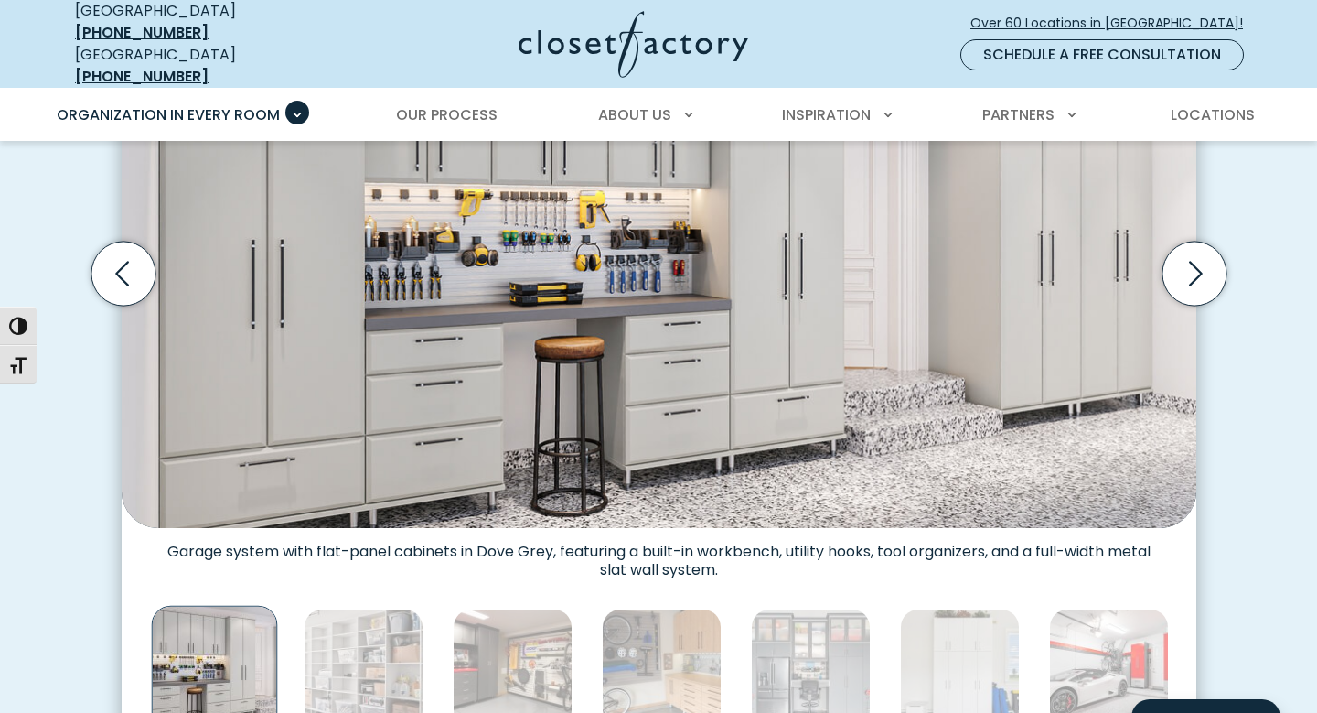
scroll to position [716, 0]
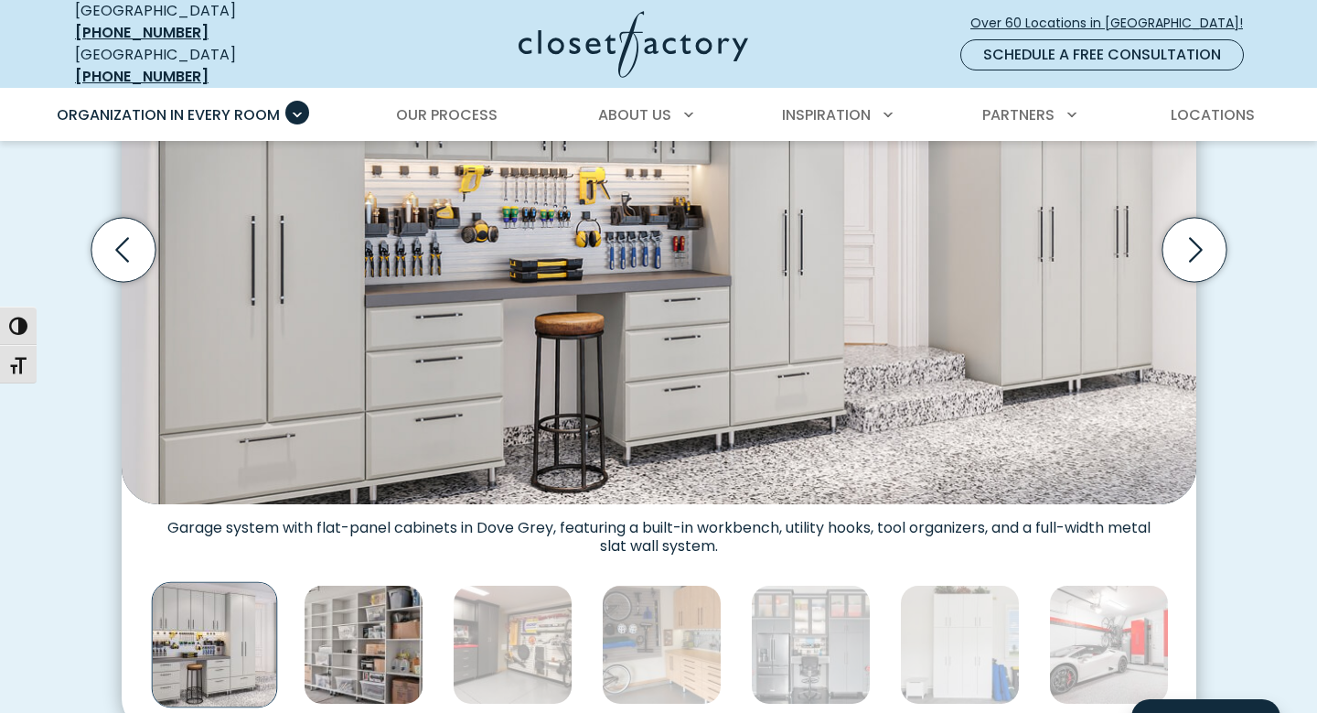
click at [365, 646] on img "Thumbnail Gallery" at bounding box center [364, 645] width 120 height 120
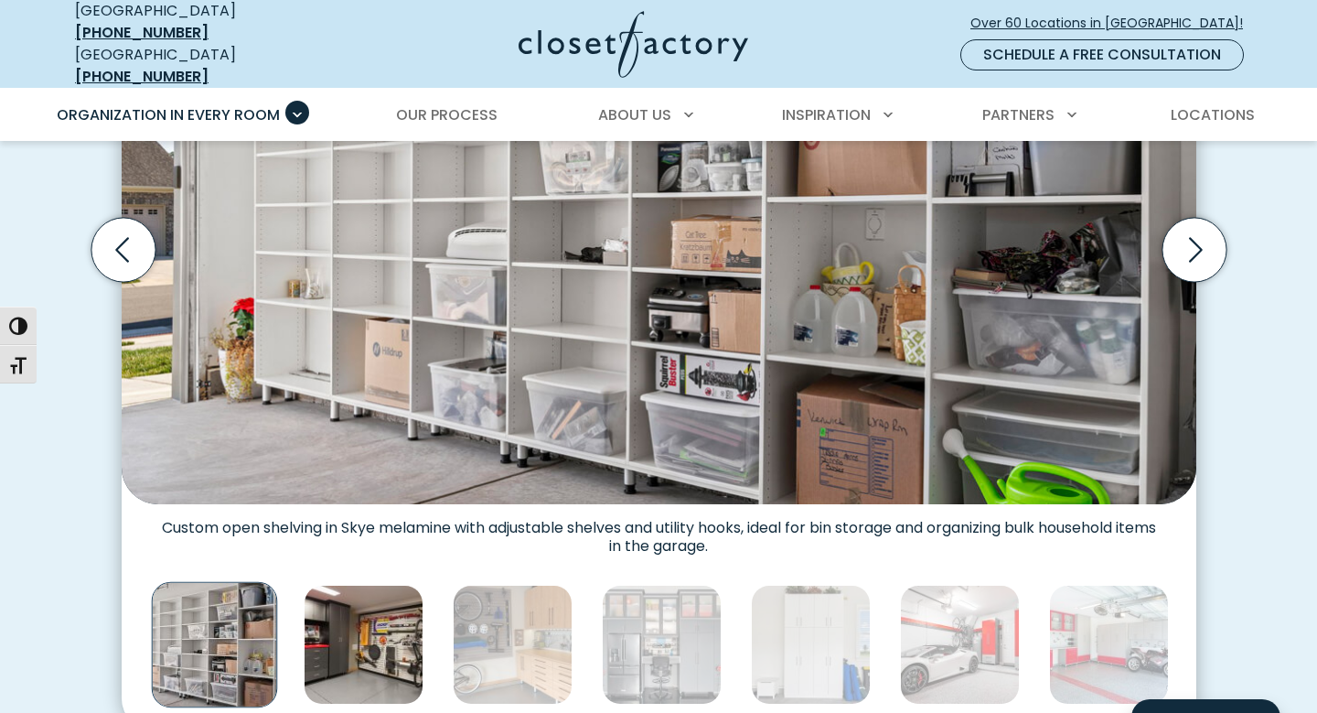
click at [360, 620] on img "Thumbnail Gallery" at bounding box center [364, 645] width 120 height 120
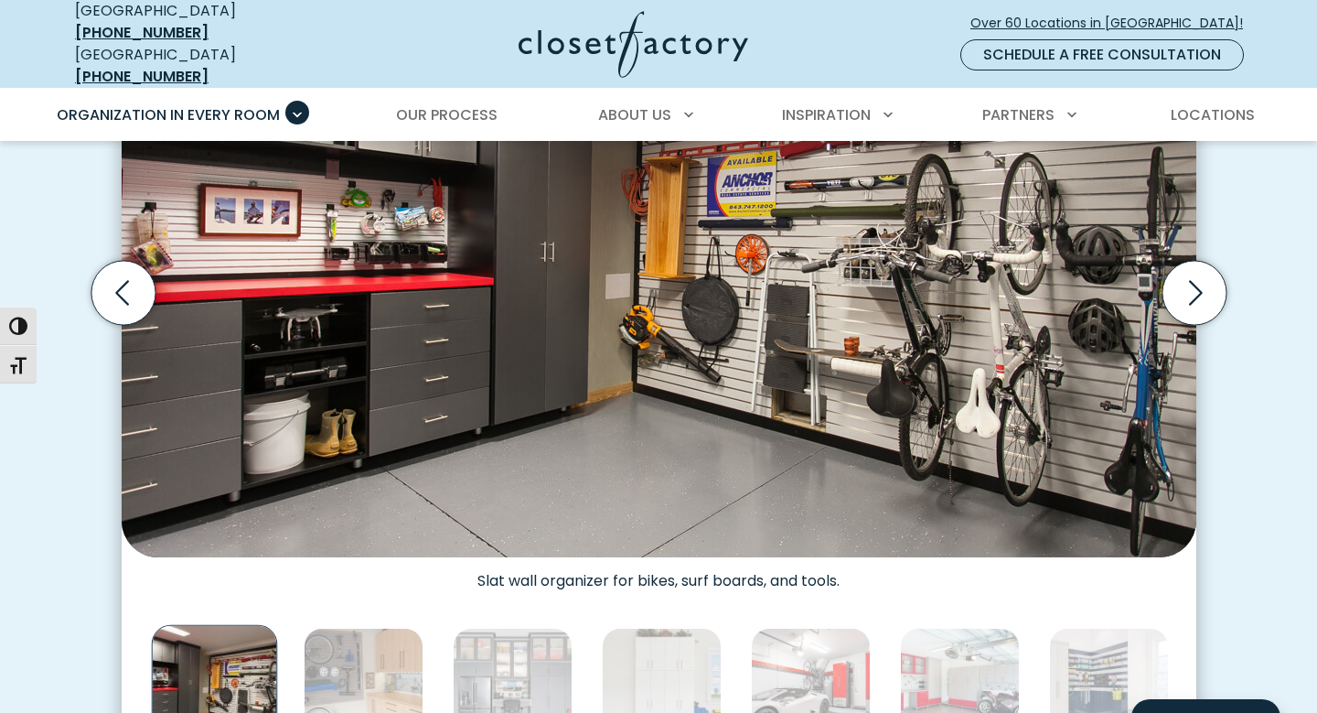
scroll to position [681, 0]
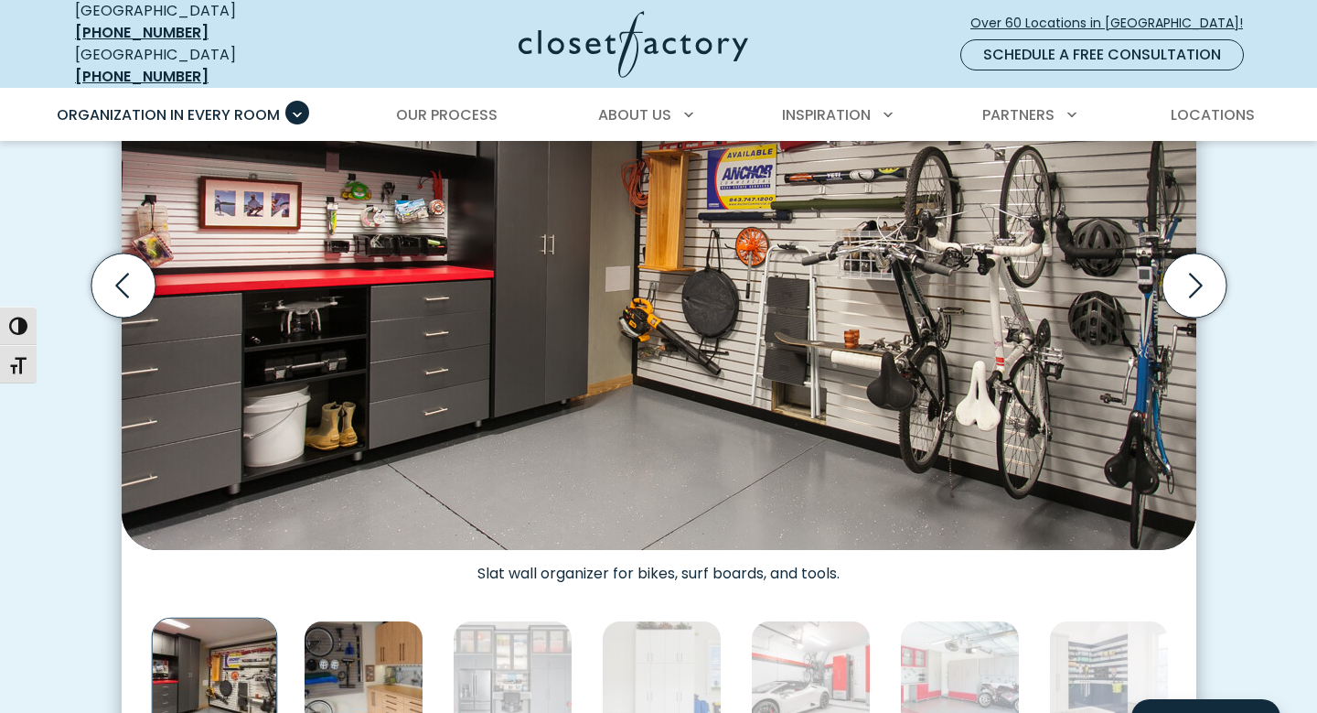
click at [378, 670] on img "Thumbnail Gallery" at bounding box center [364, 680] width 120 height 120
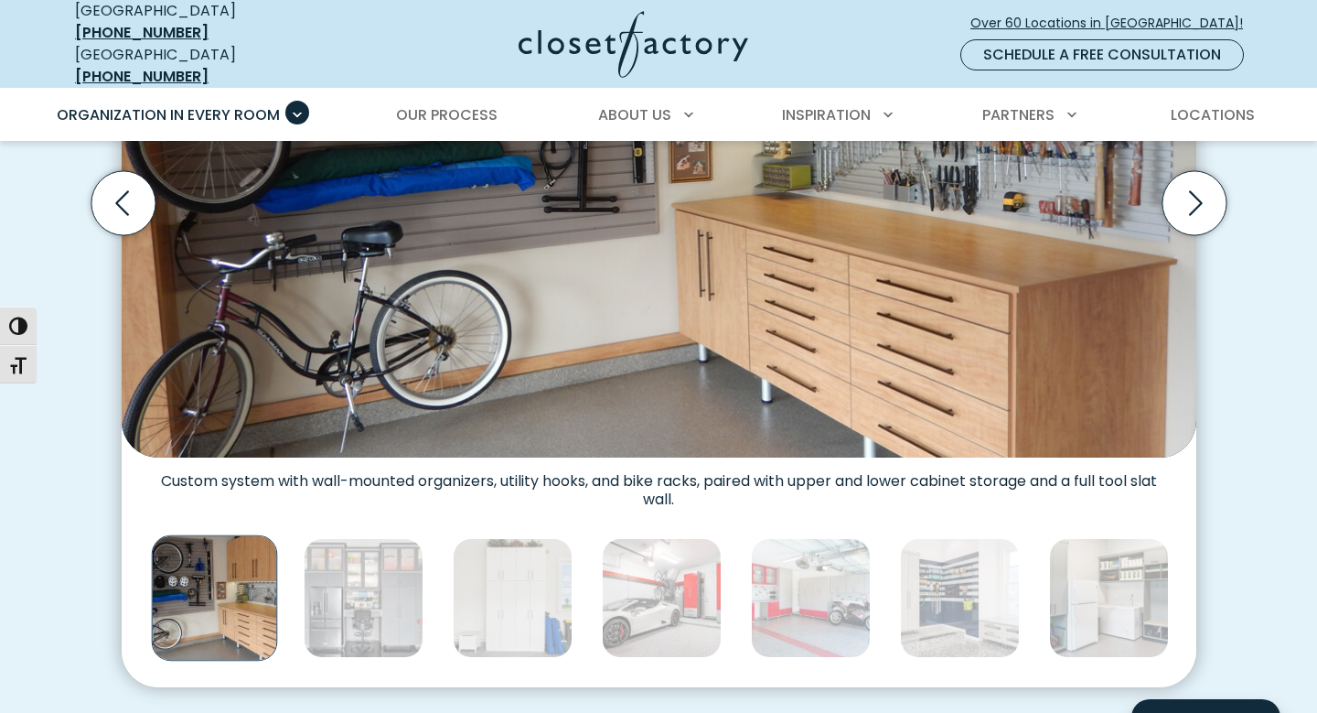
scroll to position [770, 0]
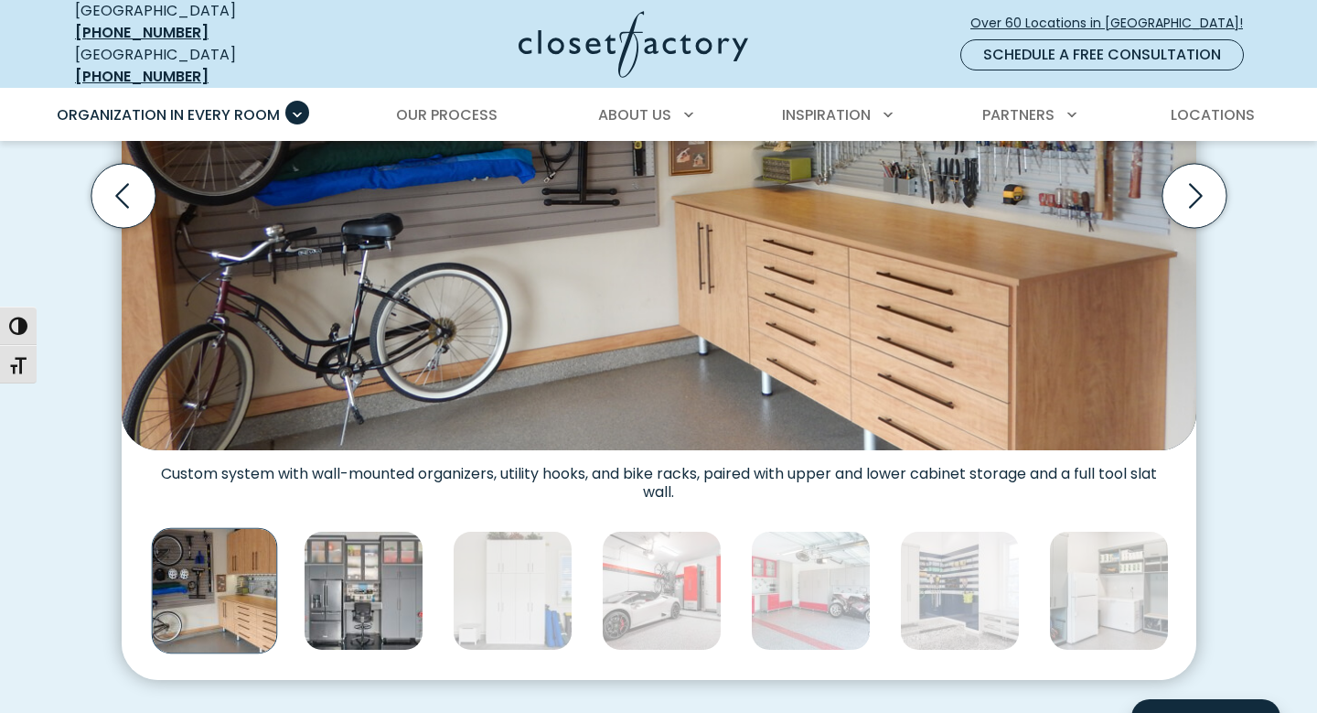
click at [368, 588] on img "Thumbnail Gallery" at bounding box center [364, 591] width 120 height 120
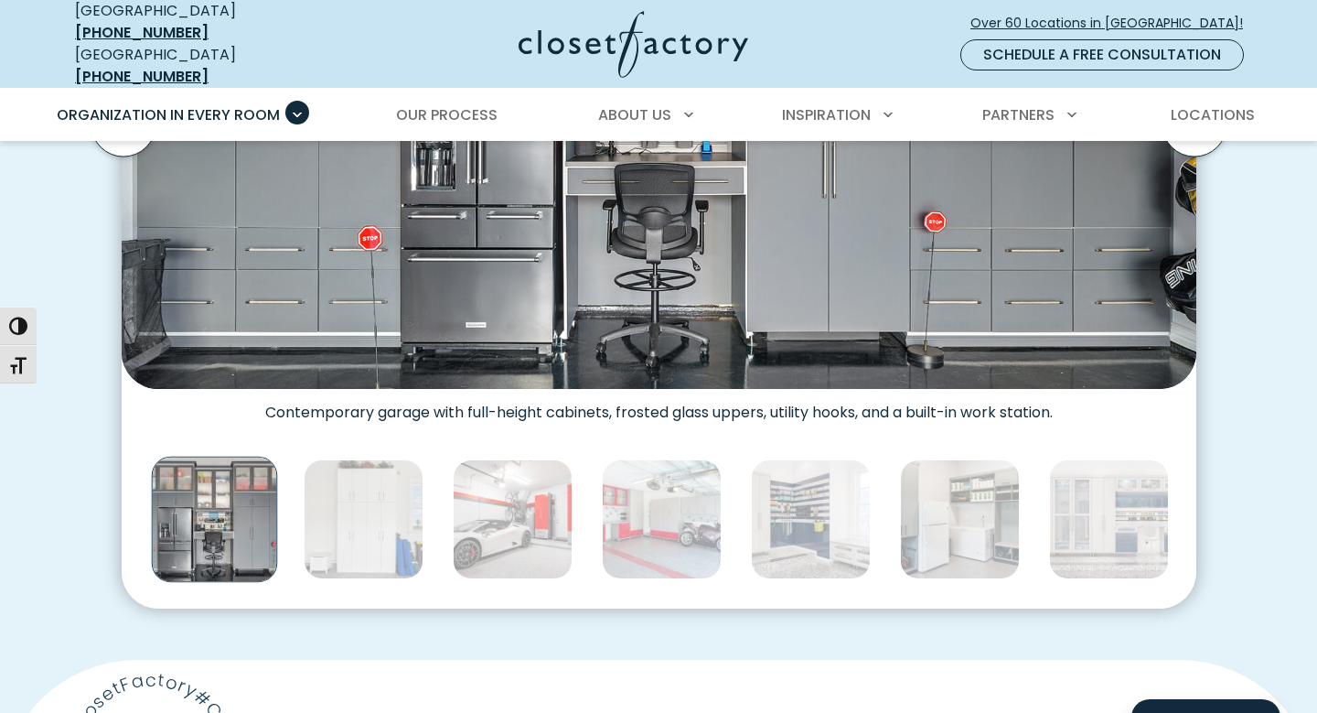
scroll to position [858, 0]
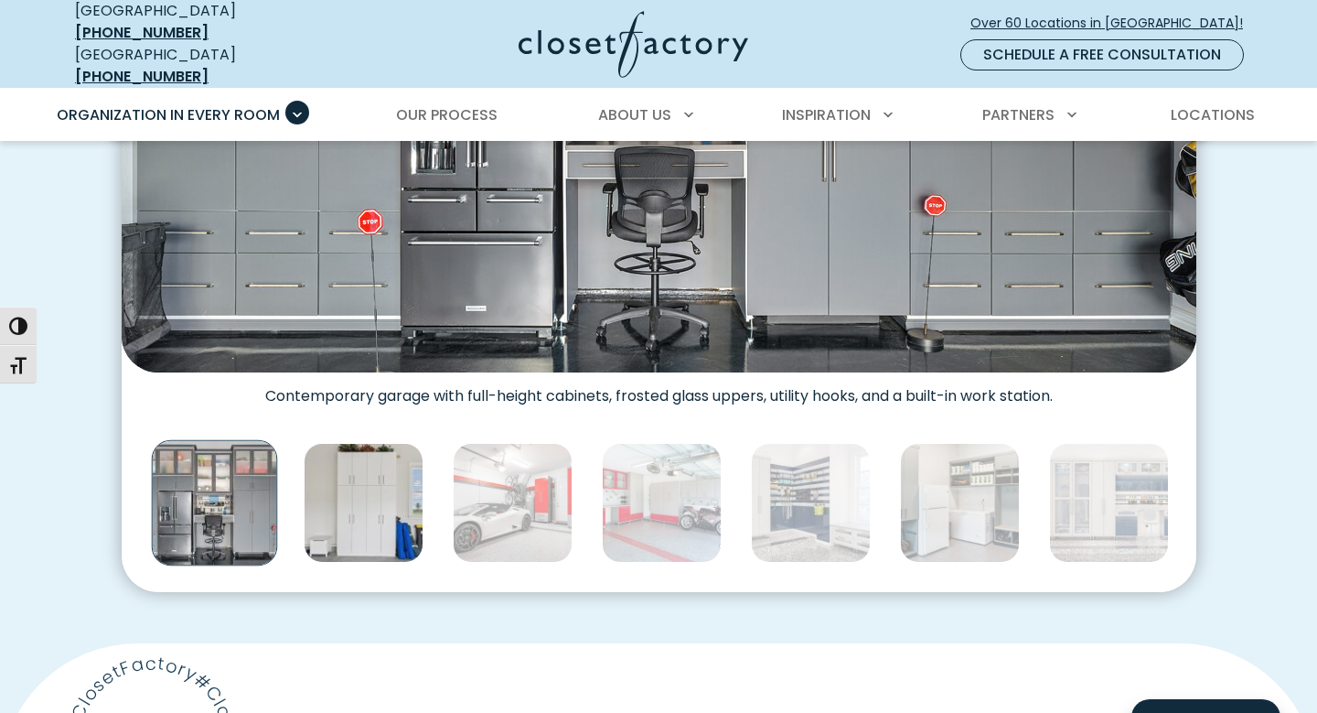
click at [374, 500] on img "Thumbnail Gallery" at bounding box center [364, 503] width 120 height 120
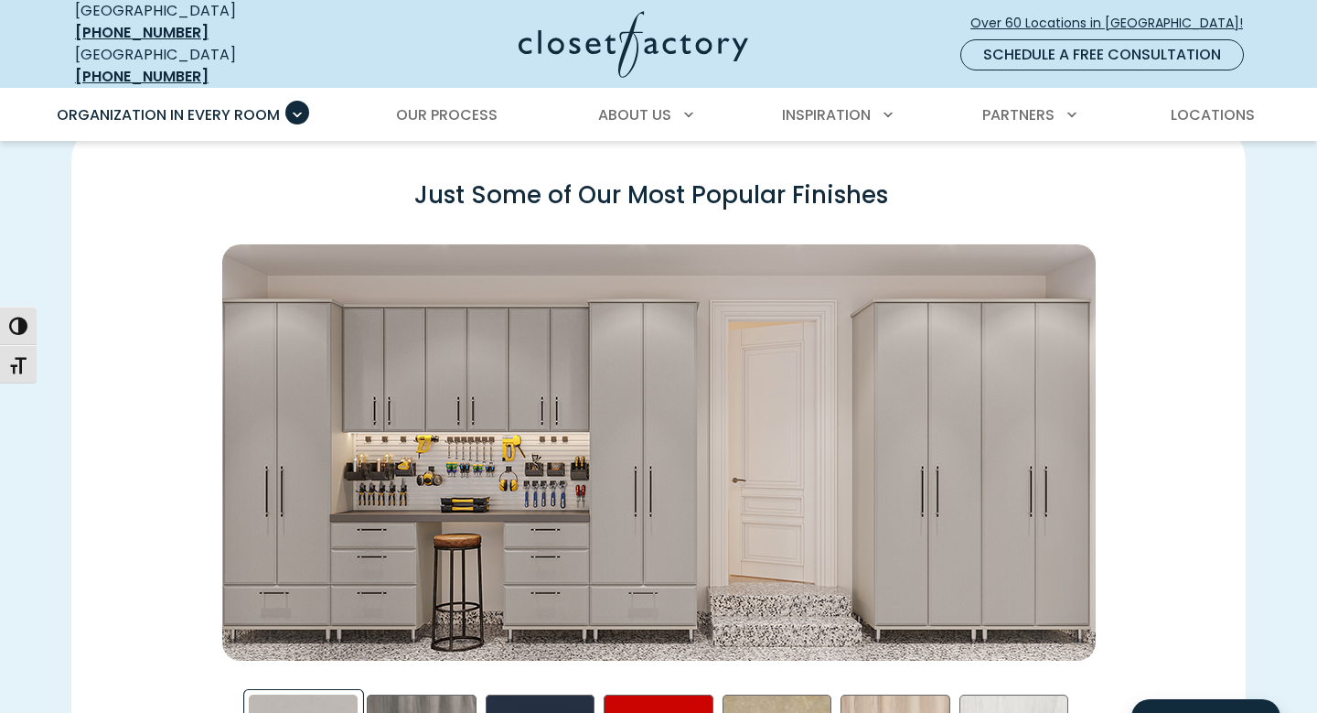
scroll to position [2540, 0]
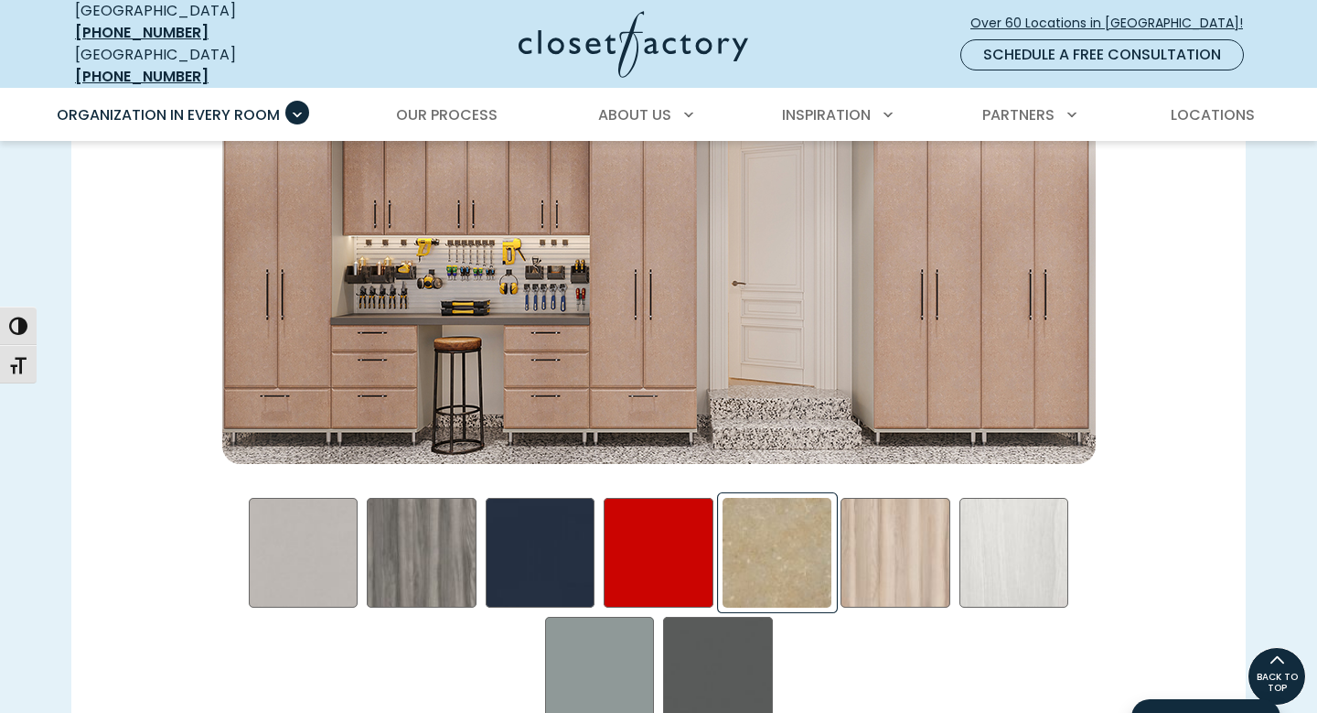
scroll to position [2700, 0]
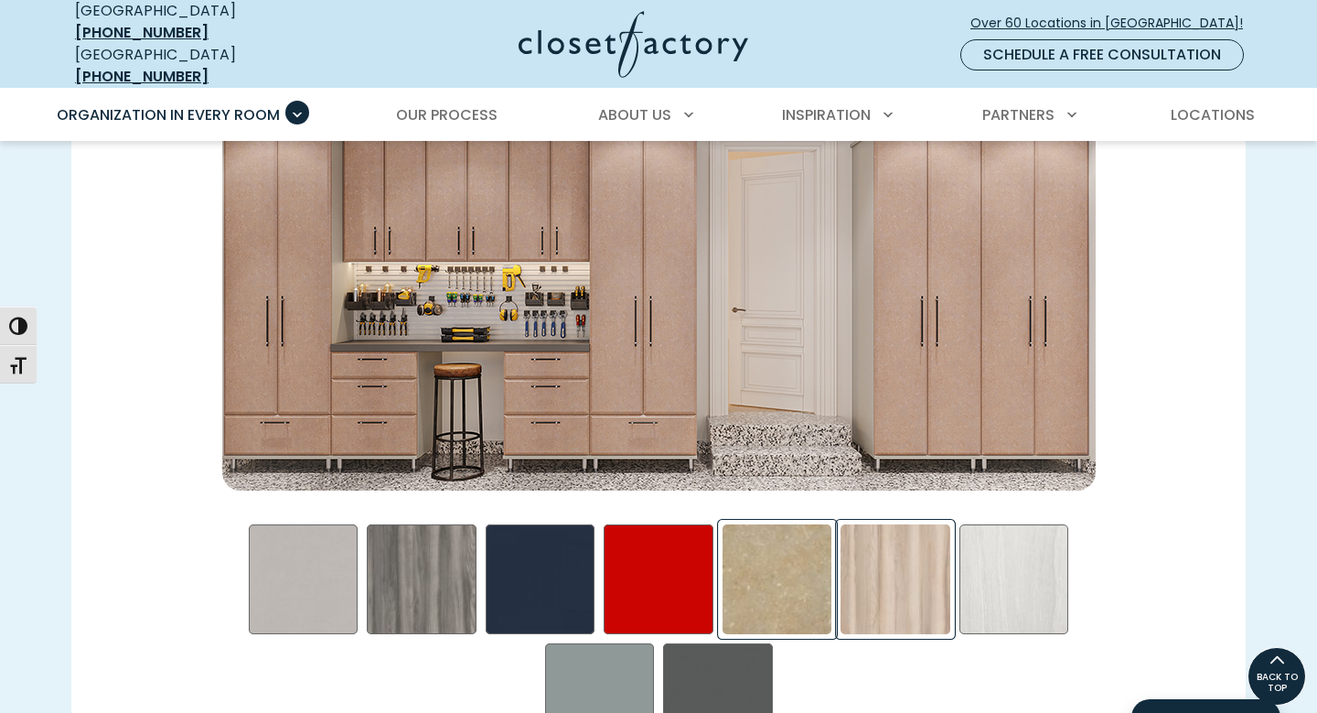
click at [898, 575] on div "Picnic in the Park Swatch" at bounding box center [896, 579] width 110 height 110
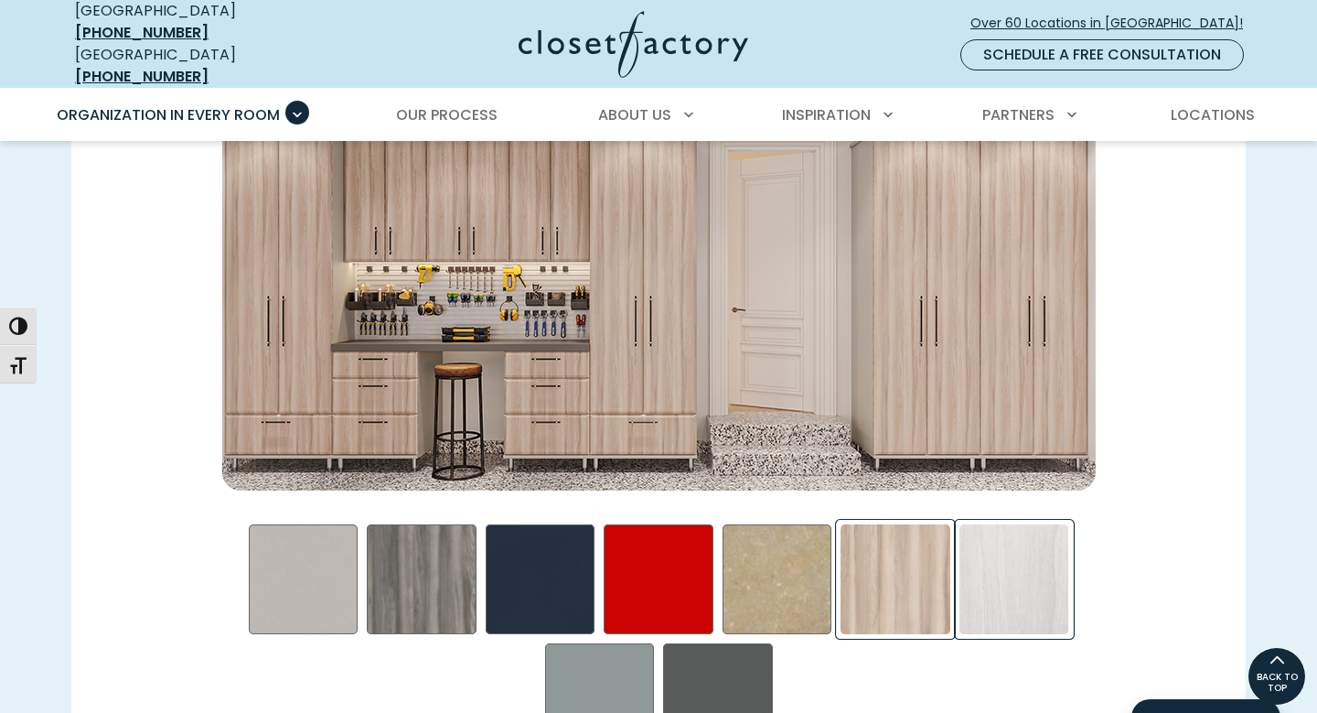
click at [1006, 565] on div "Skye Swatch" at bounding box center [1015, 579] width 110 height 110
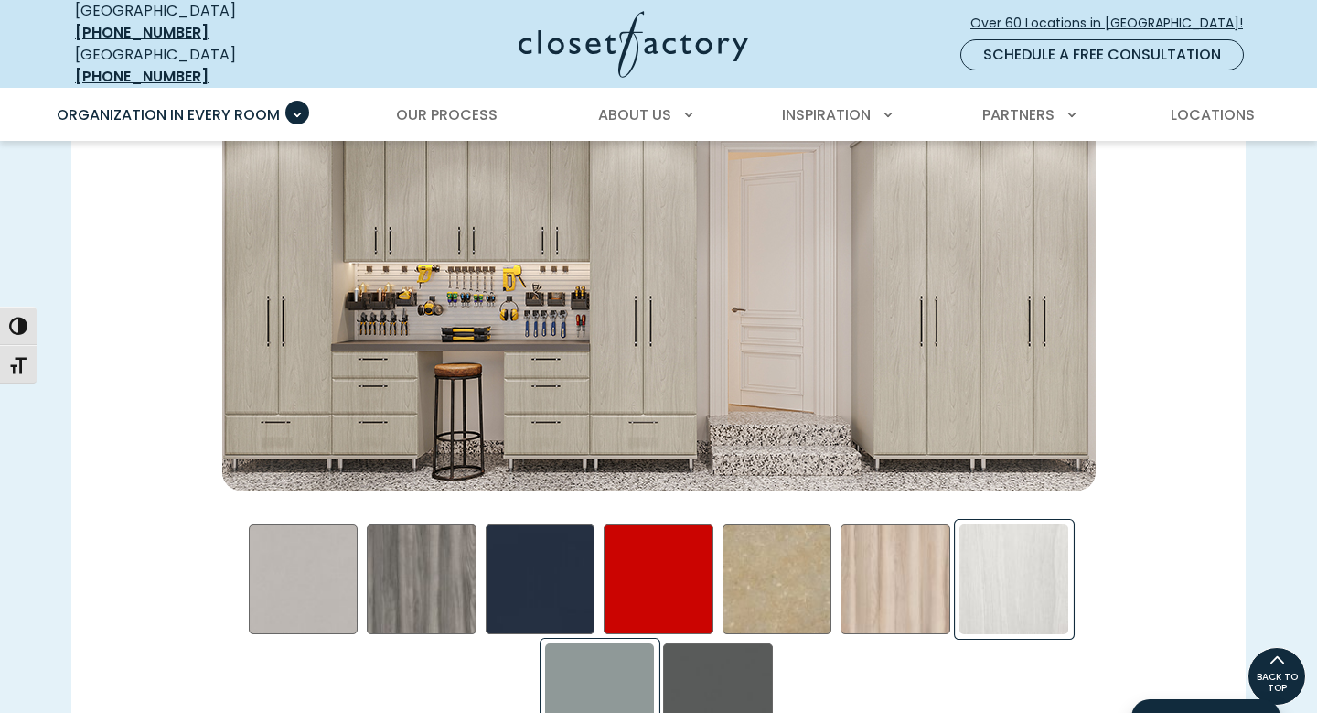
click at [608, 668] on div "Steel Blue Swatch" at bounding box center [600, 698] width 110 height 110
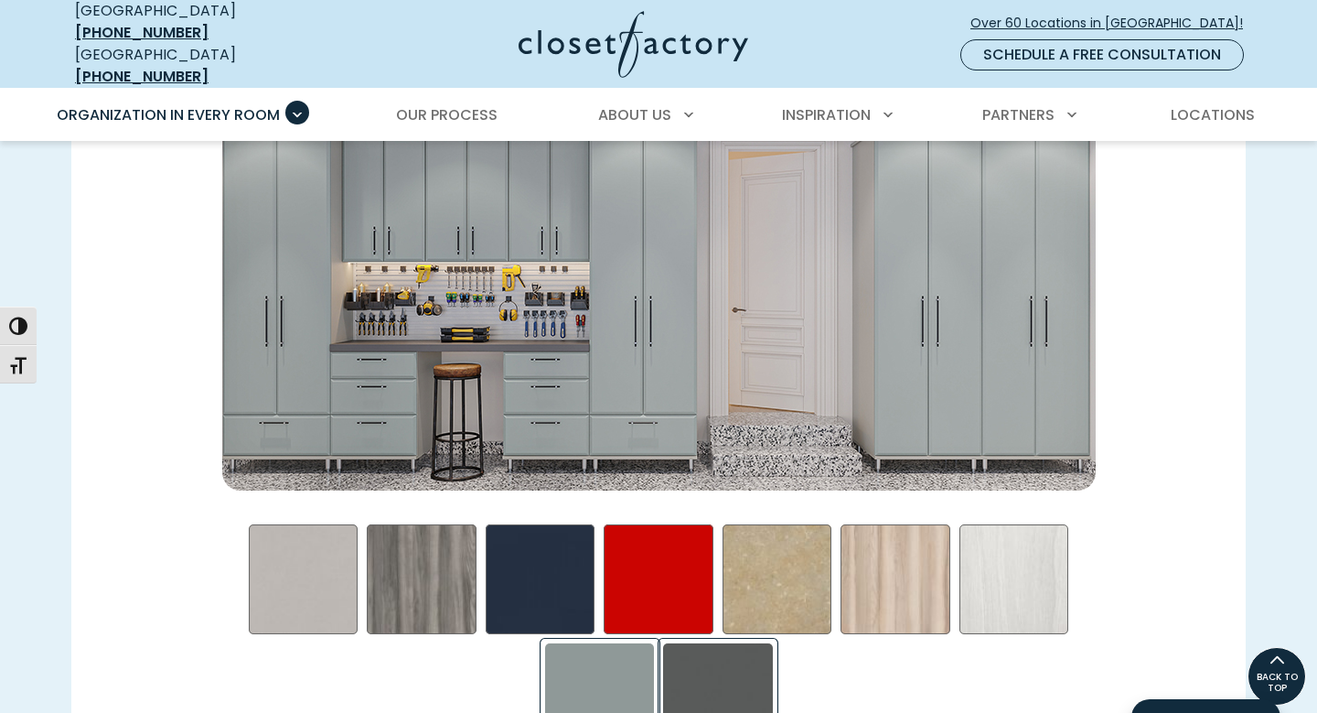
click at [707, 665] on div "Storm Swatch" at bounding box center [718, 698] width 110 height 110
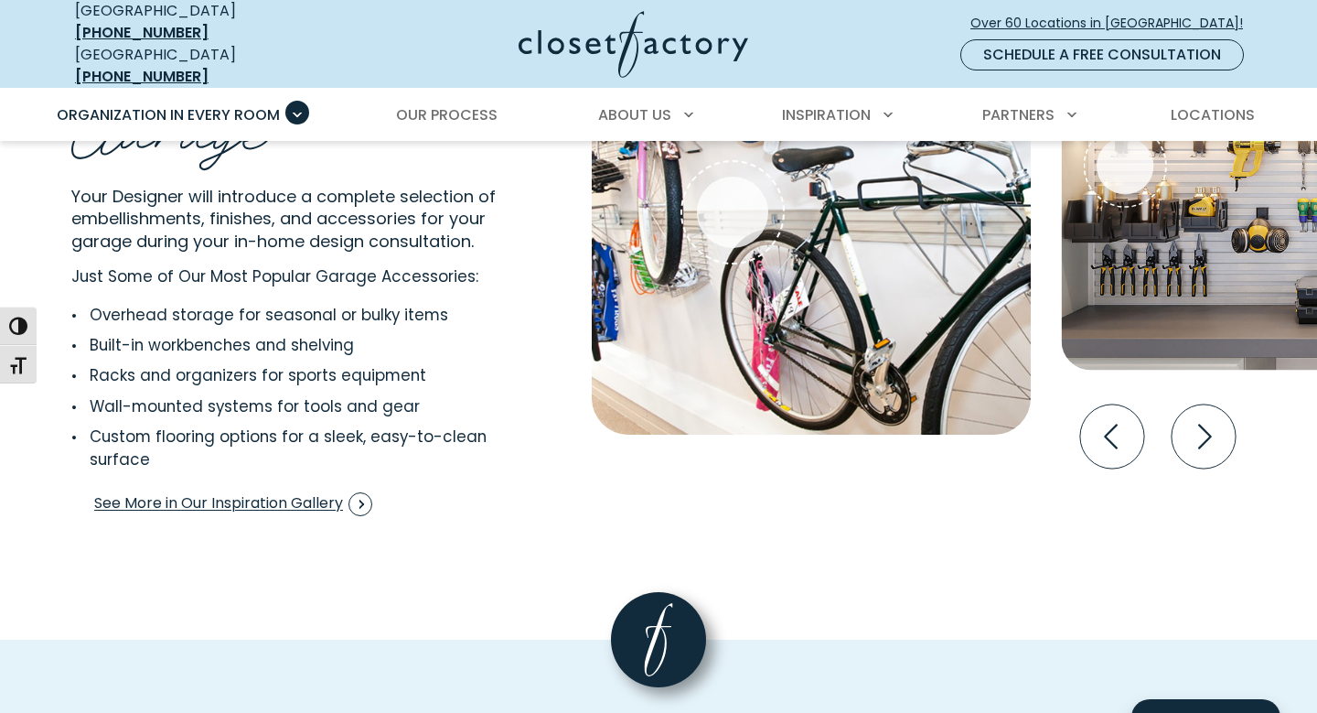
scroll to position [3746, 0]
click at [316, 491] on span "See More in Our Inspiration Gallery" at bounding box center [233, 503] width 278 height 24
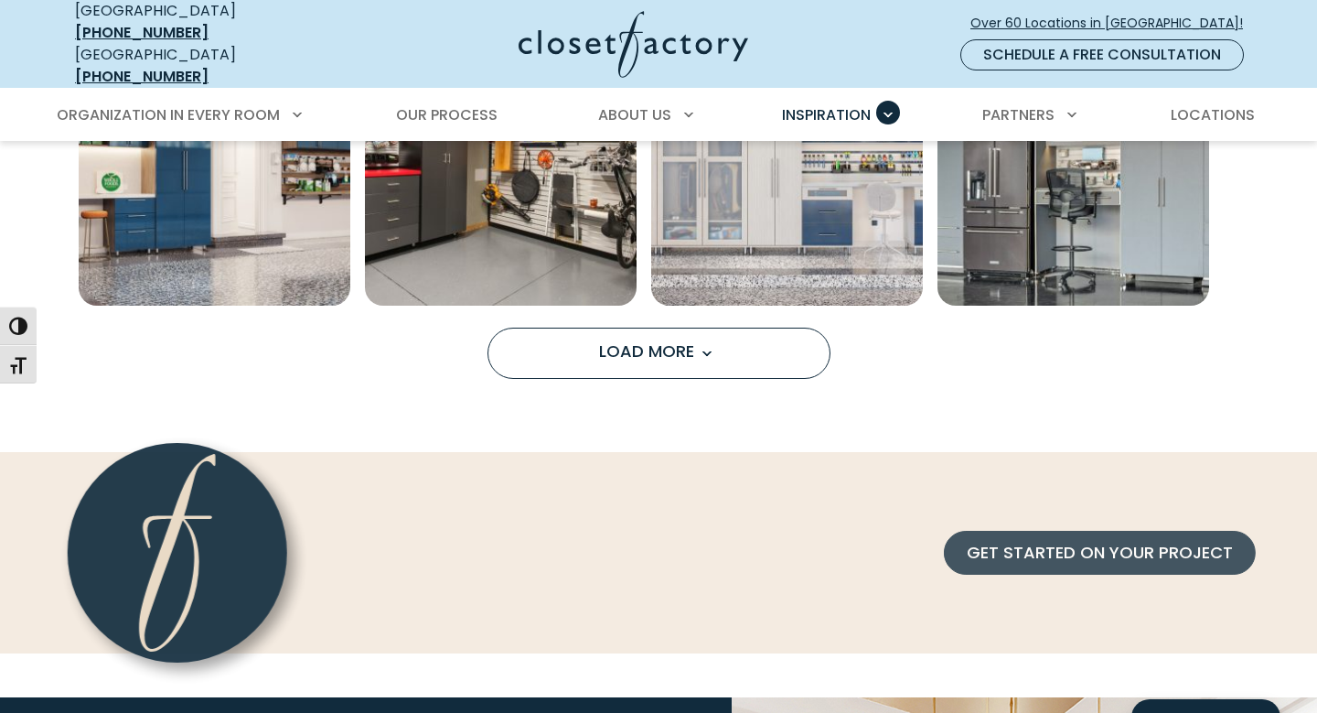
scroll to position [1602, 0]
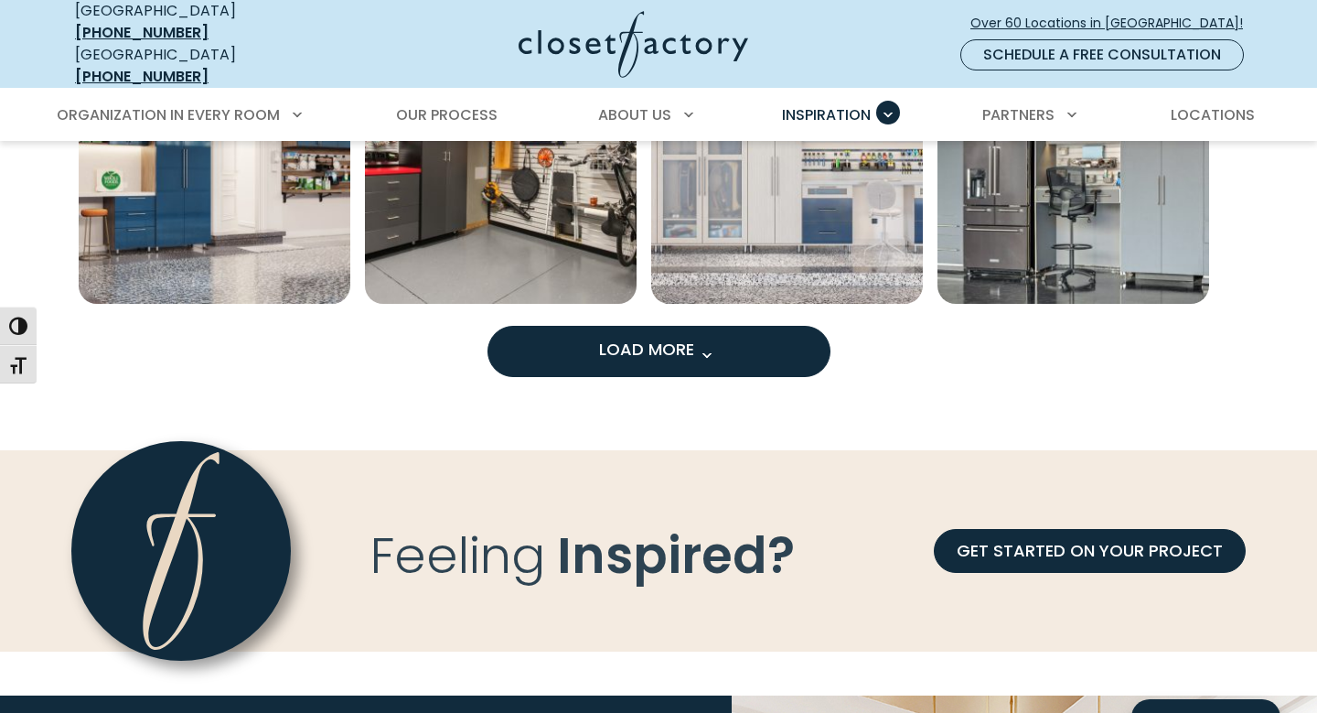
click at [678, 343] on span "Load More" at bounding box center [658, 349] width 119 height 23
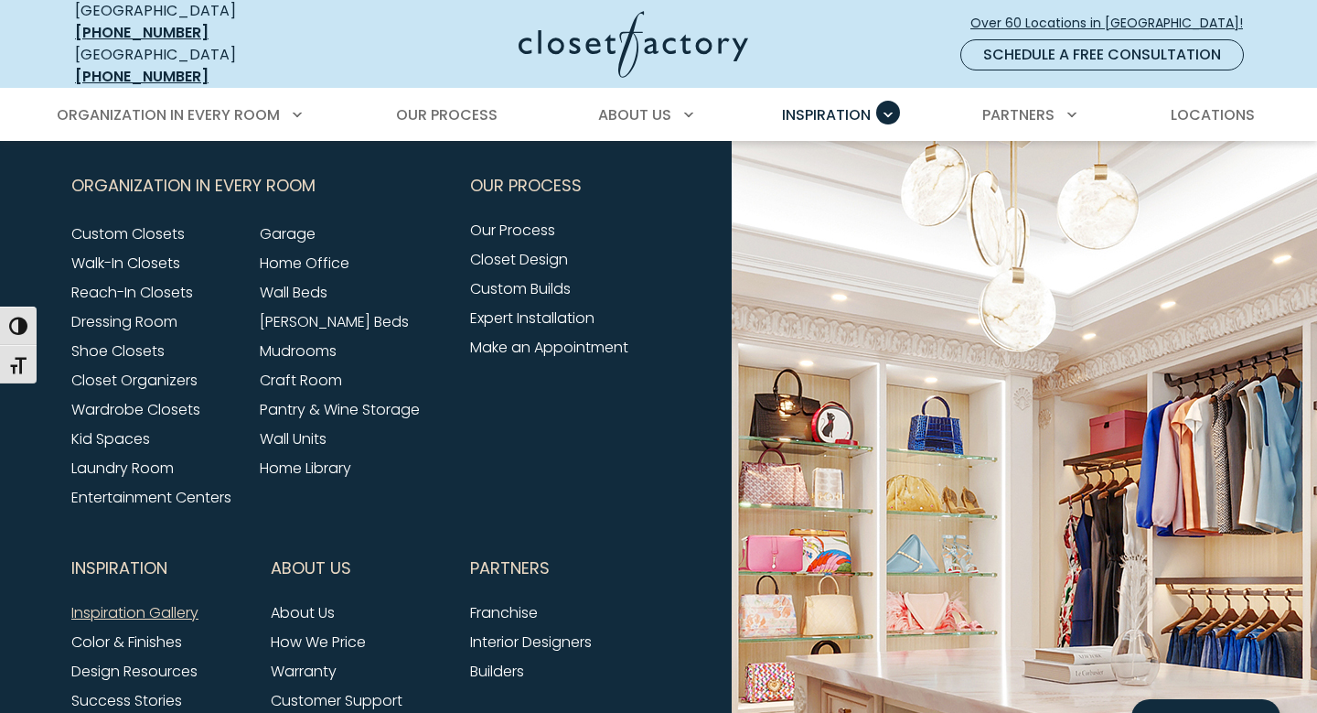
scroll to position [2772, 0]
click at [144, 253] on link "Walk-In Closets" at bounding box center [125, 262] width 109 height 21
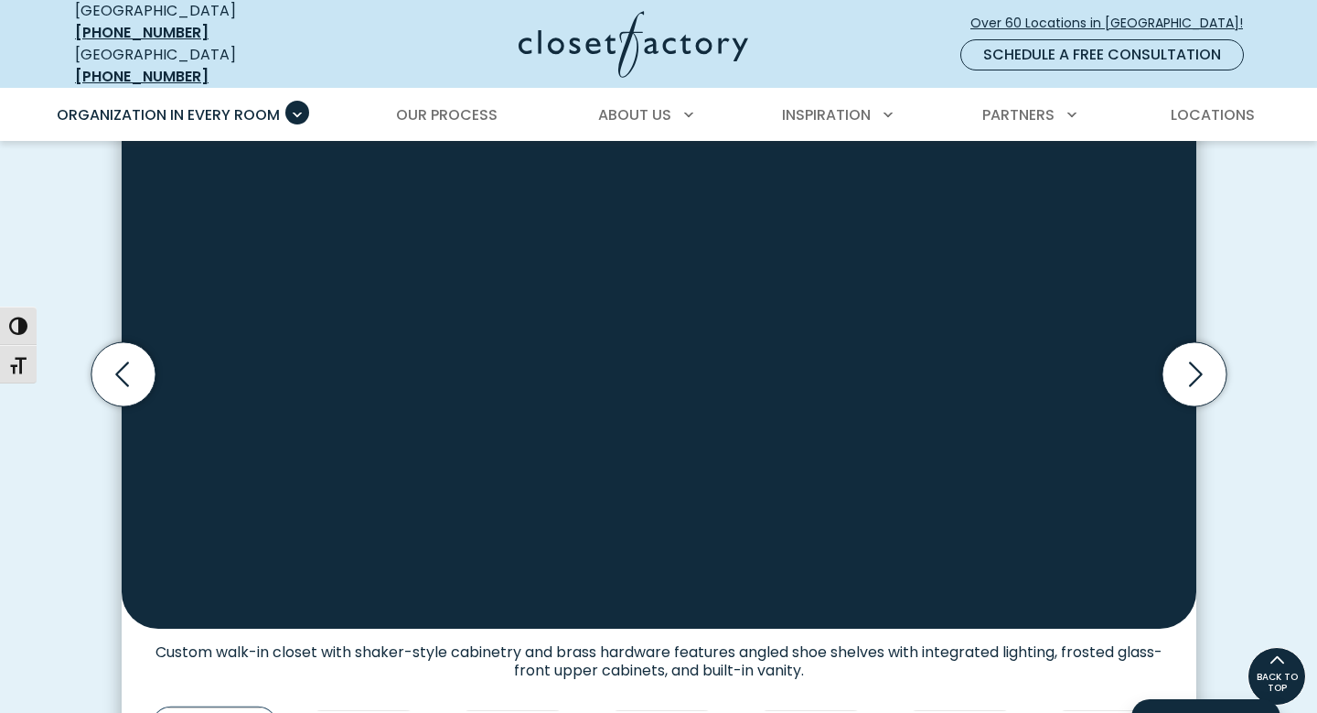
scroll to position [591, 0]
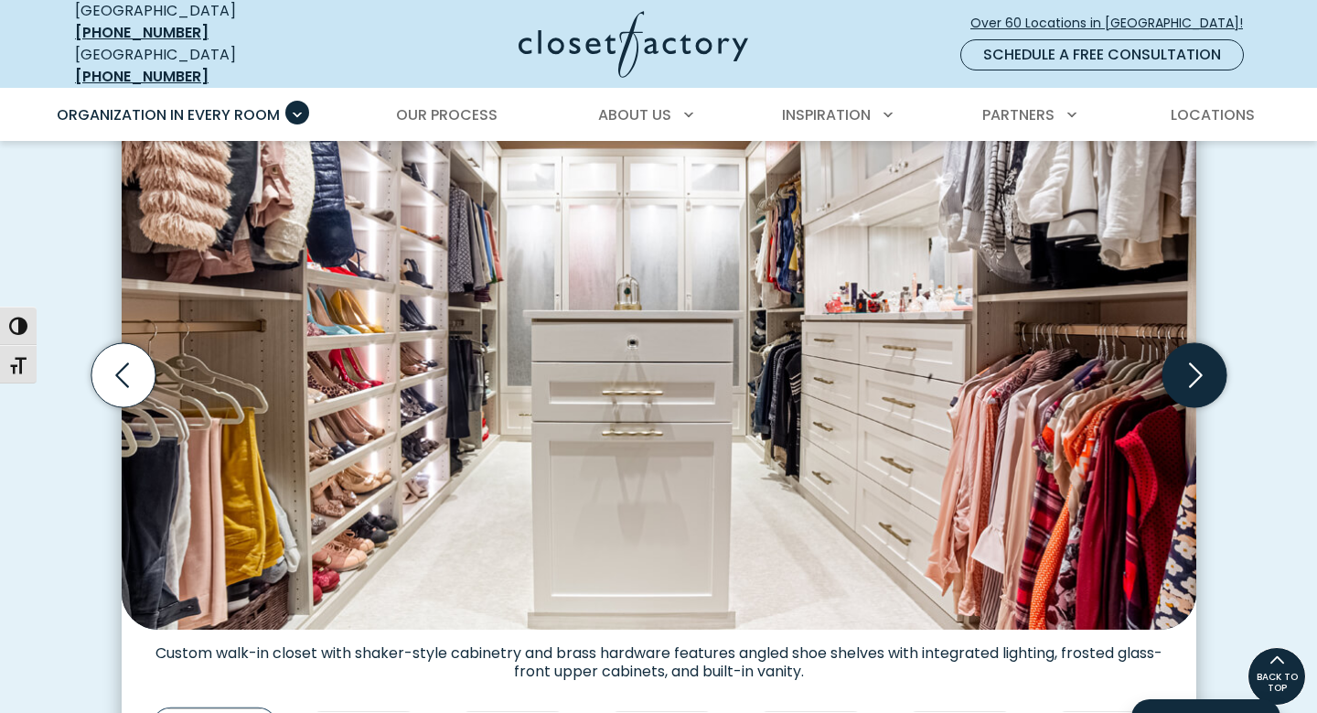
click at [1187, 371] on icon "Next slide" at bounding box center [1194, 375] width 64 height 64
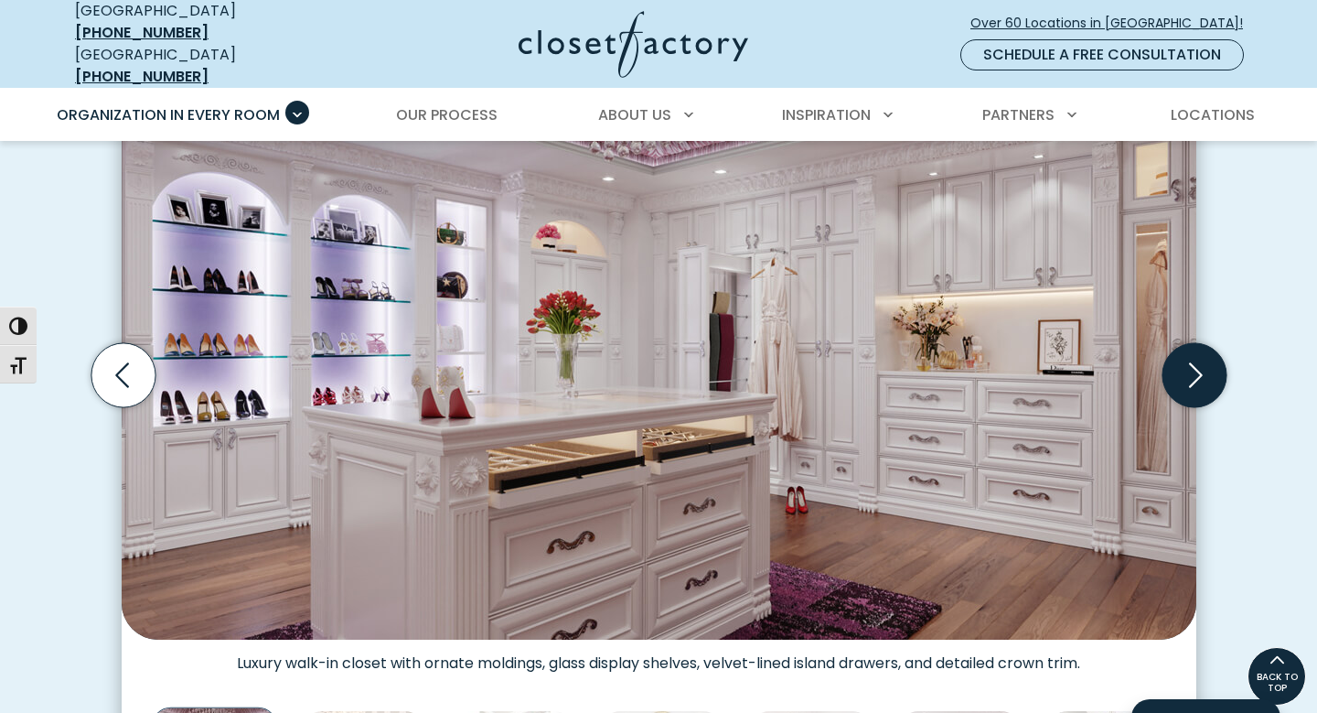
click at [1197, 368] on icon "Next slide" at bounding box center [1194, 375] width 64 height 64
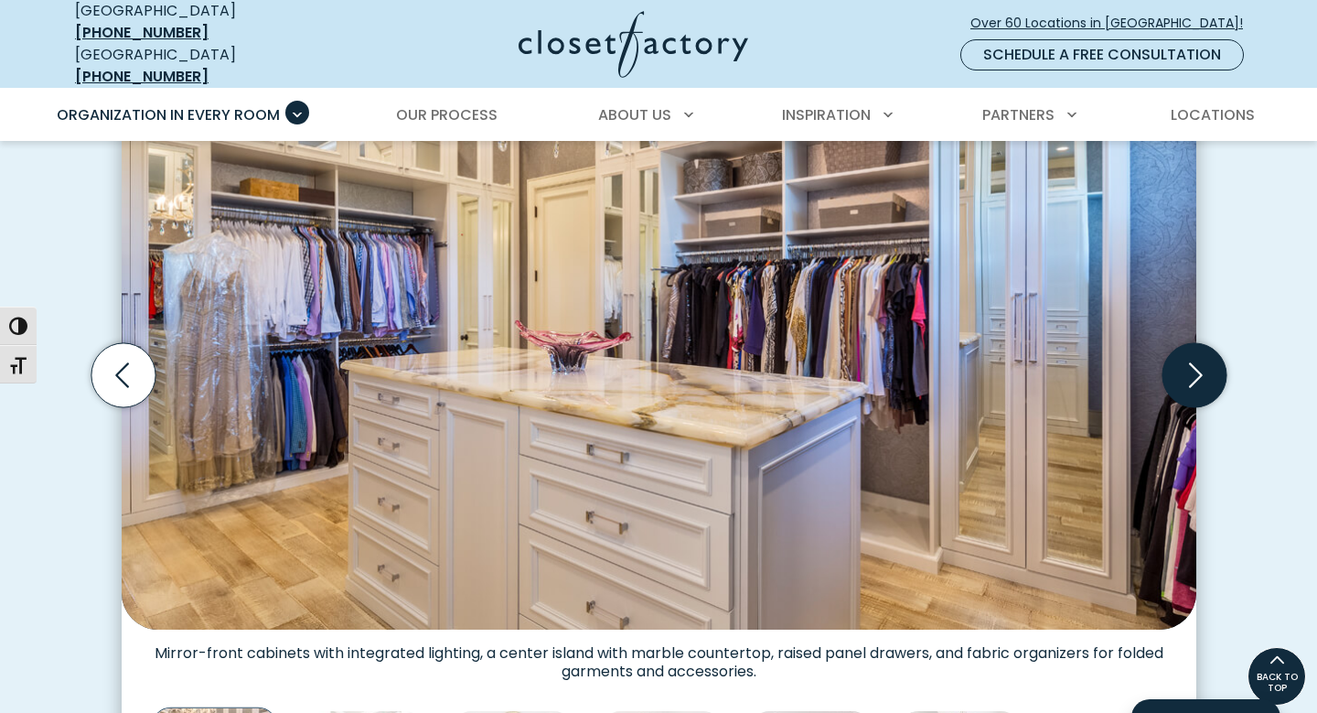
click at [1197, 368] on icon "Next slide" at bounding box center [1194, 375] width 64 height 64
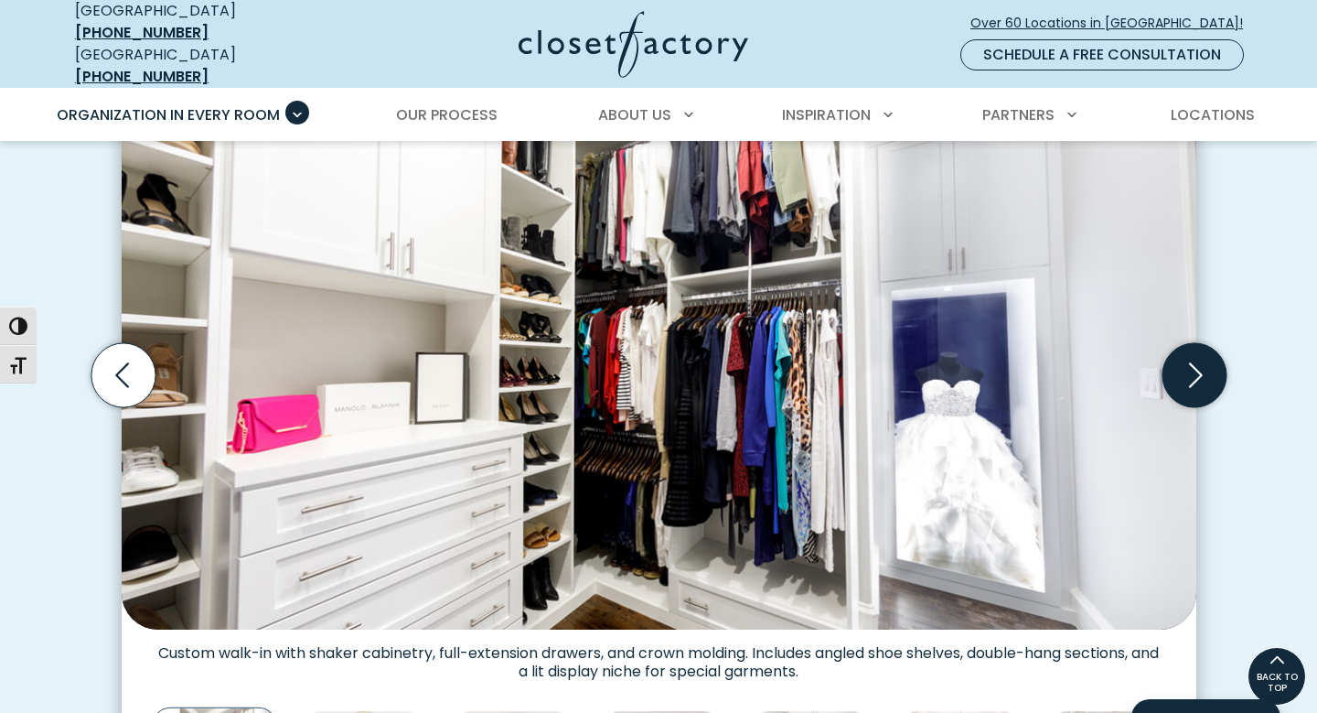
click at [1197, 368] on icon "Next slide" at bounding box center [1194, 375] width 64 height 64
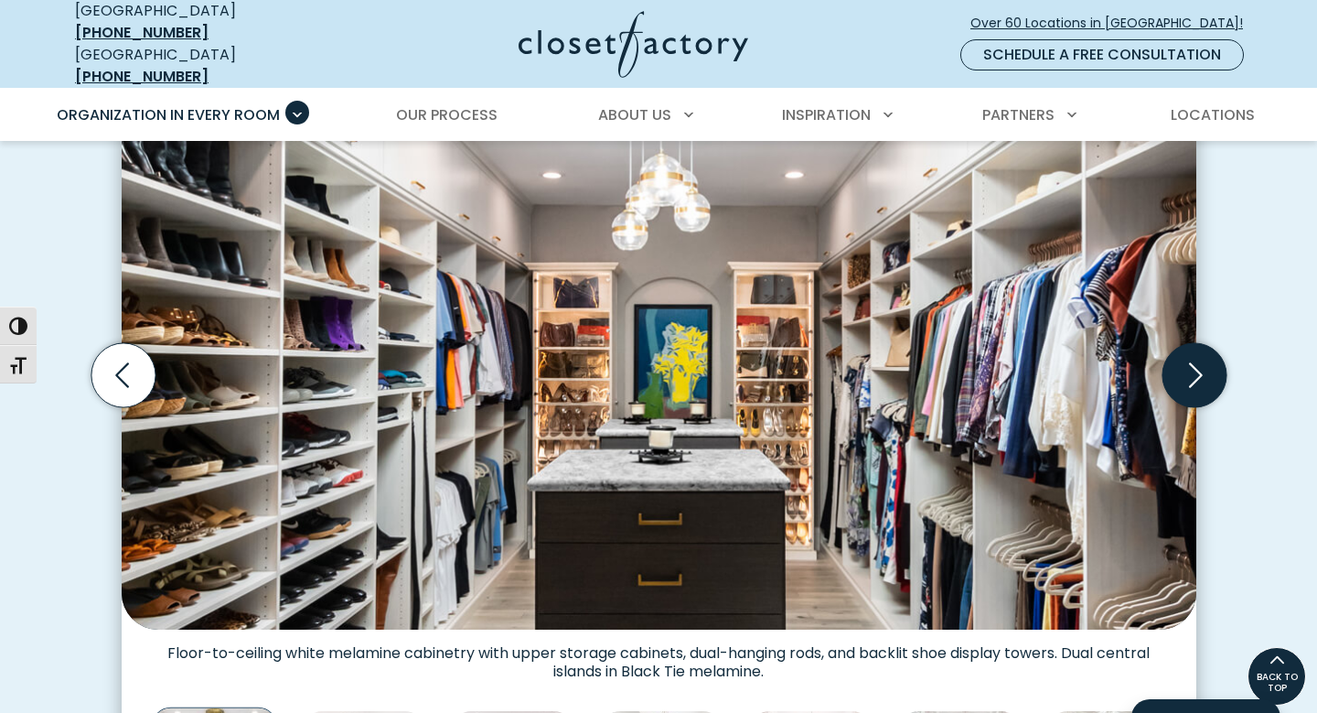
click at [1197, 368] on icon "Next slide" at bounding box center [1194, 375] width 64 height 64
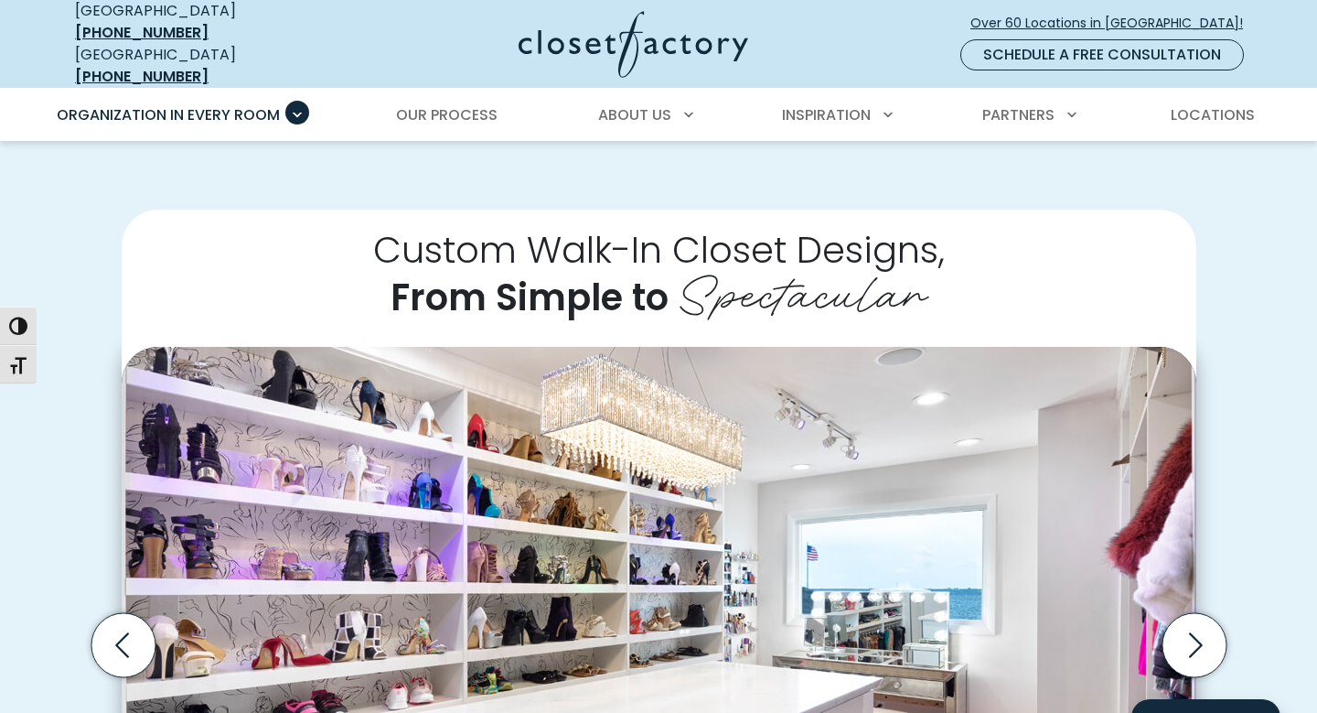
scroll to position [0, 0]
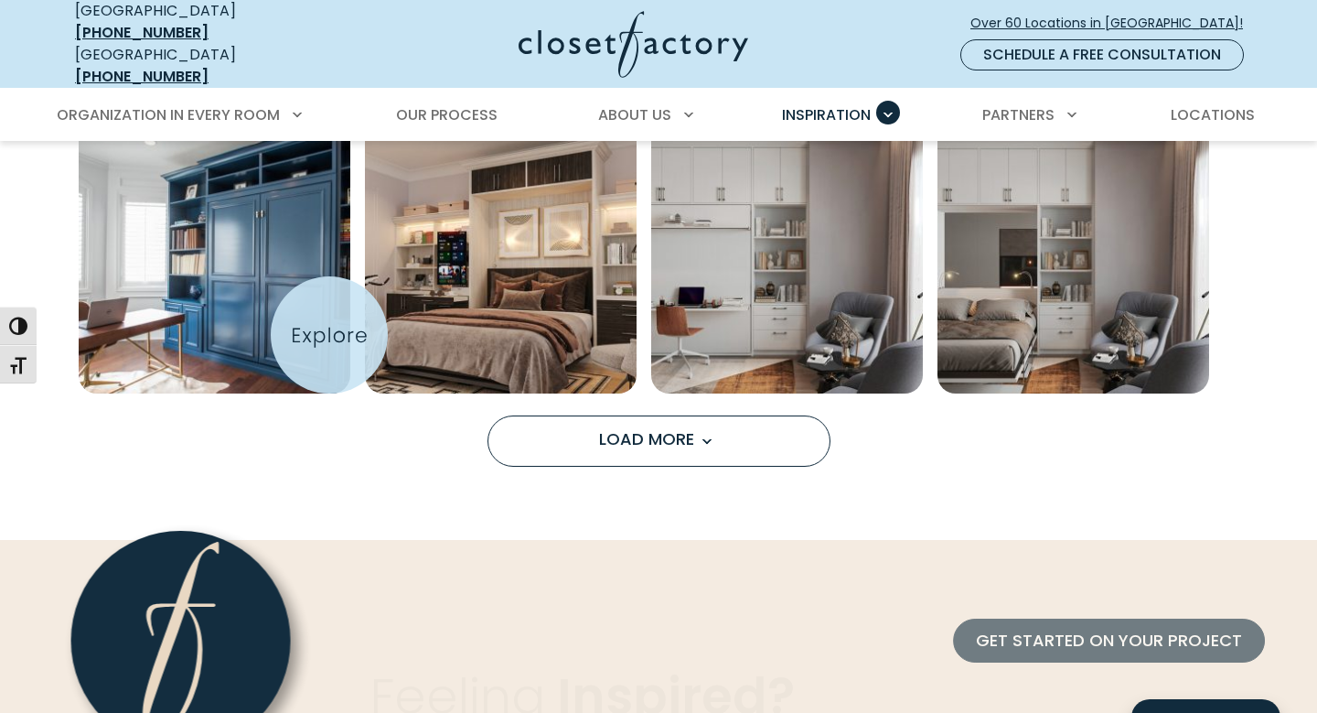
scroll to position [1521, 0]
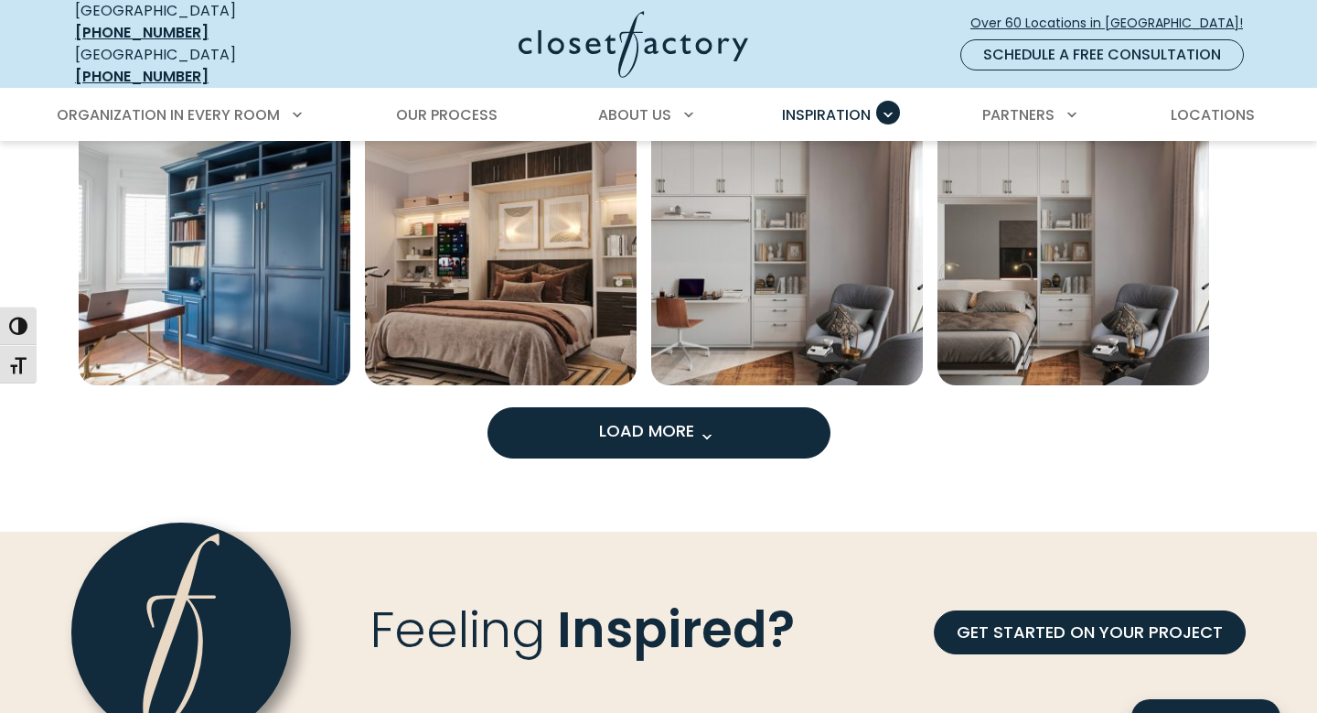
click at [661, 419] on span "Load More" at bounding box center [658, 430] width 119 height 23
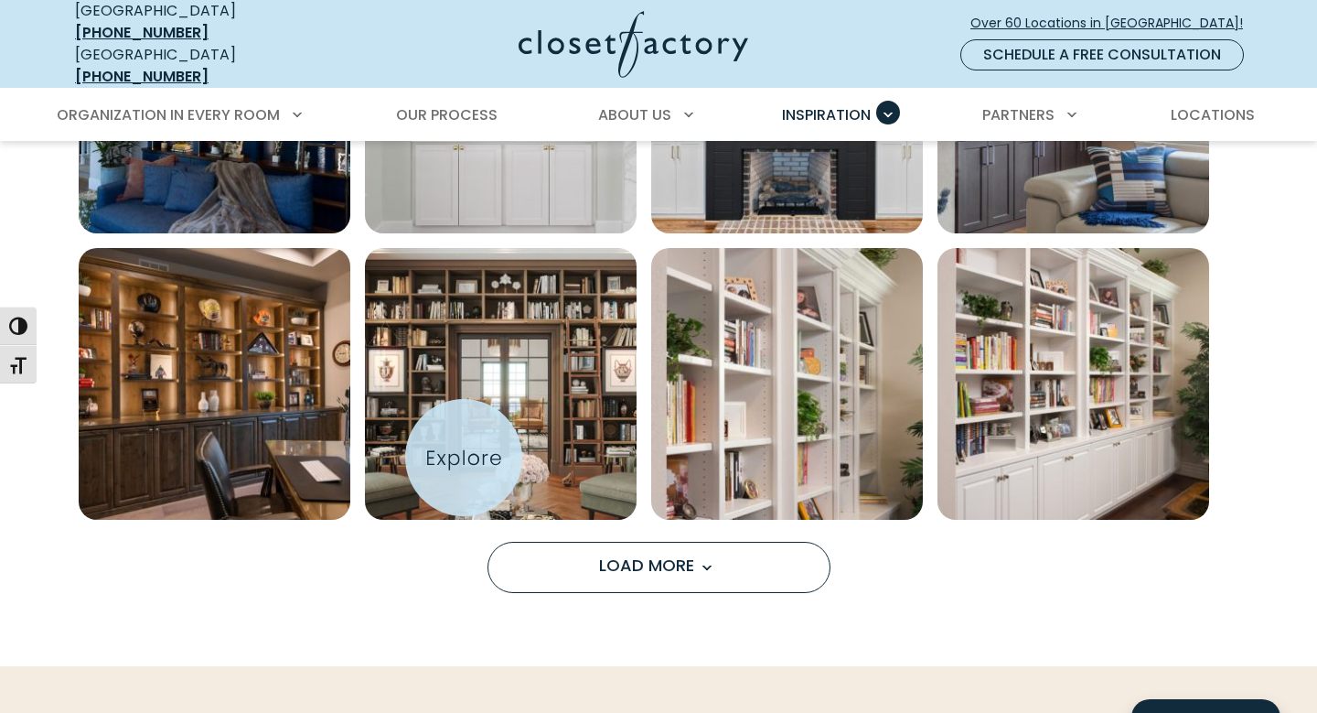
scroll to position [1387, 0]
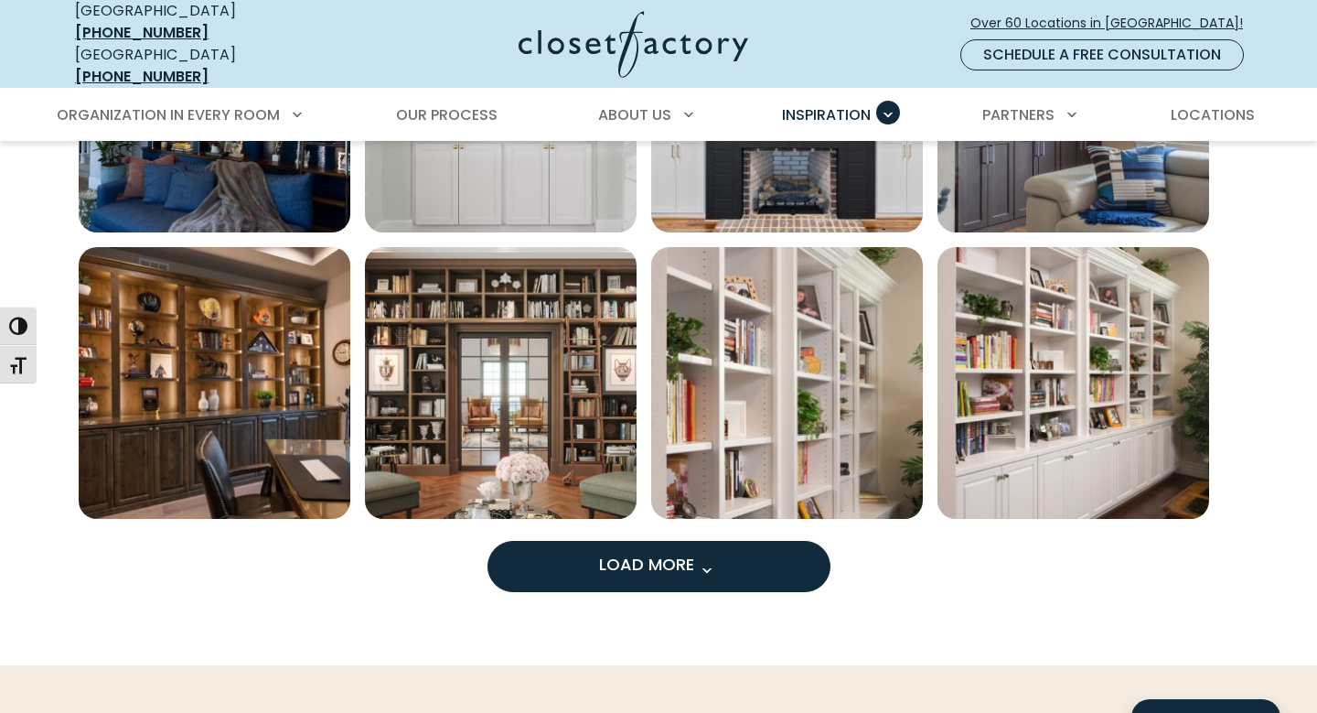
click at [701, 541] on button "Load More" at bounding box center [659, 566] width 343 height 51
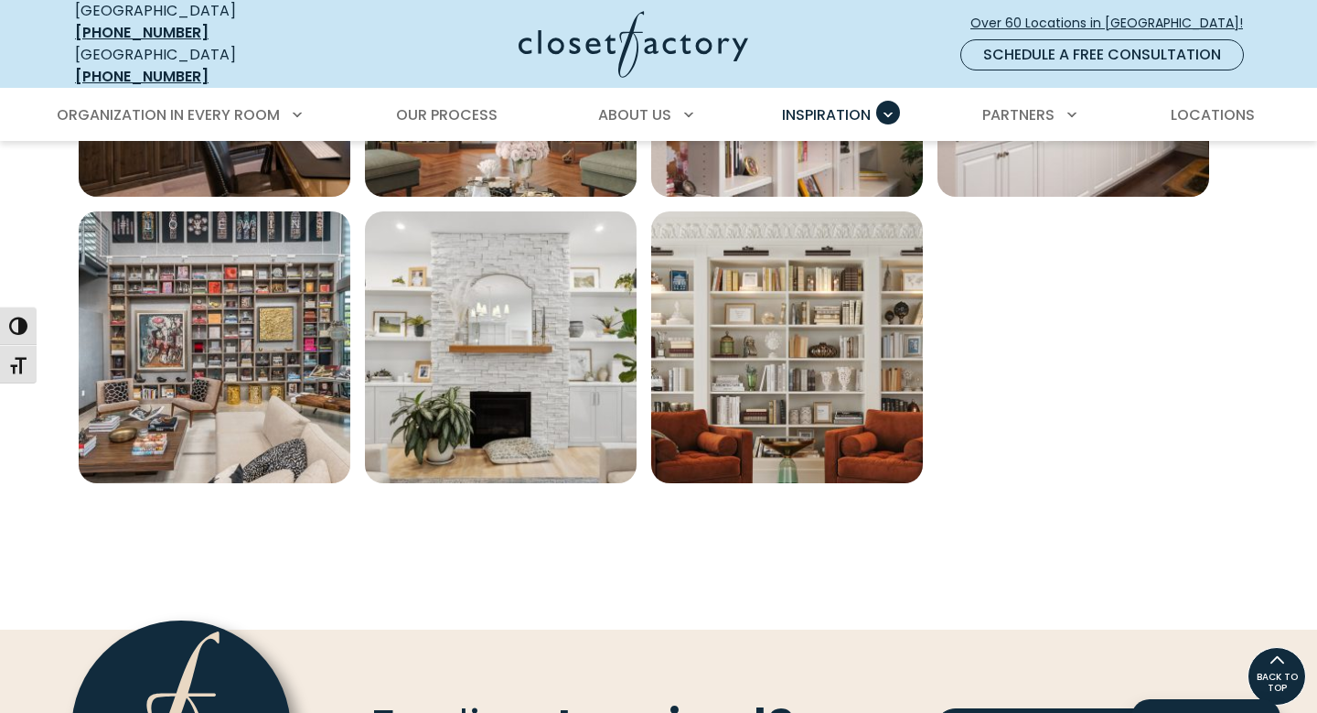
scroll to position [1694, 0]
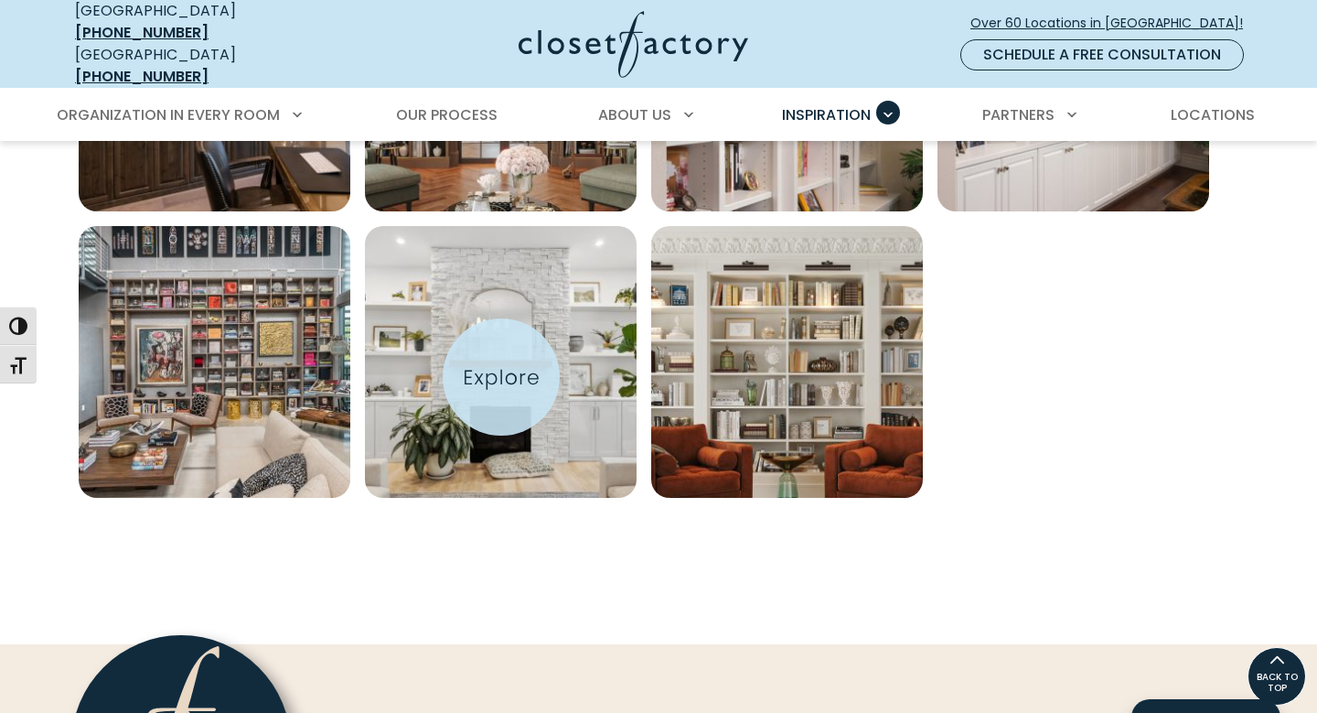
click at [501, 377] on img "Open inspiration gallery to preview enlarged image" at bounding box center [501, 362] width 272 height 272
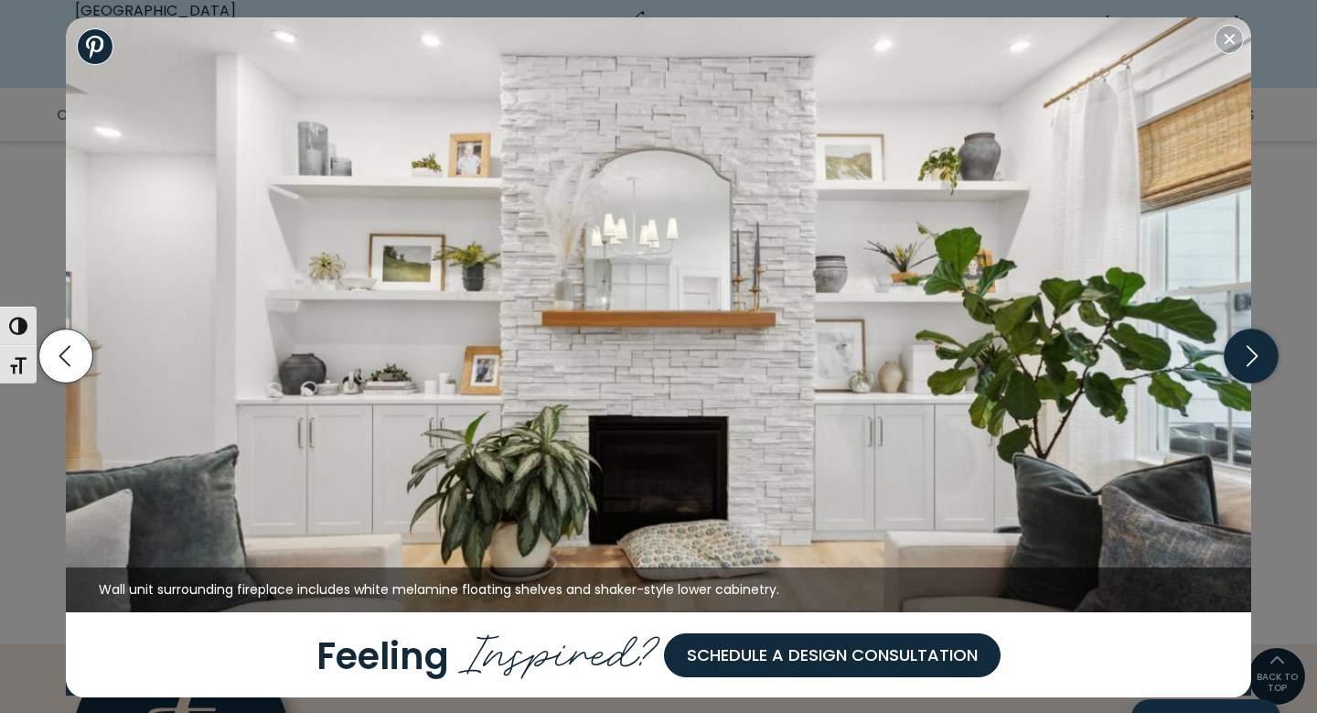
click at [1264, 367] on icon "button" at bounding box center [1252, 356] width 54 height 54
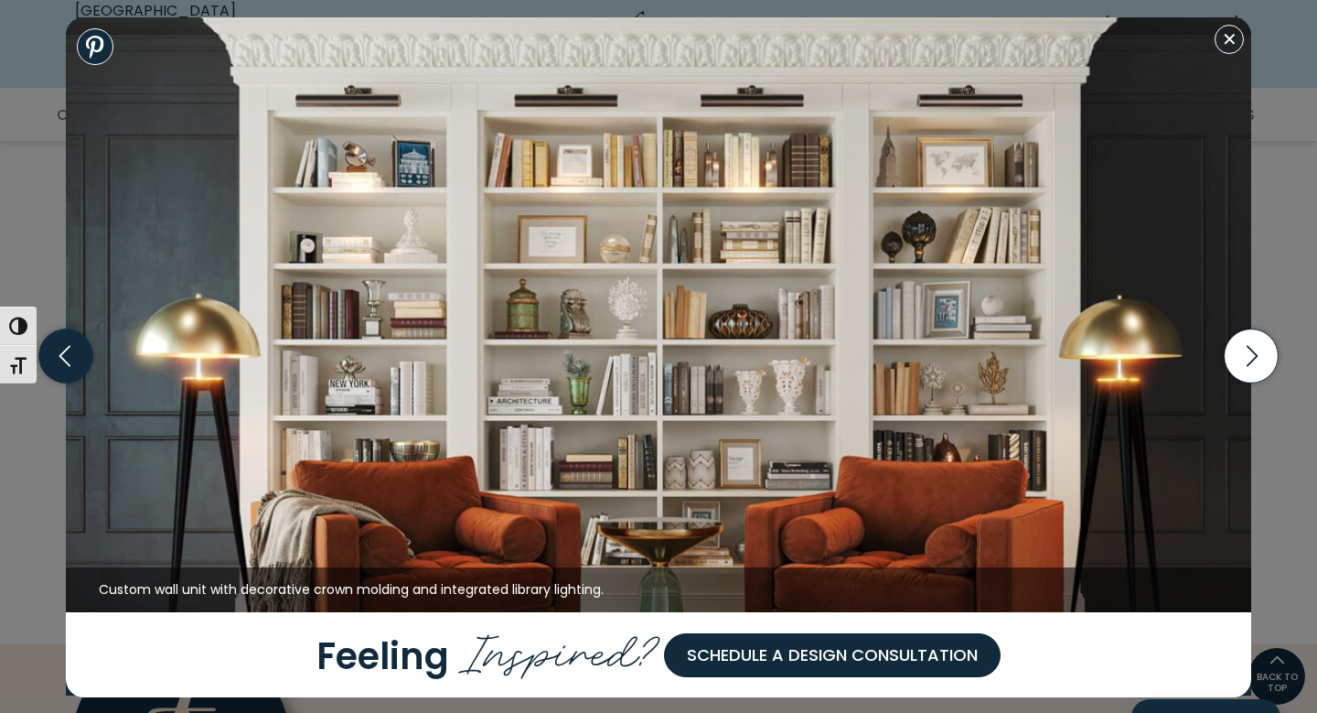
click at [67, 357] on icon "button" at bounding box center [66, 356] width 54 height 54
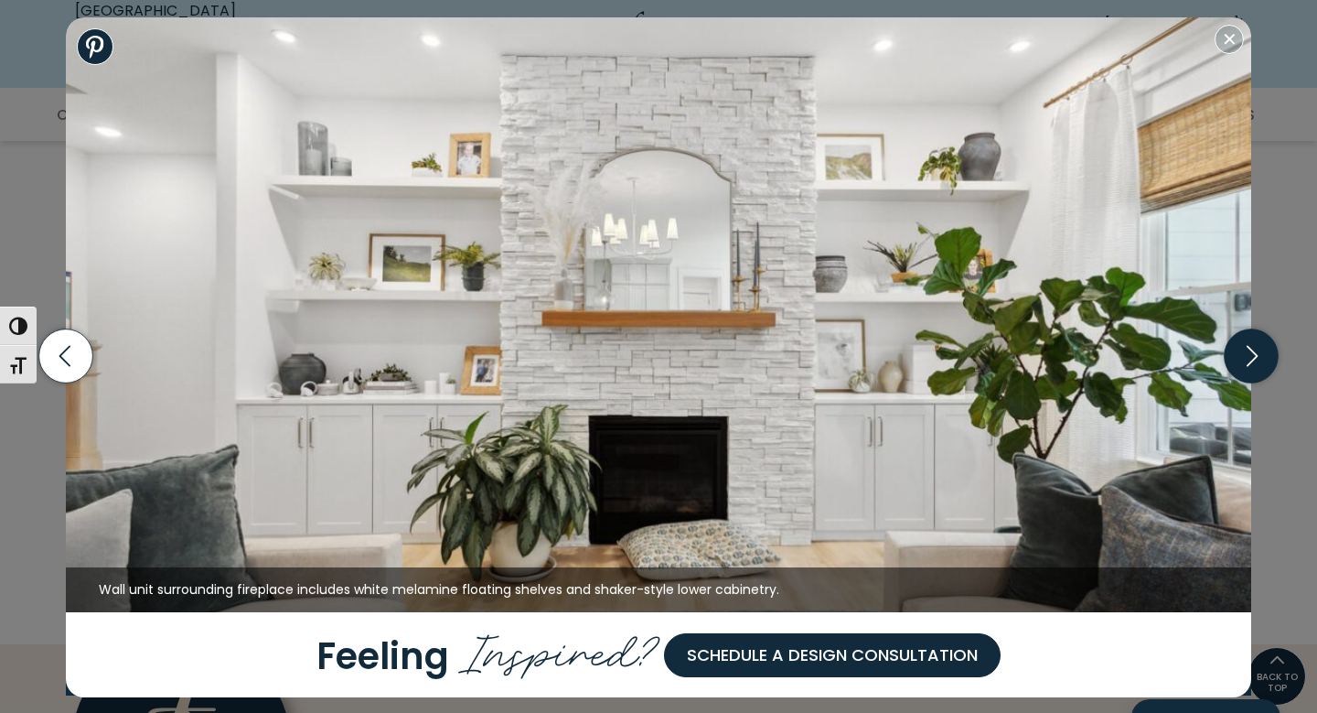
click at [1244, 369] on icon "button" at bounding box center [1252, 356] width 54 height 54
